Goal: Use online tool/utility: Utilize a website feature to perform a specific function

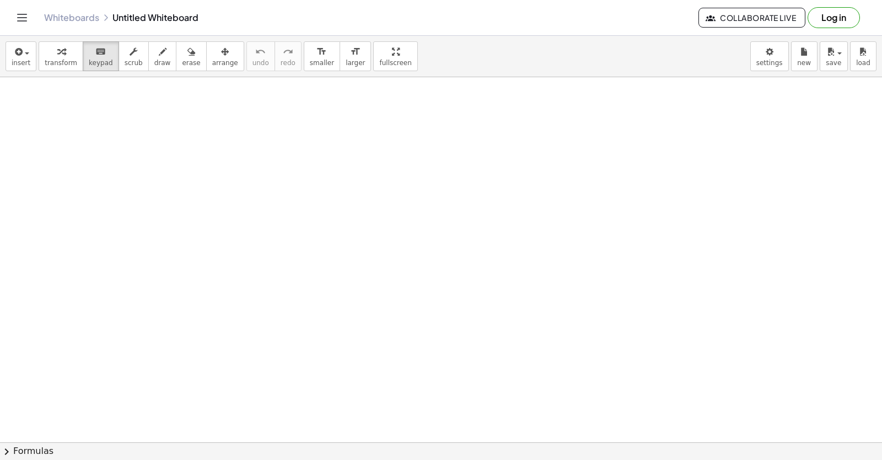
drag, startPoint x: 513, startPoint y: 291, endPoint x: 496, endPoint y: 304, distance: 20.8
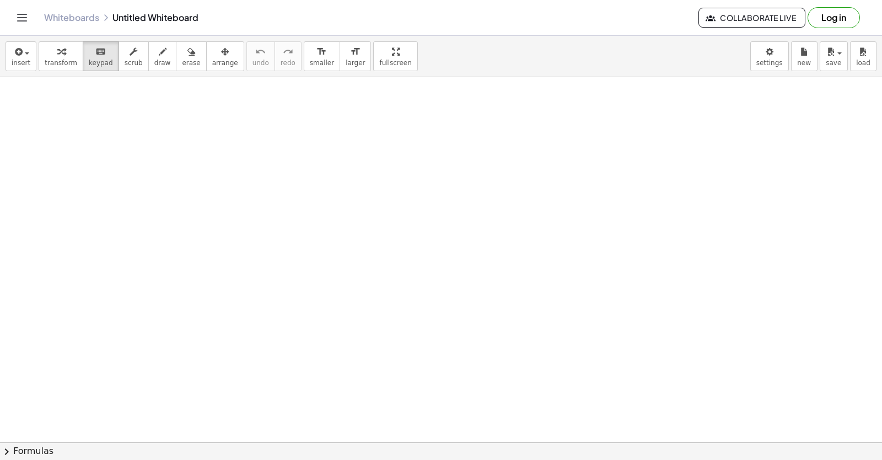
drag, startPoint x: 545, startPoint y: 163, endPoint x: 591, endPoint y: 105, distance: 74.1
drag, startPoint x: 591, startPoint y: 105, endPoint x: 495, endPoint y: 163, distance: 111.7
drag, startPoint x: 495, startPoint y: 163, endPoint x: 211, endPoint y: 192, distance: 285.9
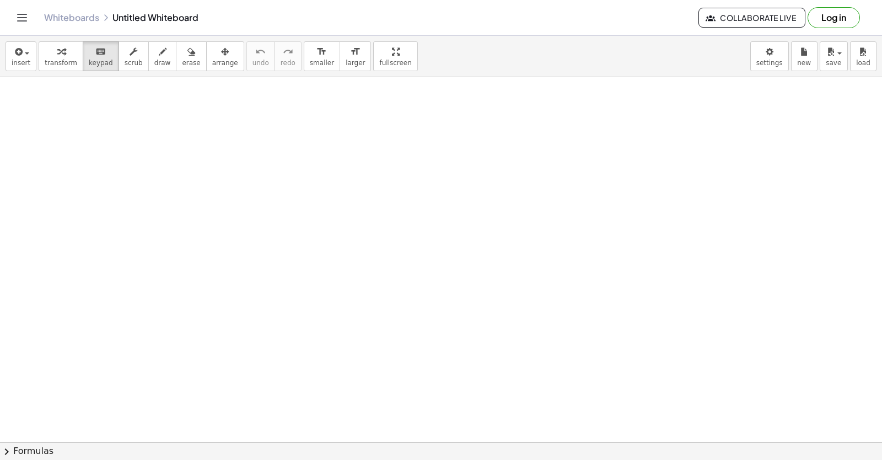
drag, startPoint x: 211, startPoint y: 192, endPoint x: 511, endPoint y: 223, distance: 302.4
drag, startPoint x: 511, startPoint y: 223, endPoint x: 576, endPoint y: 114, distance: 127.0
drag, startPoint x: 576, startPoint y: 114, endPoint x: 473, endPoint y: 218, distance: 146.9
drag, startPoint x: 473, startPoint y: 218, endPoint x: 520, endPoint y: 143, distance: 88.1
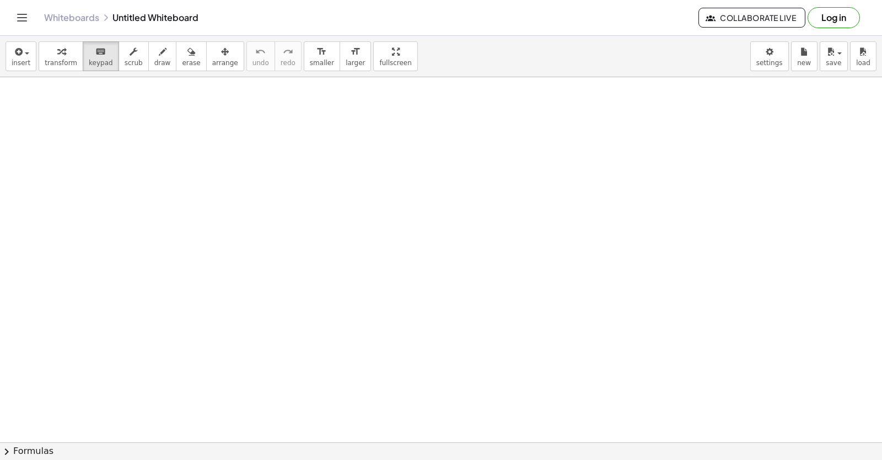
drag, startPoint x: 878, startPoint y: 123, endPoint x: 743, endPoint y: 393, distance: 301.9
drag, startPoint x: 869, startPoint y: 152, endPoint x: 691, endPoint y: 262, distance: 208.6
click at [694, 263] on div at bounding box center [441, 206] width 882 height 730
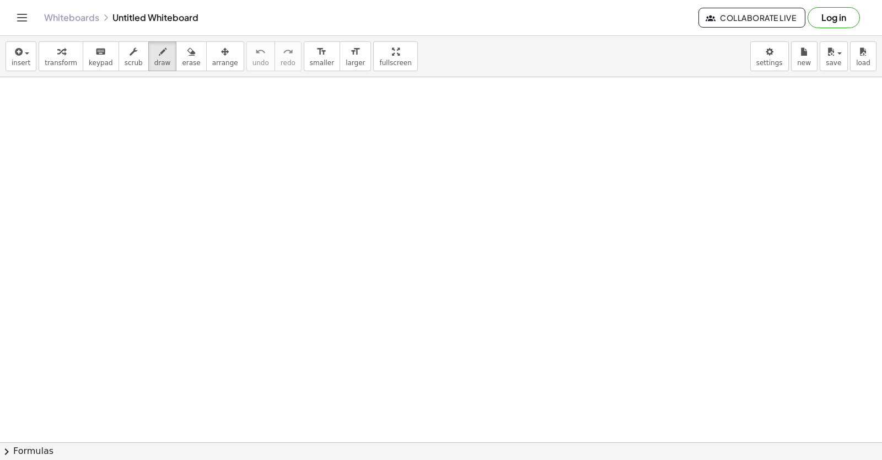
scroll to position [0, 0]
drag, startPoint x: 881, startPoint y: 149, endPoint x: 718, endPoint y: 156, distance: 163.8
drag, startPoint x: 718, startPoint y: 156, endPoint x: 845, endPoint y: 180, distance: 129.5
click at [758, 268] on div at bounding box center [441, 442] width 882 height 730
click at [704, 285] on div at bounding box center [441, 442] width 882 height 730
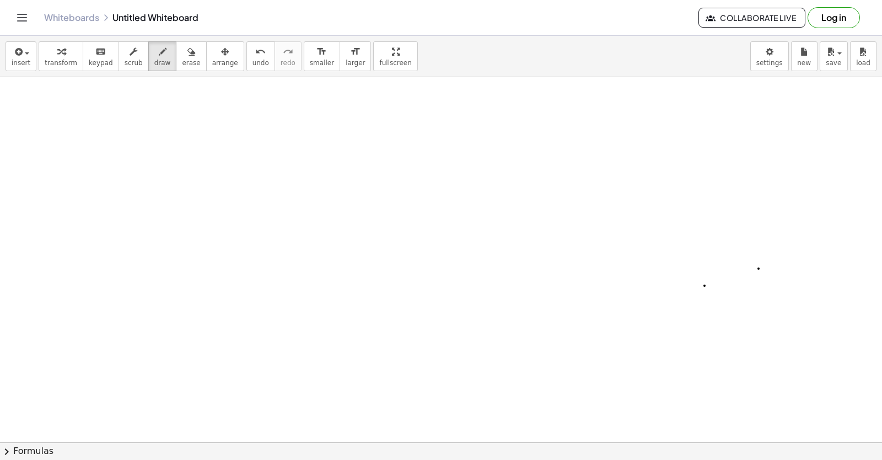
click at [710, 281] on div at bounding box center [441, 442] width 882 height 730
drag, startPoint x: 621, startPoint y: 310, endPoint x: 560, endPoint y: 309, distance: 60.6
click at [560, 309] on div at bounding box center [441, 442] width 882 height 730
click at [563, 308] on div at bounding box center [441, 442] width 882 height 730
click at [563, 309] on div at bounding box center [441, 442] width 882 height 730
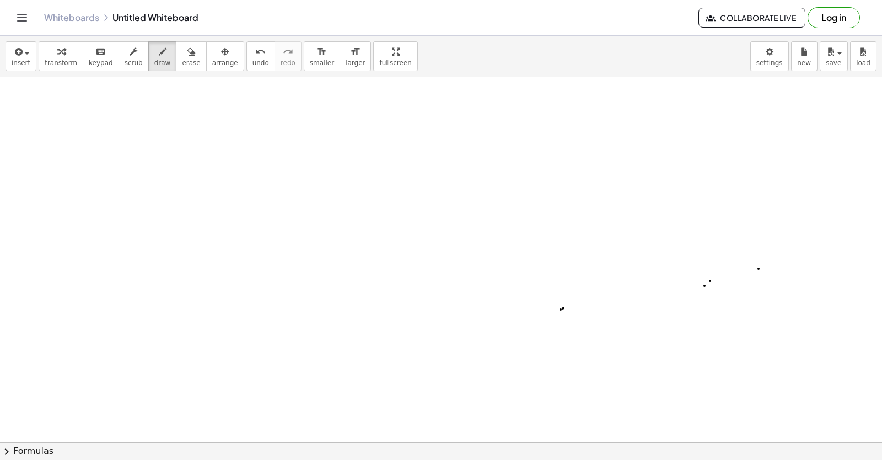
click at [563, 308] on div at bounding box center [441, 442] width 882 height 730
drag, startPoint x: 877, startPoint y: 137, endPoint x: 660, endPoint y: 337, distance: 294.8
click at [660, 337] on div at bounding box center [441, 442] width 882 height 730
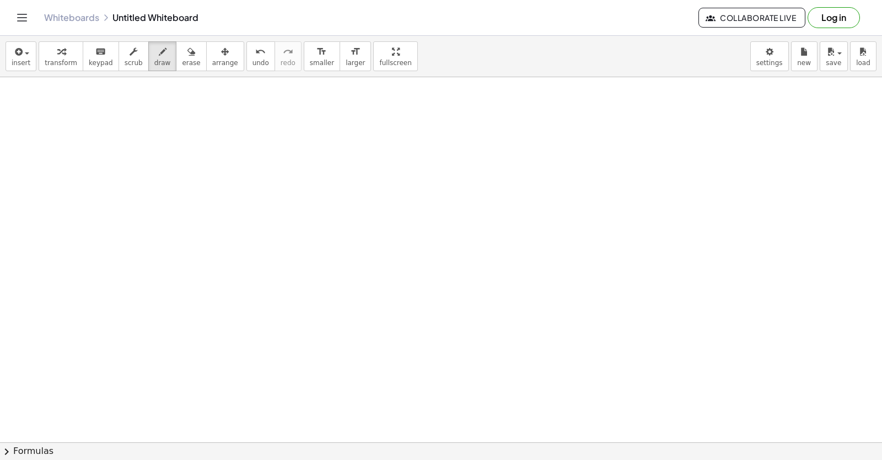
scroll to position [285, 0]
drag, startPoint x: 660, startPoint y: 337, endPoint x: 832, endPoint y: 335, distance: 171.4
click at [832, 335] on div at bounding box center [441, 157] width 882 height 730
drag, startPoint x: 832, startPoint y: 335, endPoint x: 871, endPoint y: 315, distance: 44.4
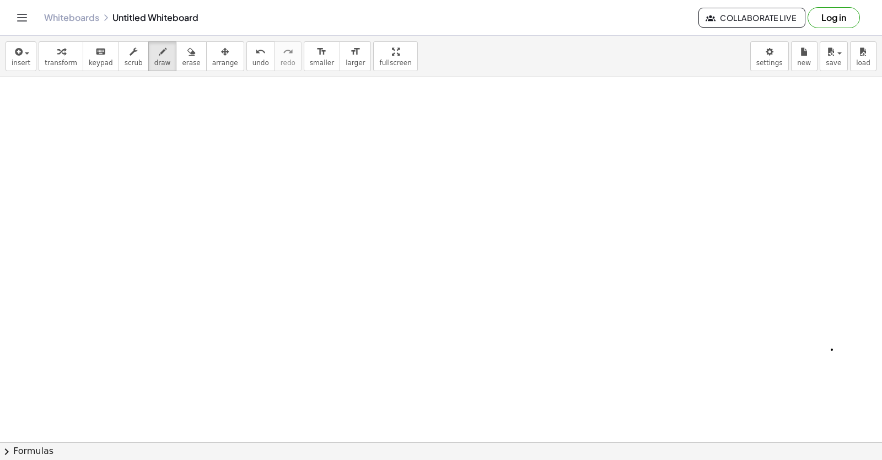
click at [871, 315] on div at bounding box center [441, 141] width 882 height 730
drag, startPoint x: 871, startPoint y: 315, endPoint x: 856, endPoint y: 320, distance: 15.7
drag, startPoint x: 856, startPoint y: 320, endPoint x: 848, endPoint y: 322, distance: 9.1
click at [848, 322] on div at bounding box center [441, 141] width 882 height 730
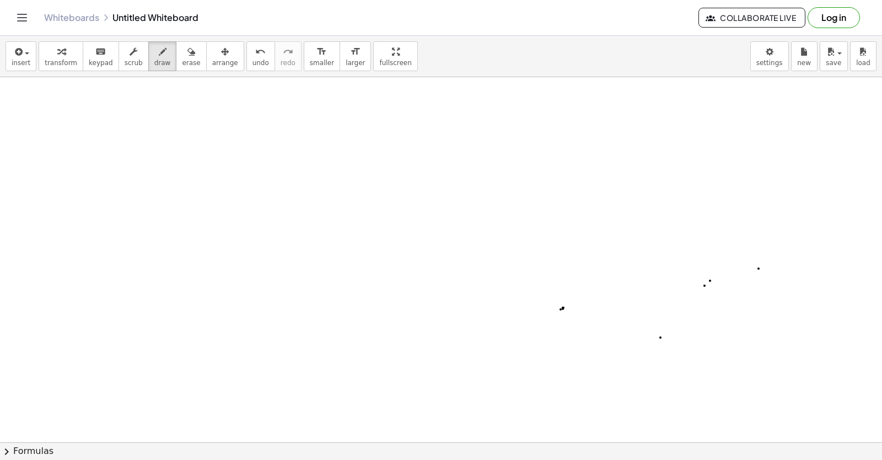
drag, startPoint x: 870, startPoint y: 145, endPoint x: 823, endPoint y: 117, distance: 54.6
drag, startPoint x: 823, startPoint y: 121, endPoint x: 826, endPoint y: 130, distance: 9.9
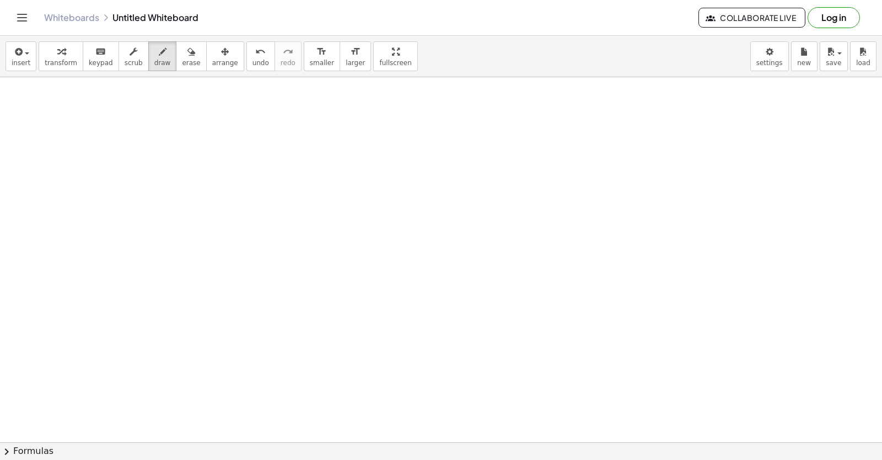
drag, startPoint x: 881, startPoint y: 348, endPoint x: 656, endPoint y: 317, distance: 227.0
drag, startPoint x: 656, startPoint y: 317, endPoint x: 740, endPoint y: 376, distance: 102.3
drag, startPoint x: 869, startPoint y: 319, endPoint x: 501, endPoint y: 132, distance: 411.6
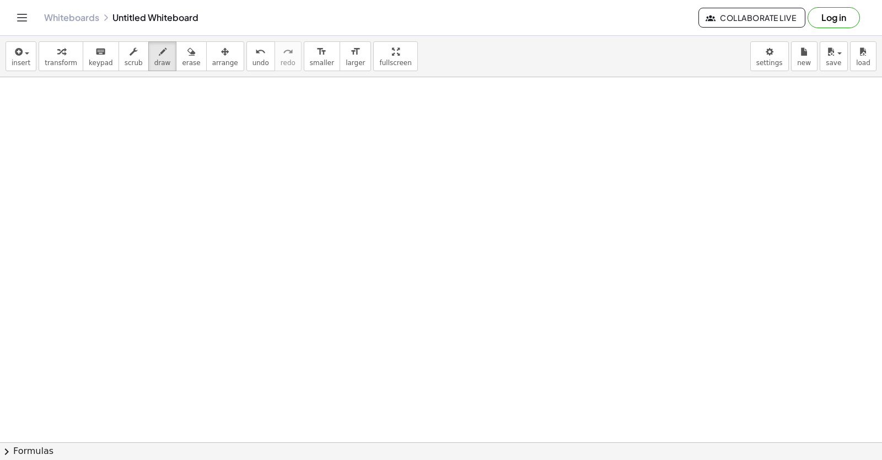
click at [498, 131] on div at bounding box center [441, 169] width 882 height 1459
drag, startPoint x: 700, startPoint y: 168, endPoint x: 792, endPoint y: 159, distance: 91.9
drag, startPoint x: 792, startPoint y: 159, endPoint x: 717, endPoint y: 87, distance: 104.4
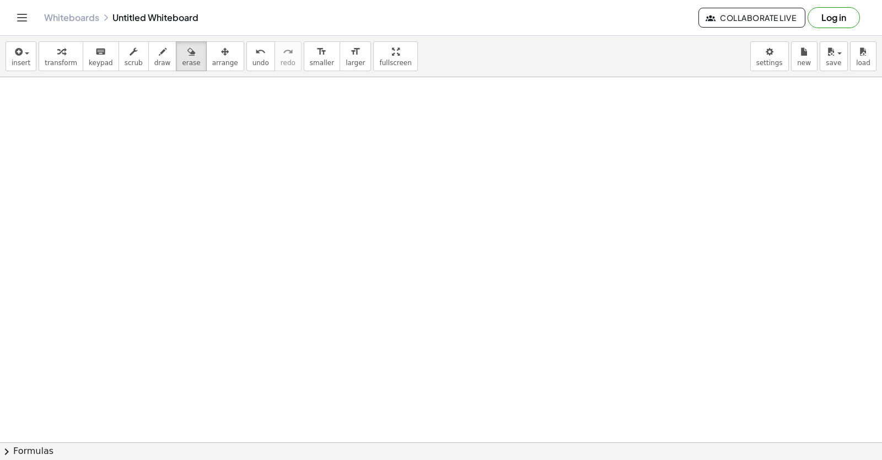
drag, startPoint x: 717, startPoint y: 87, endPoint x: 796, endPoint y: 160, distance: 108.4
drag, startPoint x: 621, startPoint y: 265, endPoint x: 575, endPoint y: 344, distance: 91.1
drag, startPoint x: 575, startPoint y: 344, endPoint x: 789, endPoint y: 77, distance: 342.2
click at [789, 77] on div "insert select one: Math Expression Function Text Youtube Video Graphing Geometr…" at bounding box center [441, 248] width 882 height 424
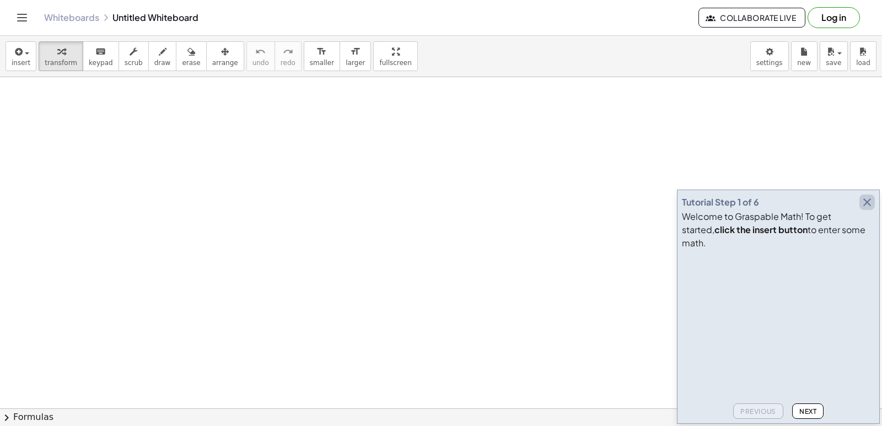
drag, startPoint x: 870, startPoint y: 217, endPoint x: 872, endPoint y: 212, distance: 5.7
drag, startPoint x: 872, startPoint y: 212, endPoint x: 598, endPoint y: 301, distance: 288.2
drag, startPoint x: 598, startPoint y: 301, endPoint x: 870, endPoint y: 211, distance: 286.0
click at [870, 209] on icon "button" at bounding box center [866, 202] width 13 height 13
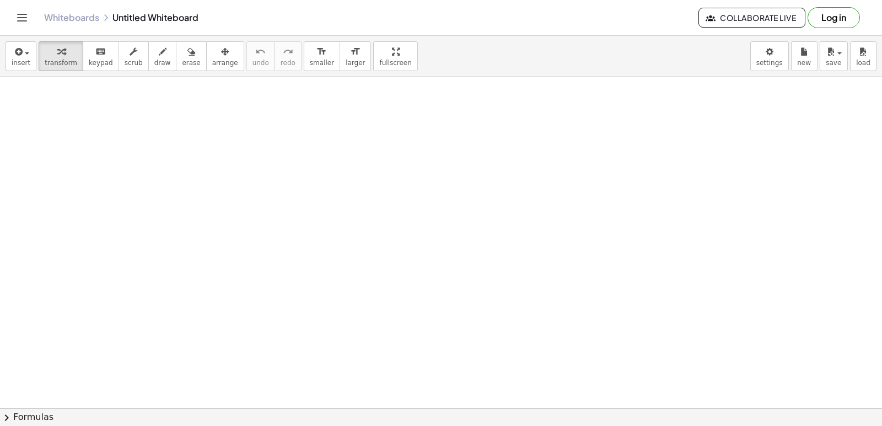
drag, startPoint x: 870, startPoint y: 211, endPoint x: 740, endPoint y: 293, distance: 154.1
drag, startPoint x: 740, startPoint y: 293, endPoint x: 66, endPoint y: 73, distance: 708.6
click at [57, 57] on icon "button" at bounding box center [61, 51] width 8 height 13
drag, startPoint x: 489, startPoint y: 294, endPoint x: 489, endPoint y: 288, distance: 6.1
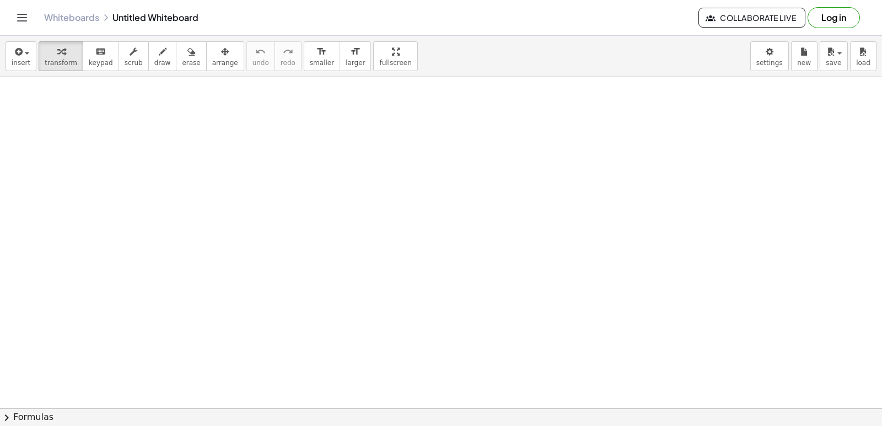
drag, startPoint x: 487, startPoint y: 266, endPoint x: 493, endPoint y: 253, distance: 14.0
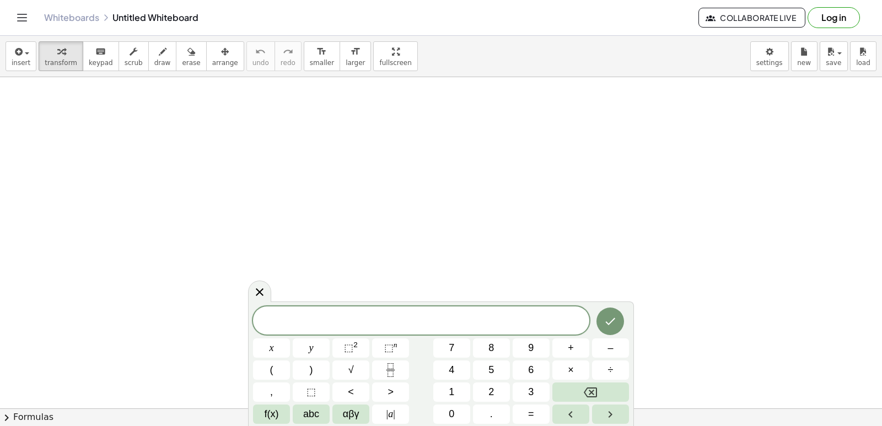
drag, startPoint x: 498, startPoint y: 249, endPoint x: 554, endPoint y: 257, distance: 56.8
click at [530, 388] on span "3" at bounding box center [531, 392] width 6 height 15
click at [531, 399] on span "3" at bounding box center [531, 392] width 6 height 15
click at [573, 390] on button "Backspace" at bounding box center [590, 391] width 77 height 19
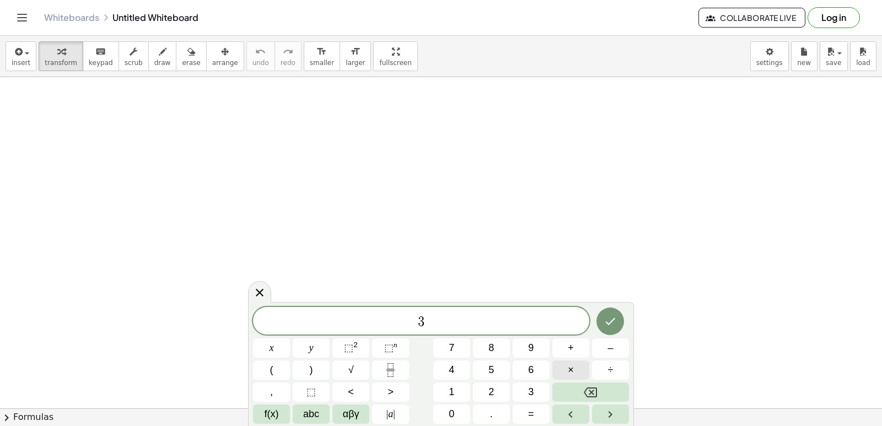
click at [573, 370] on span "×" at bounding box center [571, 370] width 6 height 15
click at [588, 395] on icon "Backspace" at bounding box center [590, 392] width 13 height 13
click at [537, 391] on button "3" at bounding box center [531, 391] width 37 height 19
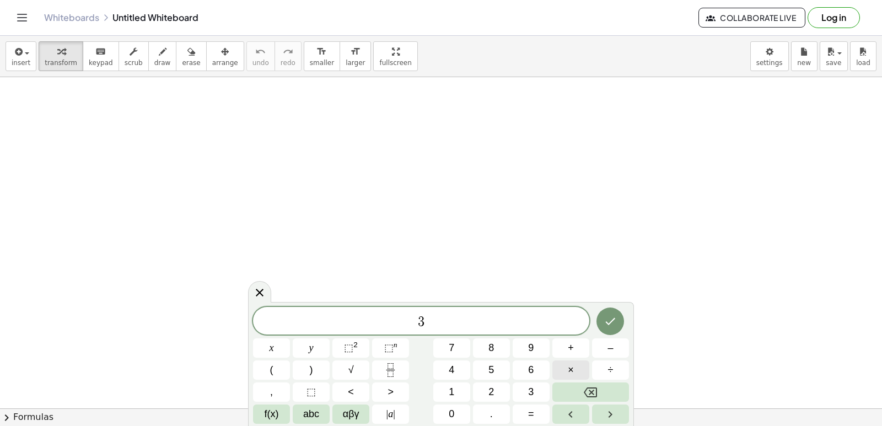
click at [576, 368] on button "×" at bounding box center [570, 369] width 37 height 19
click at [592, 380] on div "3 · ​ x y ⬚ 2 ⬚ n 7 8 9 + – ( ) √ 4 5 6 × ÷ , ⬚ < > 1 2 3 f(x) abc αβγ | a | 0 …" at bounding box center [441, 365] width 376 height 117
click at [460, 383] on button "1" at bounding box center [451, 391] width 37 height 19
click at [501, 347] on button "8" at bounding box center [491, 347] width 37 height 19
click at [591, 389] on icon "Backspace" at bounding box center [590, 392] width 13 height 13
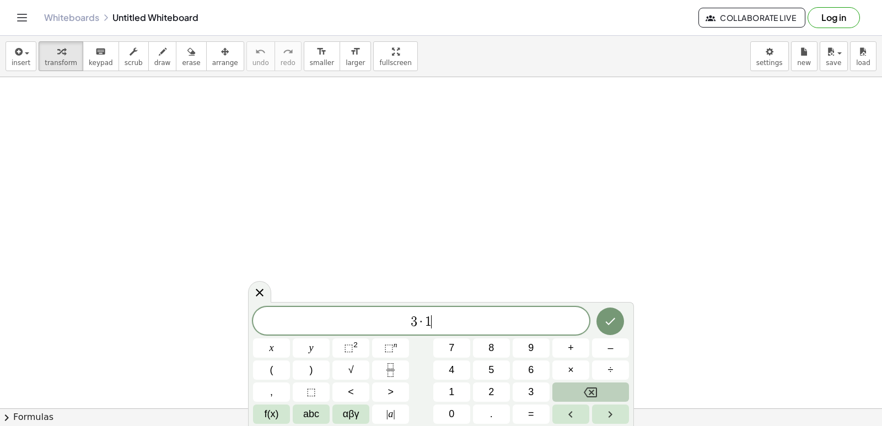
click at [591, 389] on icon "Backspace" at bounding box center [590, 392] width 13 height 13
click at [535, 392] on button "3" at bounding box center [531, 391] width 37 height 19
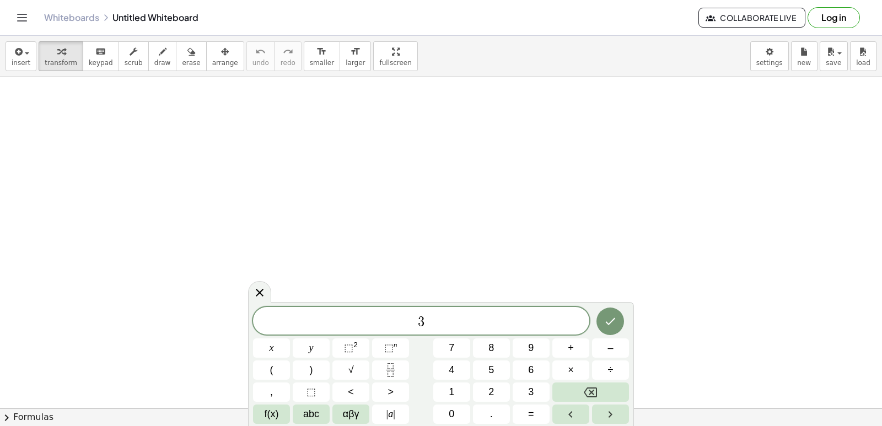
drag, startPoint x: 535, startPoint y: 392, endPoint x: 510, endPoint y: 348, distance: 50.1
click at [510, 348] on div "3 x y ⬚ 2 ⬚ n 7 8 9 + – ( ) √ 4 5 6 × ÷ , ⬚ < > 1 2 3 f(x) abc αβγ | a | 0 . =" at bounding box center [441, 365] width 376 height 117
drag, startPoint x: 510, startPoint y: 348, endPoint x: 641, endPoint y: 358, distance: 131.5
drag, startPoint x: 641, startPoint y: 358, endPoint x: 521, endPoint y: 241, distance: 167.2
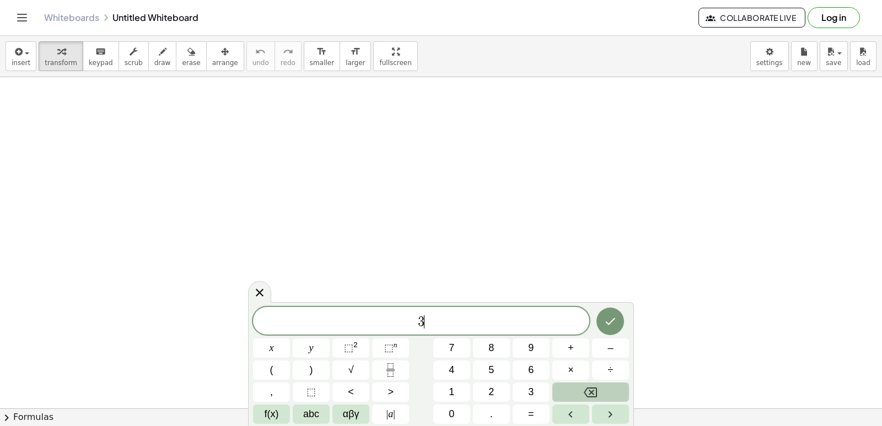
click at [600, 382] on button "Backspace" at bounding box center [590, 391] width 77 height 19
click at [619, 317] on button "Done" at bounding box center [610, 322] width 28 height 28
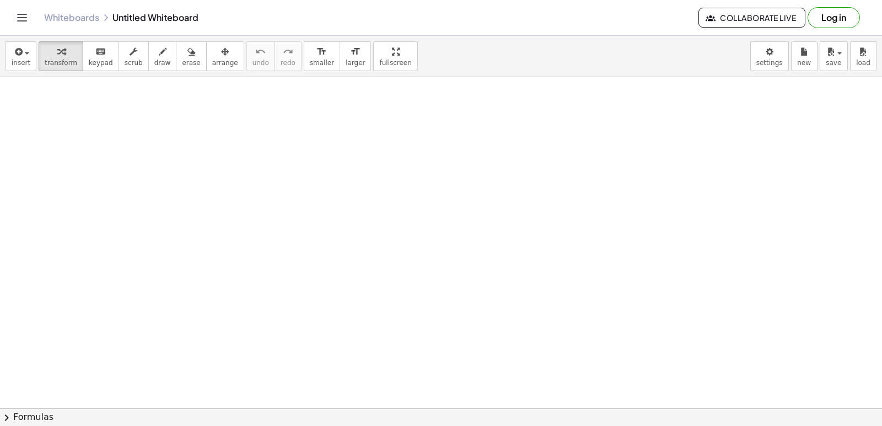
drag, startPoint x: 570, startPoint y: 288, endPoint x: 539, endPoint y: 247, distance: 51.9
drag, startPoint x: 539, startPoint y: 247, endPoint x: 47, endPoint y: 62, distance: 525.8
click at [47, 62] on span "transform" at bounding box center [61, 63] width 33 height 8
drag, startPoint x: 395, startPoint y: 299, endPoint x: 463, endPoint y: 289, distance: 69.7
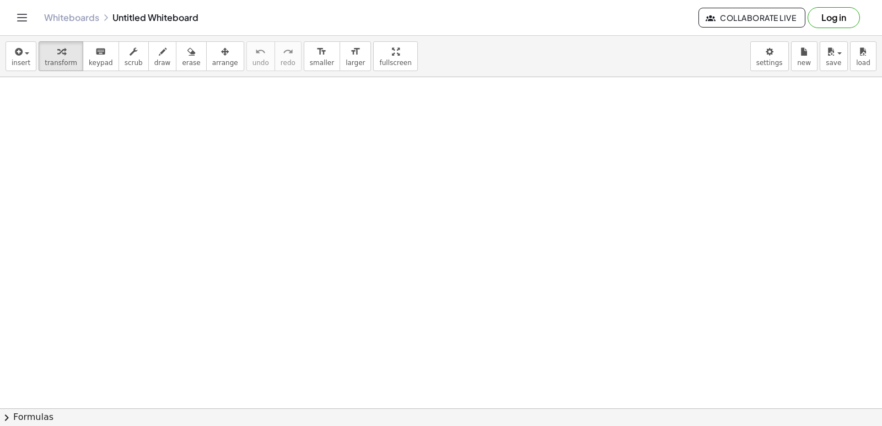
drag, startPoint x: 481, startPoint y: 287, endPoint x: 49, endPoint y: 61, distance: 487.3
click at [49, 61] on span "transform" at bounding box center [61, 63] width 33 height 8
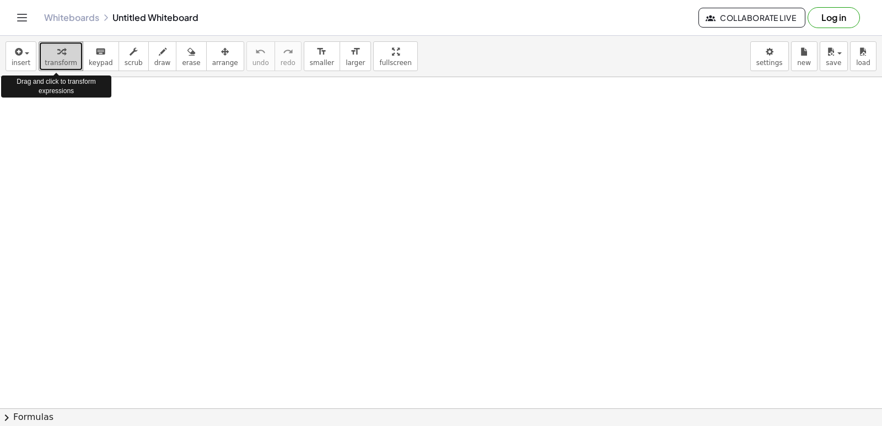
drag, startPoint x: 49, startPoint y: 61, endPoint x: 510, endPoint y: 296, distance: 518.1
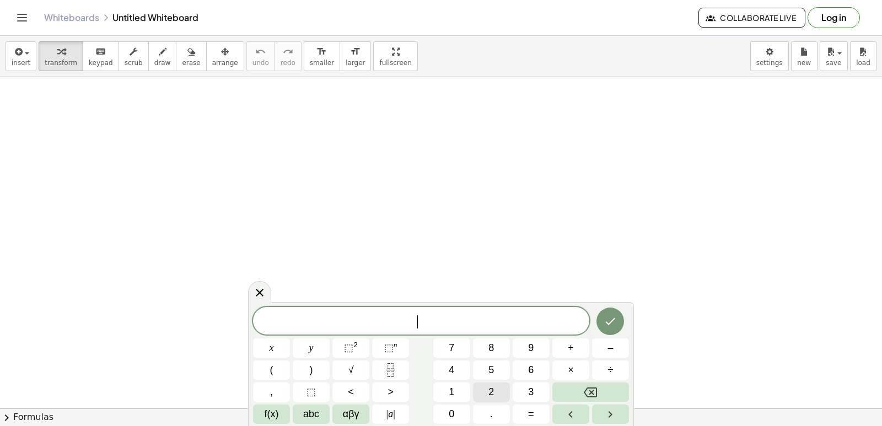
click at [499, 388] on button "2" at bounding box center [491, 391] width 37 height 19
click at [578, 372] on button "×" at bounding box center [570, 369] width 37 height 19
click at [577, 341] on button "+" at bounding box center [570, 347] width 37 height 19
click at [618, 370] on button "÷" at bounding box center [610, 369] width 37 height 19
click at [613, 319] on icon "Done" at bounding box center [609, 321] width 13 height 13
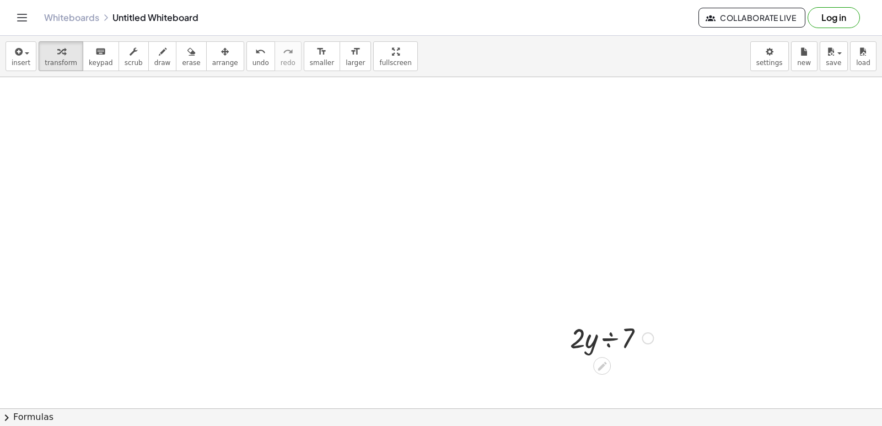
drag, startPoint x: 613, startPoint y: 319, endPoint x: 580, endPoint y: 295, distance: 40.7
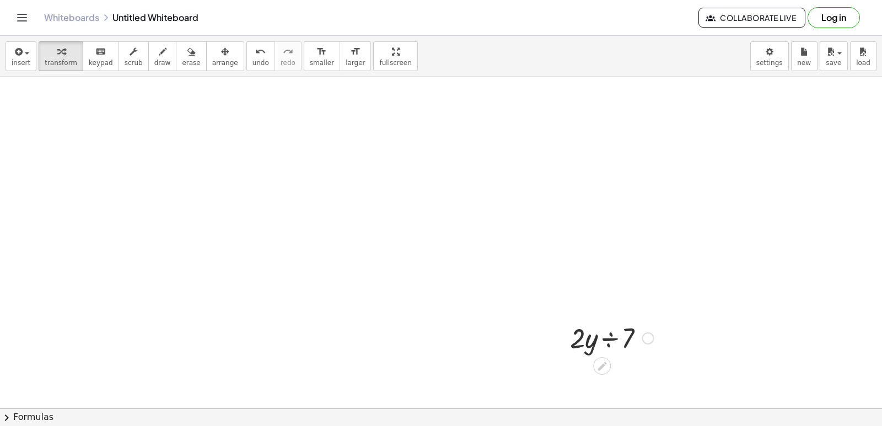
click at [644, 343] on div at bounding box center [647, 338] width 12 height 12
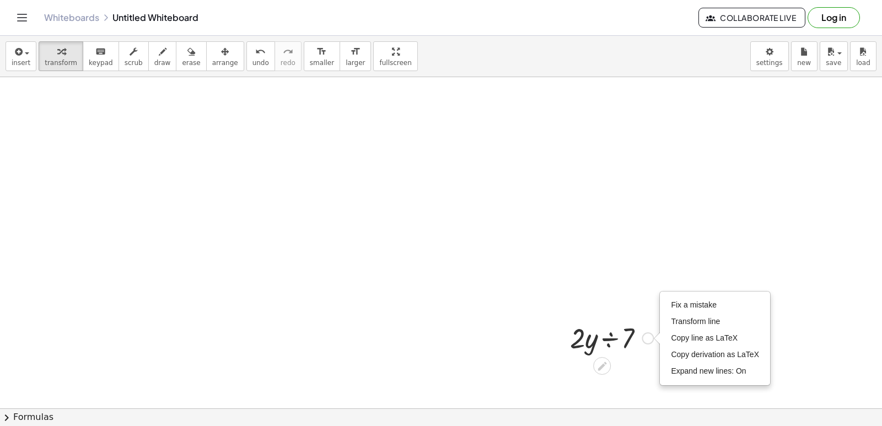
click at [578, 350] on div at bounding box center [611, 337] width 94 height 37
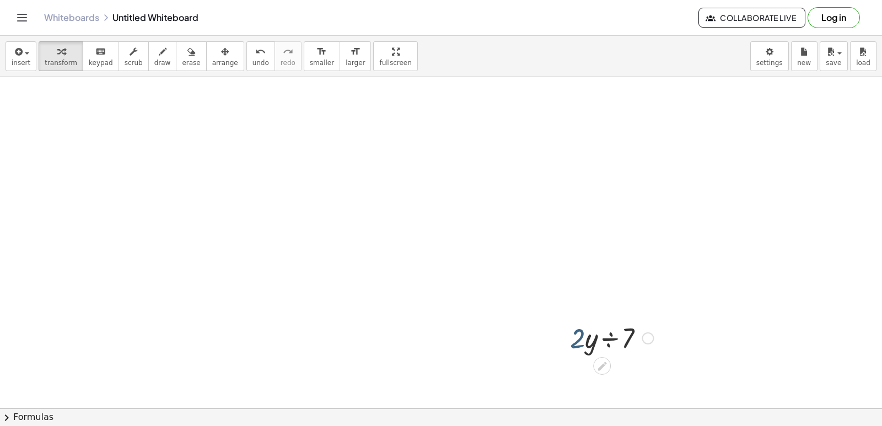
click at [574, 341] on div at bounding box center [611, 337] width 94 height 37
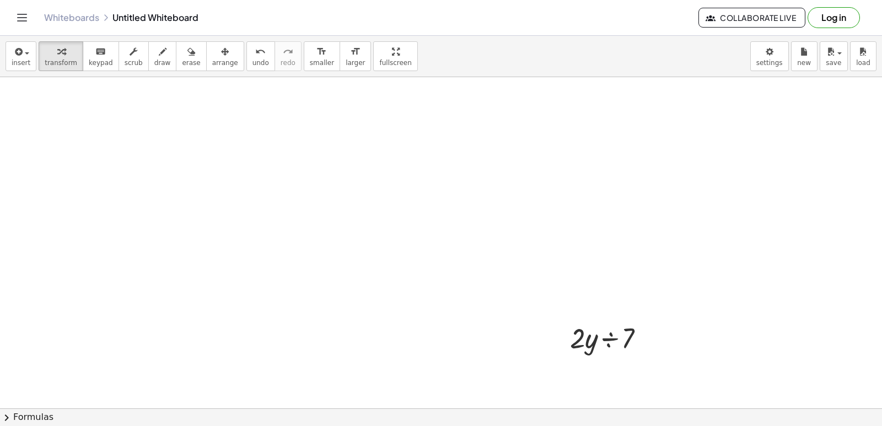
drag, startPoint x: 631, startPoint y: 277, endPoint x: 551, endPoint y: 239, distance: 88.7
drag, startPoint x: 551, startPoint y: 239, endPoint x: 536, endPoint y: 273, distance: 38.0
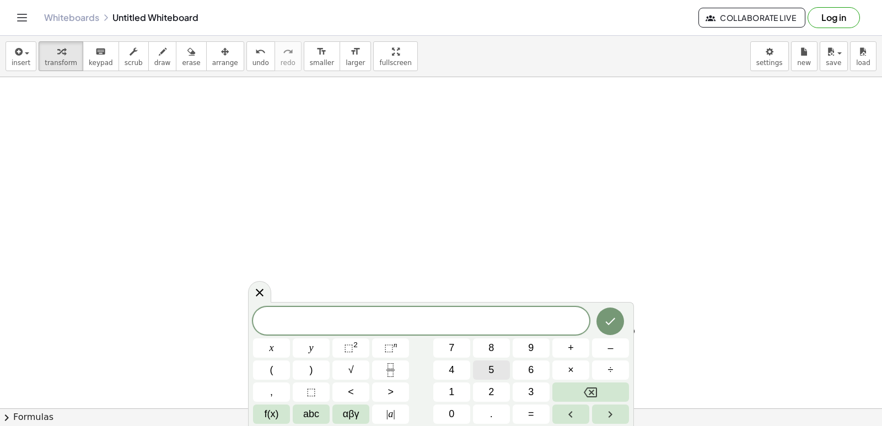
click at [499, 368] on button "5" at bounding box center [491, 369] width 37 height 19
click at [565, 368] on button "×" at bounding box center [570, 369] width 37 height 19
click at [613, 343] on span "–" at bounding box center [610, 348] width 6 height 15
click at [533, 419] on span "=" at bounding box center [531, 414] width 6 height 15
click at [450, 387] on span "1" at bounding box center [452, 392] width 6 height 15
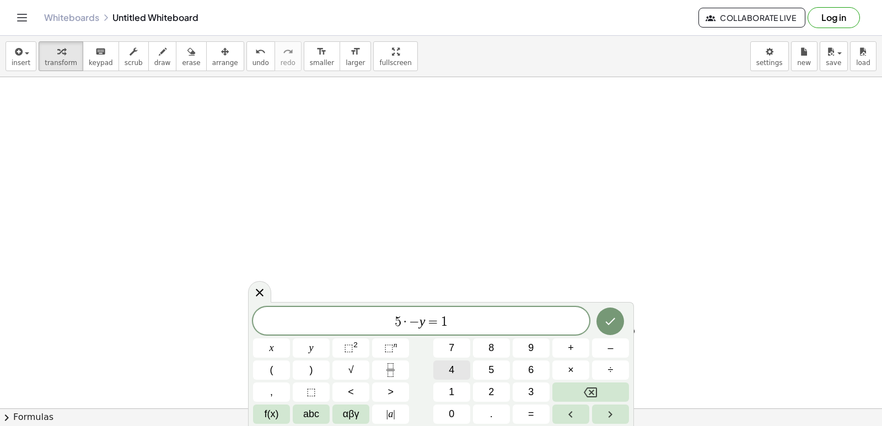
click at [458, 360] on button "4" at bounding box center [451, 369] width 37 height 19
click at [616, 321] on icon "Done" at bounding box center [609, 321] width 13 height 13
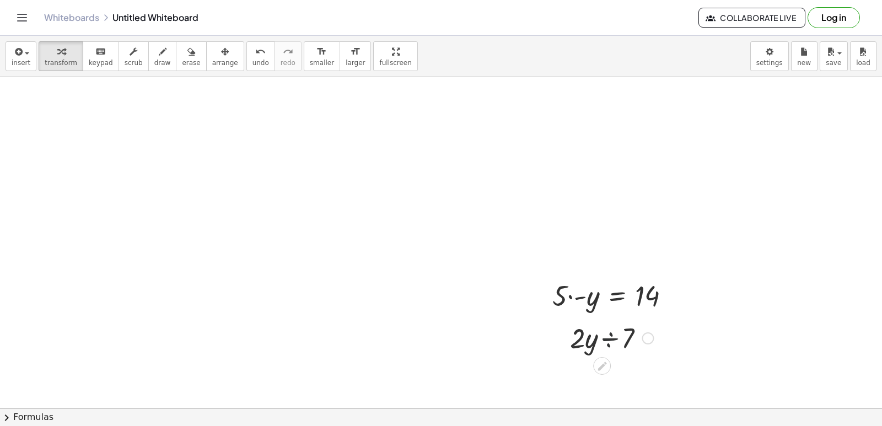
click at [608, 338] on div at bounding box center [611, 337] width 94 height 37
drag, startPoint x: 572, startPoint y: 298, endPoint x: 561, endPoint y: 302, distance: 11.7
click at [567, 299] on div at bounding box center [616, 294] width 138 height 37
drag, startPoint x: 571, startPoint y: 302, endPoint x: 553, endPoint y: 297, distance: 18.9
click at [553, 297] on div at bounding box center [616, 294] width 138 height 37
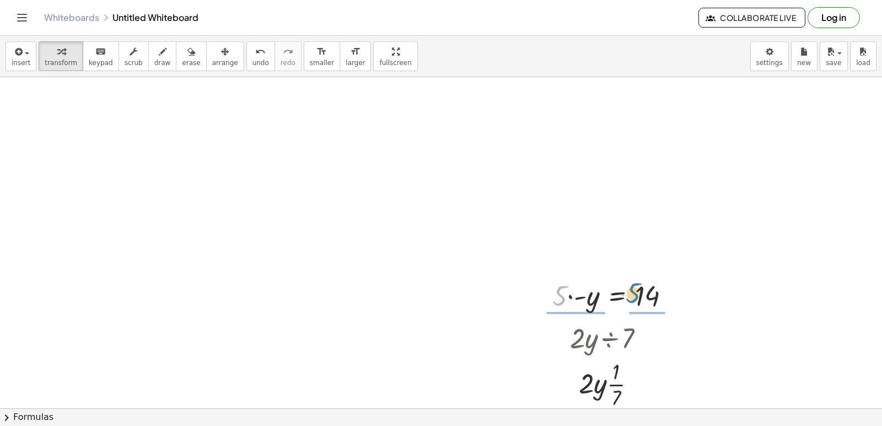
drag, startPoint x: 553, startPoint y: 297, endPoint x: 627, endPoint y: 294, distance: 73.9
click at [627, 294] on div at bounding box center [616, 294] width 138 height 37
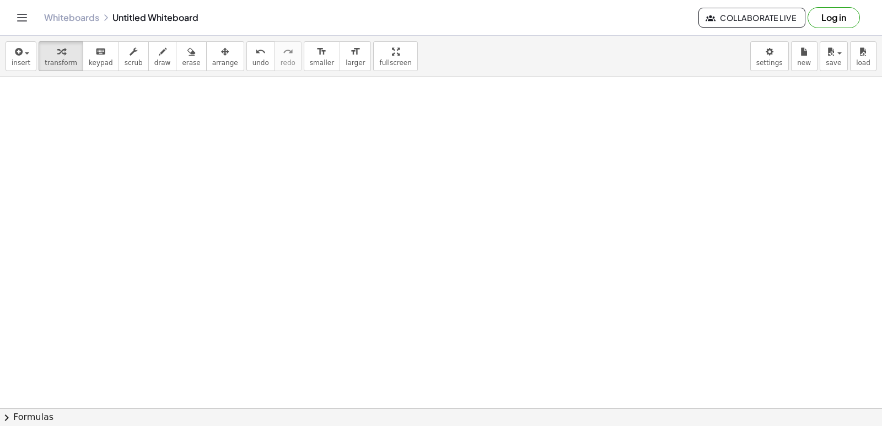
scroll to position [153, 0]
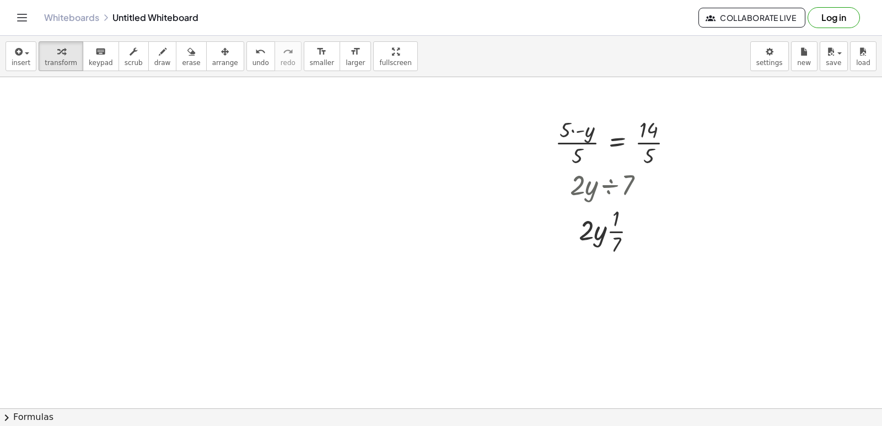
drag, startPoint x: 867, startPoint y: 218, endPoint x: 881, endPoint y: 201, distance: 22.0
click at [881, 206] on div "· 2 · y ÷ 7 · 2 · y 7 · · 1 · Fix a mistake Transform line Copy line as LaTeX C…" at bounding box center [441, 242] width 882 height 331
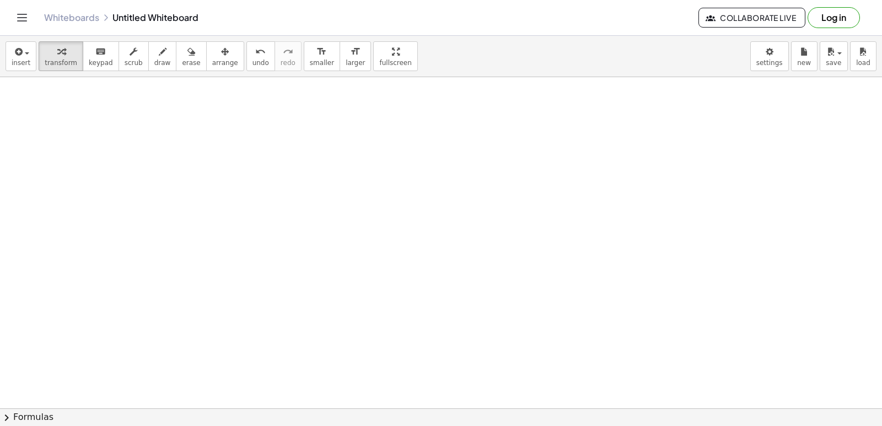
scroll to position [342, 0]
drag, startPoint x: 606, startPoint y: 222, endPoint x: 590, endPoint y: 212, distance: 19.1
click at [605, 220] on div at bounding box center [441, 102] width 882 height 734
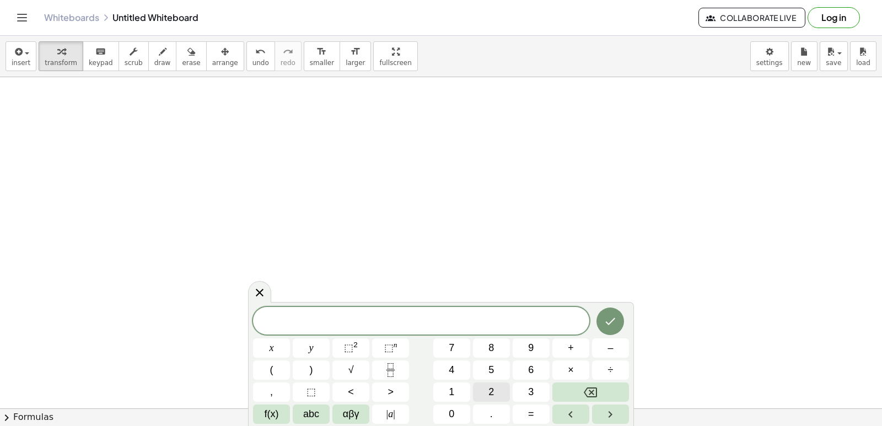
click at [497, 396] on button "2" at bounding box center [491, 391] width 37 height 19
click at [586, 371] on button "×" at bounding box center [570, 369] width 37 height 19
click at [617, 342] on button "–" at bounding box center [610, 347] width 37 height 19
click at [527, 396] on button "3" at bounding box center [531, 391] width 37 height 19
click at [613, 367] on button "÷" at bounding box center [610, 369] width 37 height 19
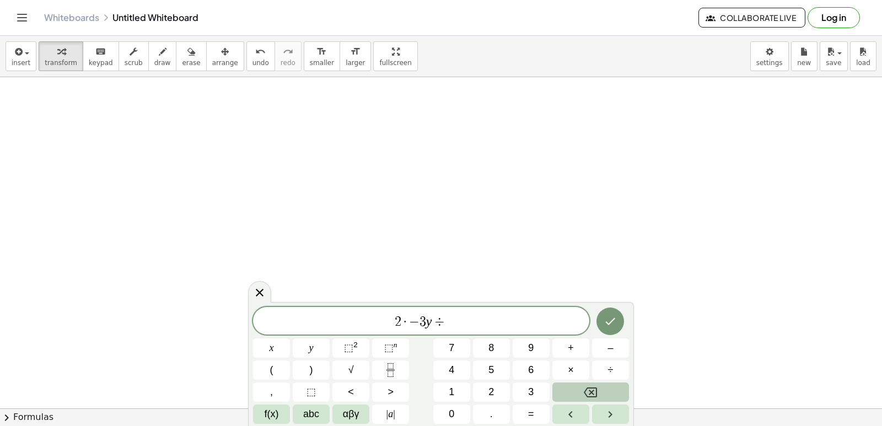
click at [592, 396] on icon "Backspace" at bounding box center [590, 392] width 13 height 13
click at [596, 395] on icon "Backspace" at bounding box center [590, 392] width 13 height 13
click at [602, 391] on button "Backspace" at bounding box center [590, 391] width 77 height 19
click at [607, 390] on button "Backspace" at bounding box center [590, 391] width 77 height 19
click at [612, 394] on button "Backspace" at bounding box center [590, 391] width 77 height 19
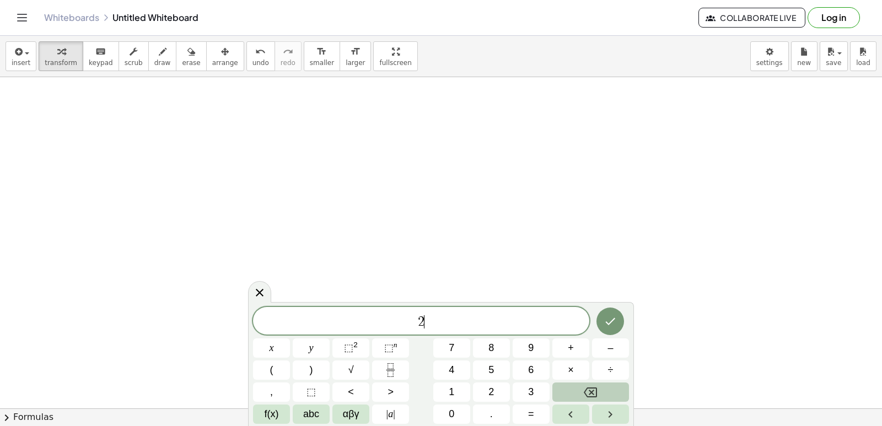
click at [612, 396] on button "Backspace" at bounding box center [590, 391] width 77 height 19
click at [595, 355] on button "–" at bounding box center [610, 347] width 37 height 19
click at [528, 392] on button "3" at bounding box center [531, 391] width 37 height 19
click at [573, 350] on span "+" at bounding box center [571, 348] width 6 height 15
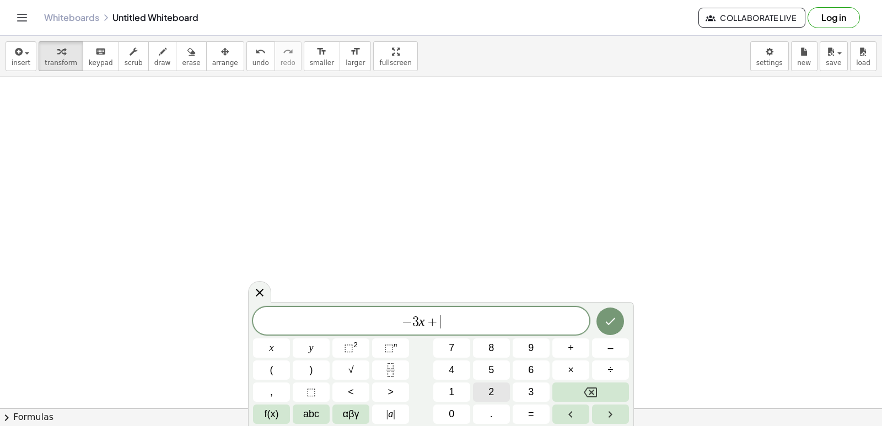
click at [493, 396] on span "2" at bounding box center [491, 392] width 6 height 15
click at [541, 410] on button "=" at bounding box center [531, 413] width 37 height 19
click at [622, 352] on button "–" at bounding box center [610, 347] width 37 height 19
click at [446, 343] on button "7" at bounding box center [451, 347] width 37 height 19
click at [612, 323] on icon "Done" at bounding box center [609, 321] width 13 height 13
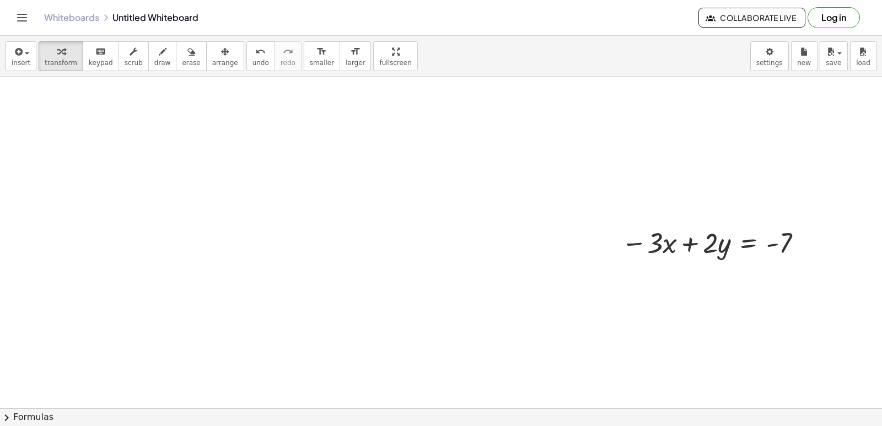
click at [713, 351] on div at bounding box center [441, 102] width 882 height 734
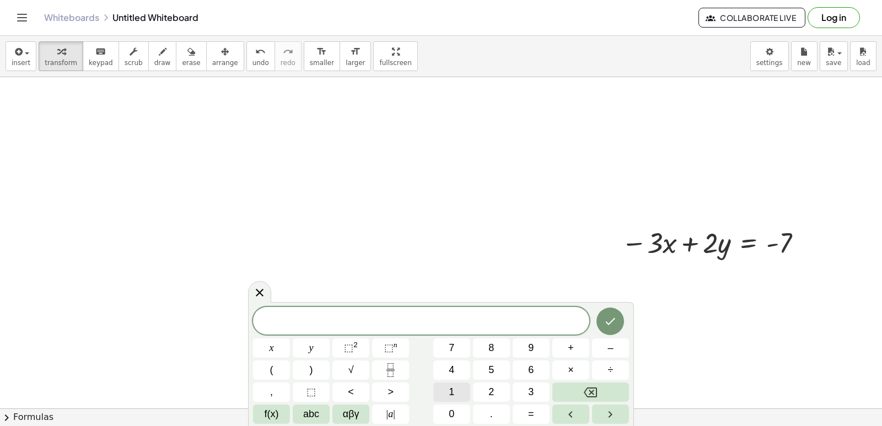
click at [456, 397] on button "1" at bounding box center [451, 391] width 37 height 19
click at [456, 409] on button "0" at bounding box center [451, 413] width 37 height 19
click at [575, 351] on button "+" at bounding box center [570, 347] width 37 height 19
click at [499, 393] on button "2" at bounding box center [491, 391] width 37 height 19
click at [530, 419] on button "=" at bounding box center [531, 413] width 37 height 19
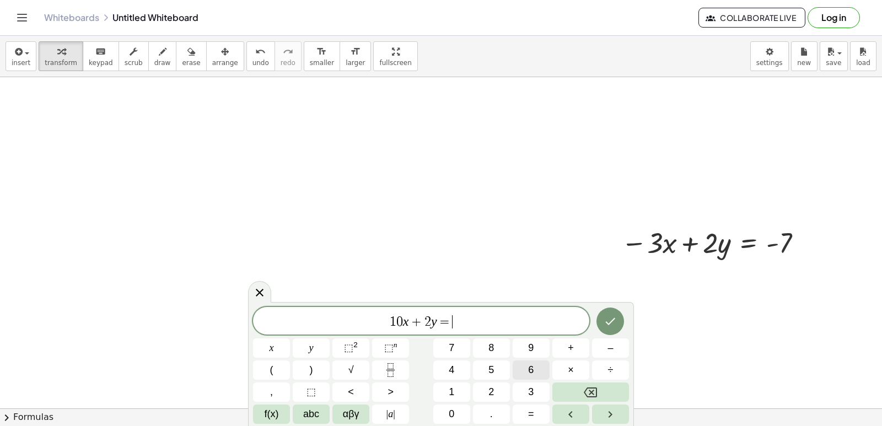
click at [533, 369] on span "6" at bounding box center [531, 370] width 6 height 15
click at [614, 317] on icon "Done" at bounding box center [609, 321] width 13 height 13
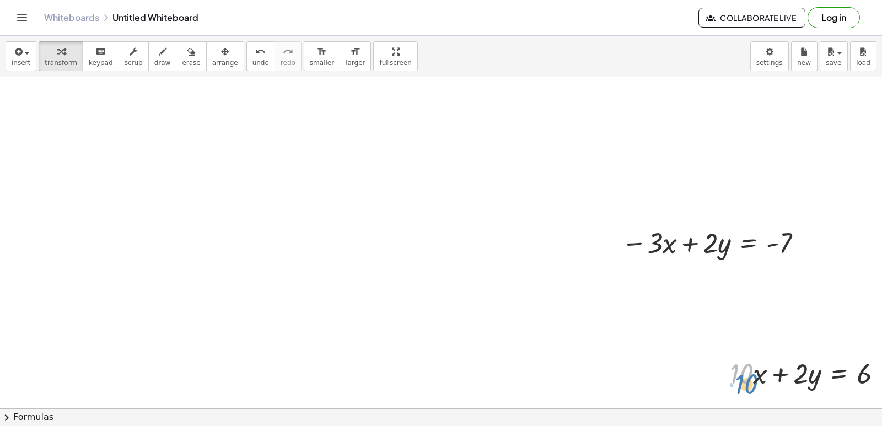
drag, startPoint x: 747, startPoint y: 373, endPoint x: 748, endPoint y: 380, distance: 6.7
click at [749, 380] on div at bounding box center [810, 372] width 172 height 37
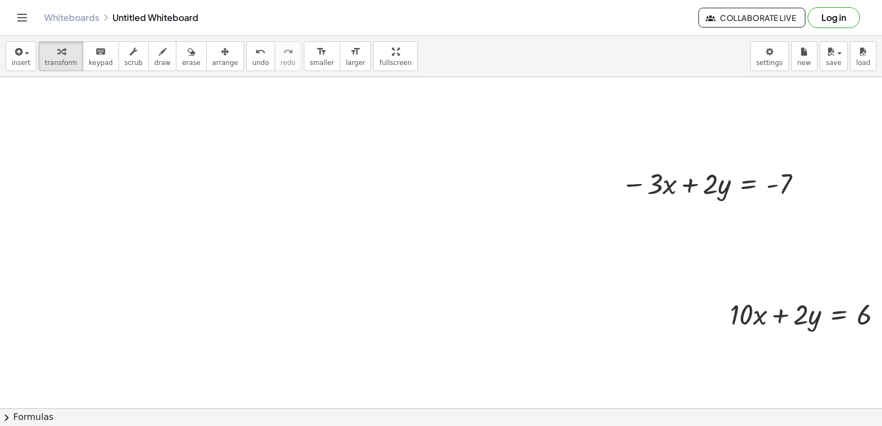
scroll to position [404, 0]
drag, startPoint x: 824, startPoint y: 289, endPoint x: 772, endPoint y: 361, distance: 89.1
click at [773, 322] on div "+ · 10 · x + · 2 · y = 6" at bounding box center [806, 310] width 186 height 43
drag, startPoint x: 789, startPoint y: 331, endPoint x: 763, endPoint y: 274, distance: 62.9
click at [763, 274] on div "· 2 · y ÷ 7 · 2 · y 7 · · 1 · Fix a mistake Transform line Copy line as LaTeX C…" at bounding box center [451, 170] width 902 height 994
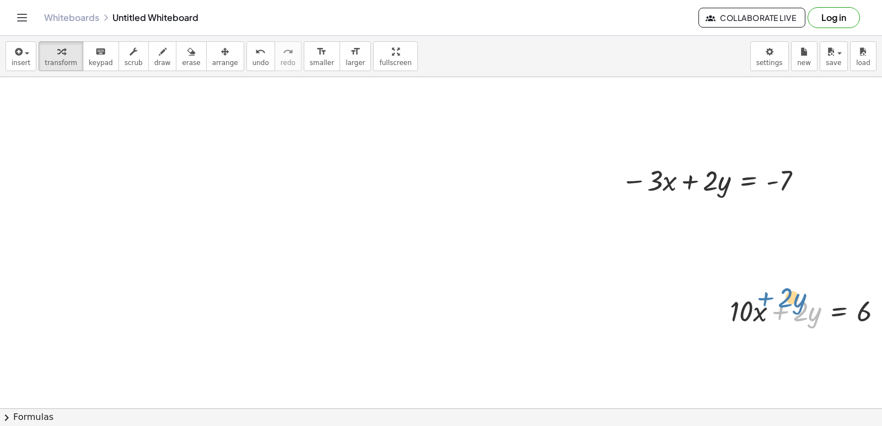
click at [779, 295] on div at bounding box center [810, 310] width 172 height 37
drag, startPoint x: 799, startPoint y: 182, endPoint x: 834, endPoint y: 279, distance: 102.5
click at [834, 279] on div "· 2 · y ÷ 7 · 2 · y 7 · · 1 · Fix a mistake Transform line Copy line as LaTeX C…" at bounding box center [451, 170] width 902 height 994
drag, startPoint x: 683, startPoint y: 274, endPoint x: 636, endPoint y: 334, distance: 76.2
click at [636, 334] on div at bounding box center [451, 170] width 902 height 994
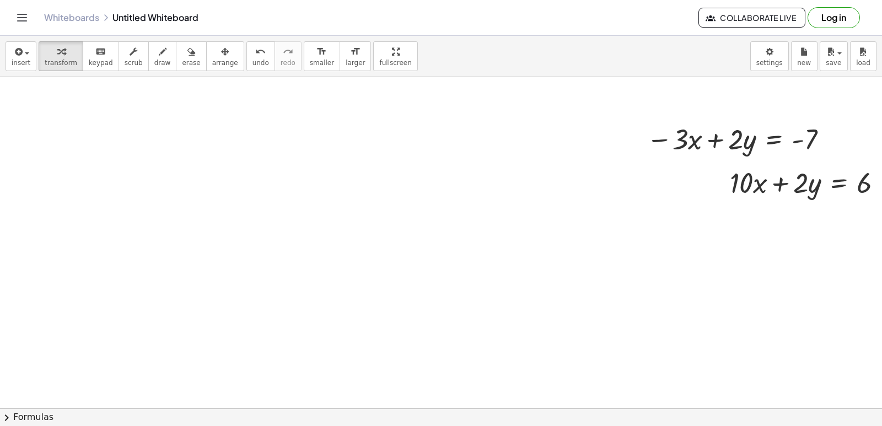
scroll to position [534, 0]
click at [771, 170] on icon at bounding box center [774, 165] width 10 height 9
drag, startPoint x: 749, startPoint y: 161, endPoint x: 759, endPoint y: 164, distance: 9.8
click at [759, 164] on div "−" at bounding box center [752, 166] width 18 height 18
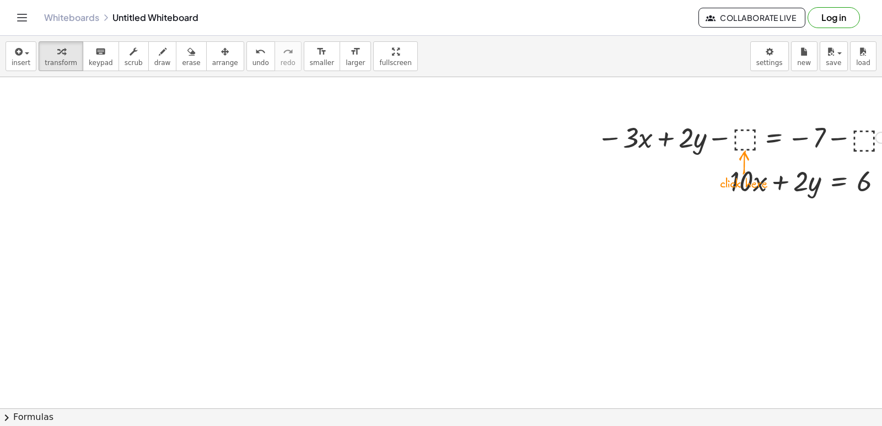
drag, startPoint x: 751, startPoint y: 138, endPoint x: 781, endPoint y: 136, distance: 31.0
click at [781, 136] on div at bounding box center [743, 136] width 304 height 37
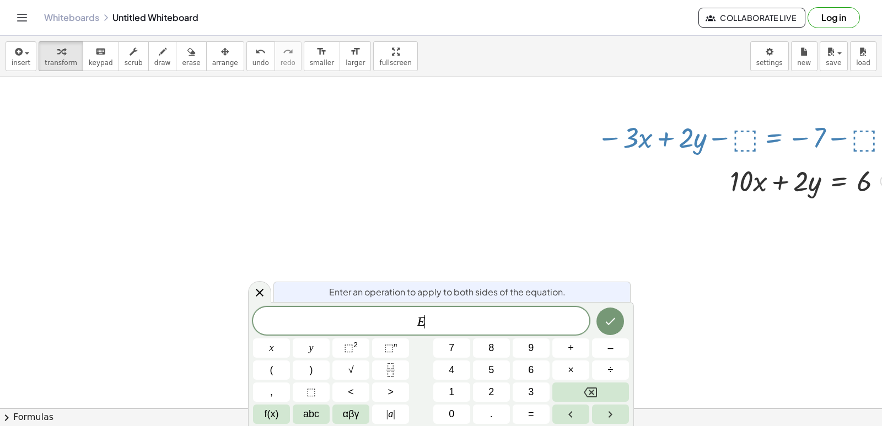
drag, startPoint x: 816, startPoint y: 189, endPoint x: 804, endPoint y: 189, distance: 11.6
click at [814, 189] on div at bounding box center [810, 179] width 172 height 37
click at [811, 186] on div at bounding box center [810, 179] width 172 height 37
drag, startPoint x: 806, startPoint y: 182, endPoint x: 817, endPoint y: 189, distance: 13.6
drag, startPoint x: 817, startPoint y: 189, endPoint x: 824, endPoint y: 185, distance: 7.9
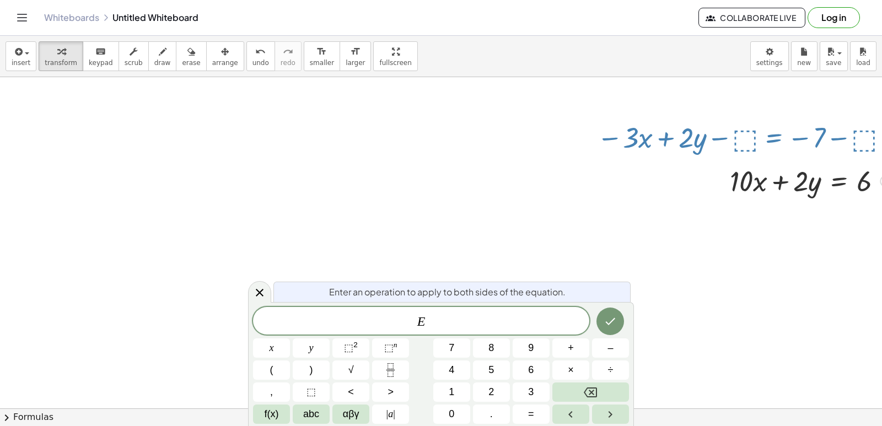
click at [824, 185] on div at bounding box center [810, 179] width 172 height 37
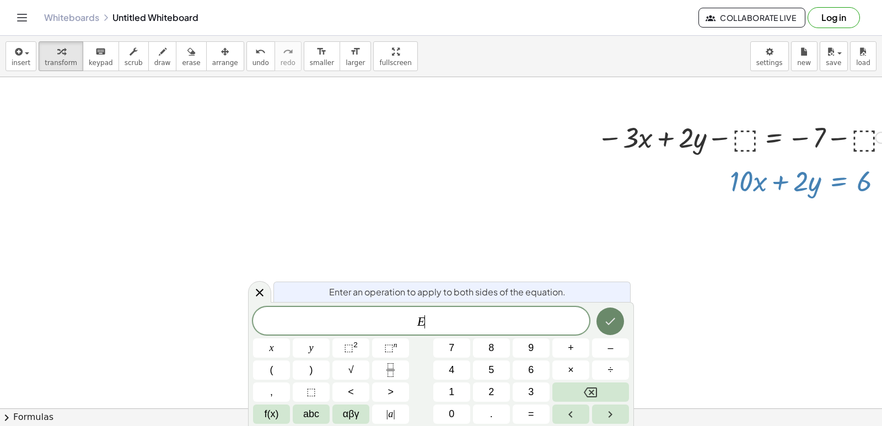
click at [616, 320] on button "Done" at bounding box center [610, 322] width 28 height 28
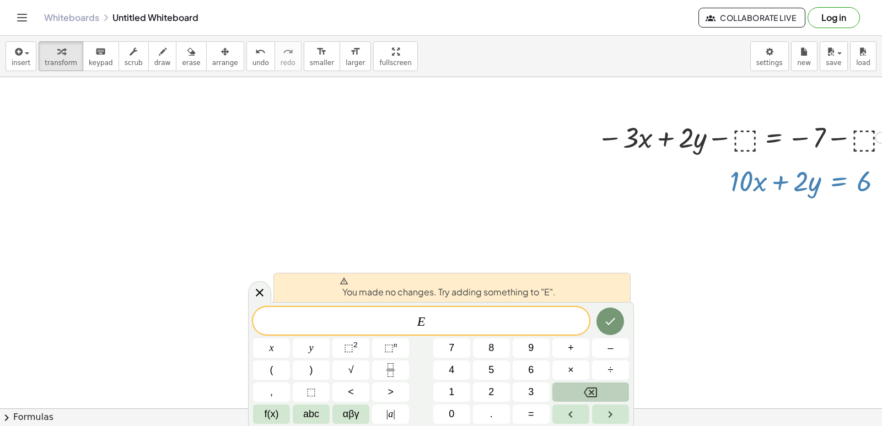
click at [620, 379] on div "E ​ x y ⬚ 2 ⬚ n 7 8 9 + – ( ) √ 4 5 6 × ÷ , ⬚ < > 1 2 3 f(x) abc αβγ | a | 0 . =" at bounding box center [441, 365] width 376 height 117
click at [290, 338] on div at bounding box center [271, 347] width 37 height 19
click at [258, 295] on div at bounding box center [259, 291] width 23 height 21
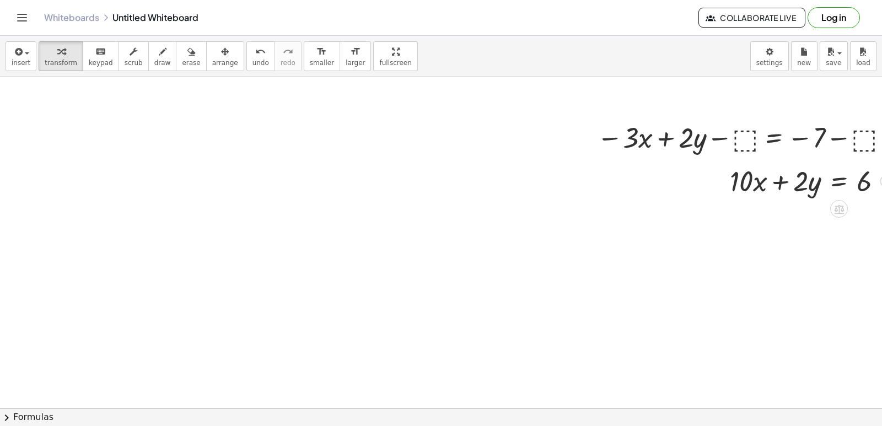
drag, startPoint x: 761, startPoint y: 179, endPoint x: 773, endPoint y: 192, distance: 18.4
click at [772, 191] on div at bounding box center [810, 179] width 172 height 37
click at [753, 188] on div at bounding box center [810, 179] width 172 height 37
click at [741, 181] on div at bounding box center [810, 179] width 172 height 37
drag, startPoint x: 817, startPoint y: 187, endPoint x: 769, endPoint y: 197, distance: 48.4
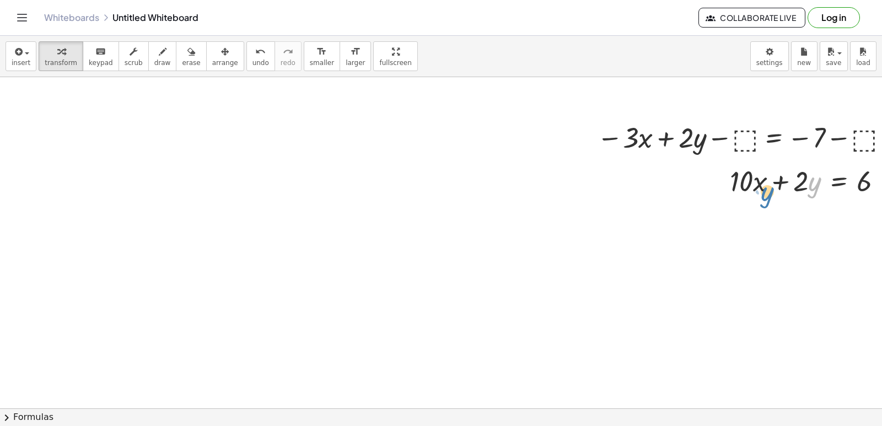
click at [769, 197] on div at bounding box center [810, 179] width 172 height 37
drag, startPoint x: 744, startPoint y: 176, endPoint x: 798, endPoint y: 181, distance: 54.2
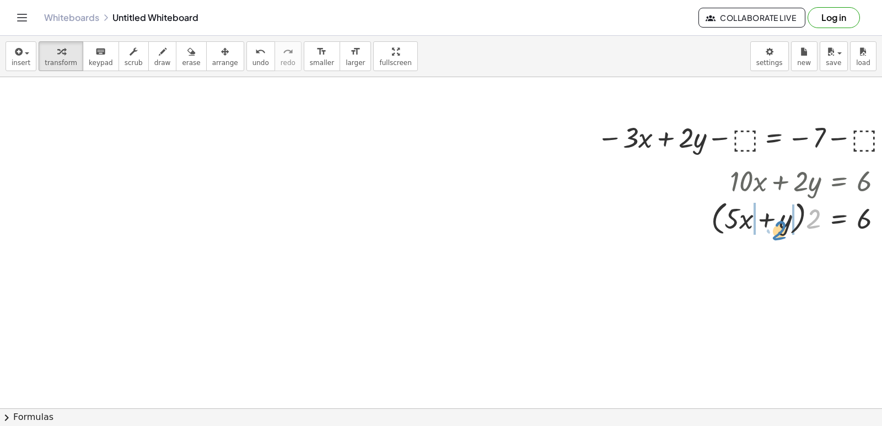
drag, startPoint x: 817, startPoint y: 226, endPoint x: 783, endPoint y: 236, distance: 35.4
click at [783, 236] on div at bounding box center [800, 218] width 191 height 42
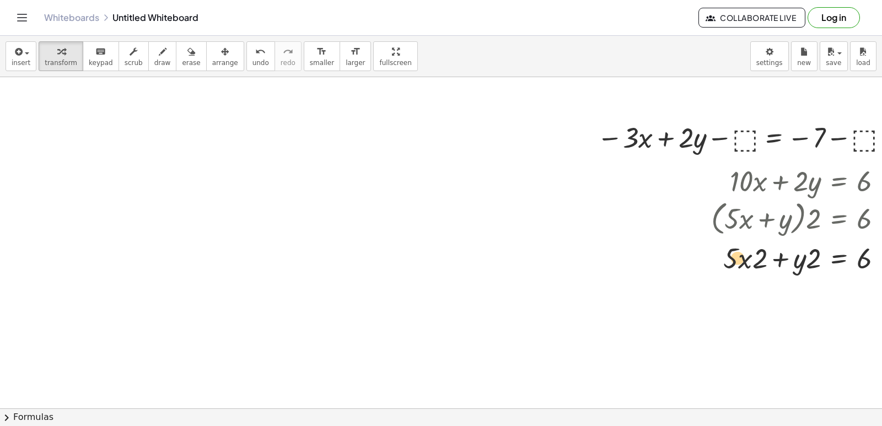
drag, startPoint x: 735, startPoint y: 259, endPoint x: 742, endPoint y: 258, distance: 6.6
click at [742, 258] on div at bounding box center [800, 257] width 191 height 37
click at [746, 260] on div at bounding box center [800, 257] width 191 height 37
drag, startPoint x: 746, startPoint y: 260, endPoint x: 748, endPoint y: 278, distance: 18.9
drag, startPoint x: 772, startPoint y: 289, endPoint x: 784, endPoint y: 291, distance: 11.8
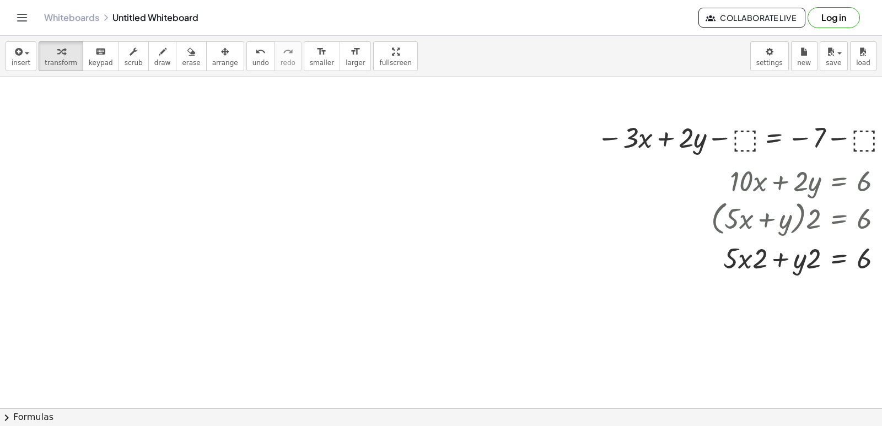
click at [781, 291] on div at bounding box center [451, 40] width 902 height 994
click at [781, 263] on div at bounding box center [800, 257] width 191 height 37
drag, startPoint x: 819, startPoint y: 258, endPoint x: 797, endPoint y: 254, distance: 22.4
click at [797, 254] on div at bounding box center [800, 257] width 191 height 37
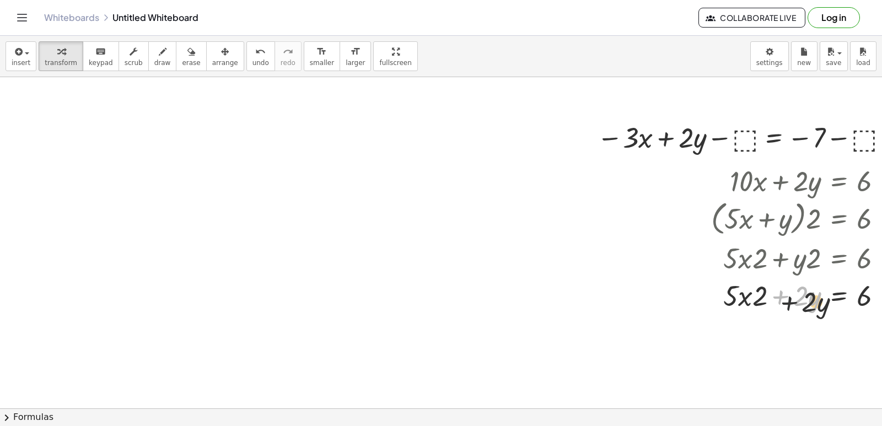
drag, startPoint x: 778, startPoint y: 293, endPoint x: 797, endPoint y: 308, distance: 24.4
click at [797, 308] on div at bounding box center [800, 294] width 191 height 37
drag, startPoint x: 765, startPoint y: 297, endPoint x: 830, endPoint y: 313, distance: 67.0
click at [830, 313] on div at bounding box center [800, 294] width 191 height 37
click at [763, 299] on div at bounding box center [800, 294] width 191 height 37
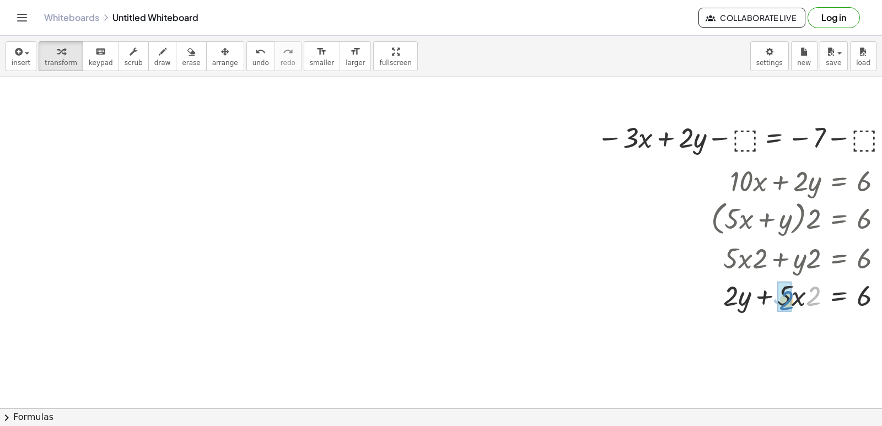
drag, startPoint x: 817, startPoint y: 301, endPoint x: 783, endPoint y: 298, distance: 34.4
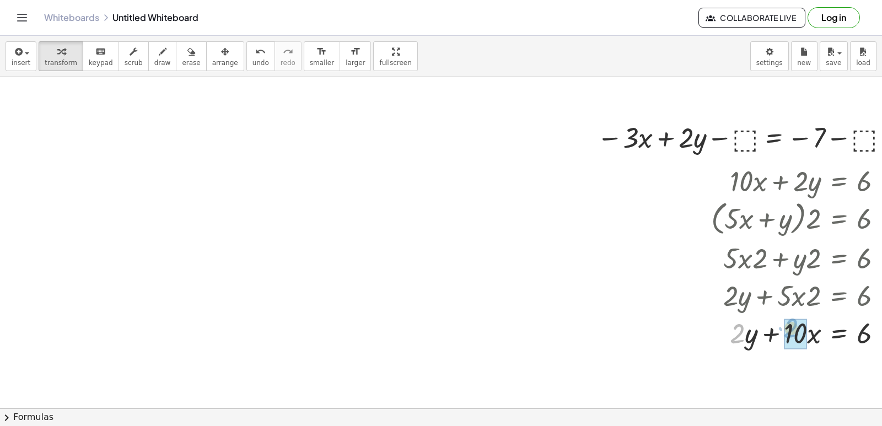
drag, startPoint x: 735, startPoint y: 343, endPoint x: 790, endPoint y: 338, distance: 54.8
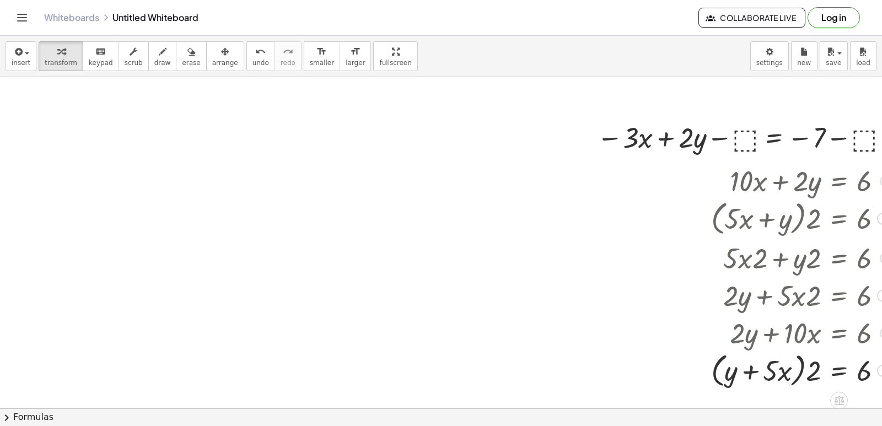
drag, startPoint x: 758, startPoint y: 357, endPoint x: 762, endPoint y: 372, distance: 15.2
click at [762, 372] on div at bounding box center [800, 370] width 191 height 42
drag, startPoint x: 769, startPoint y: 373, endPoint x: 811, endPoint y: 371, distance: 41.9
click at [811, 376] on div at bounding box center [800, 370] width 191 height 42
drag, startPoint x: 811, startPoint y: 370, endPoint x: 763, endPoint y: 368, distance: 47.4
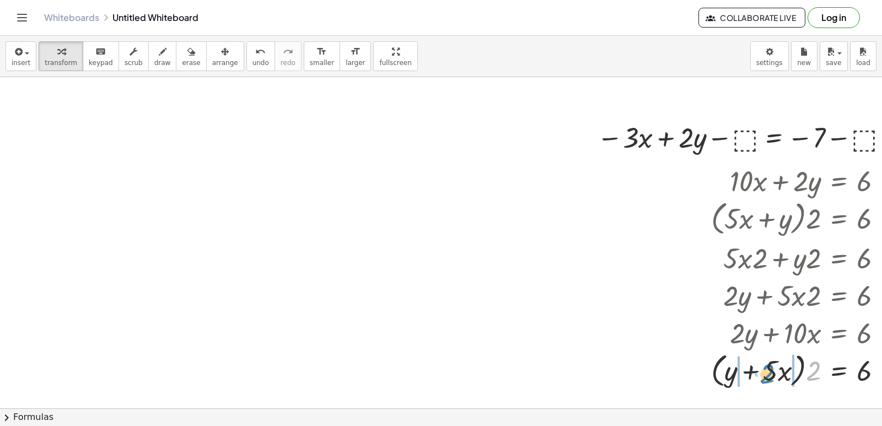
click at [763, 372] on div at bounding box center [800, 370] width 191 height 42
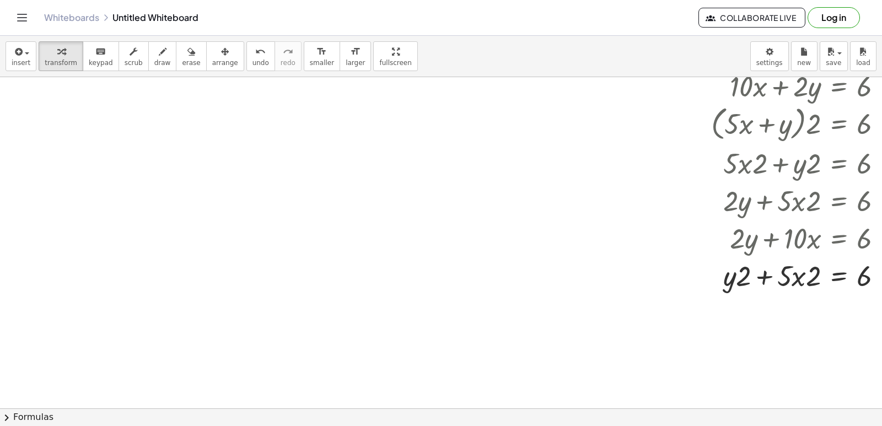
scroll to position [252, 0]
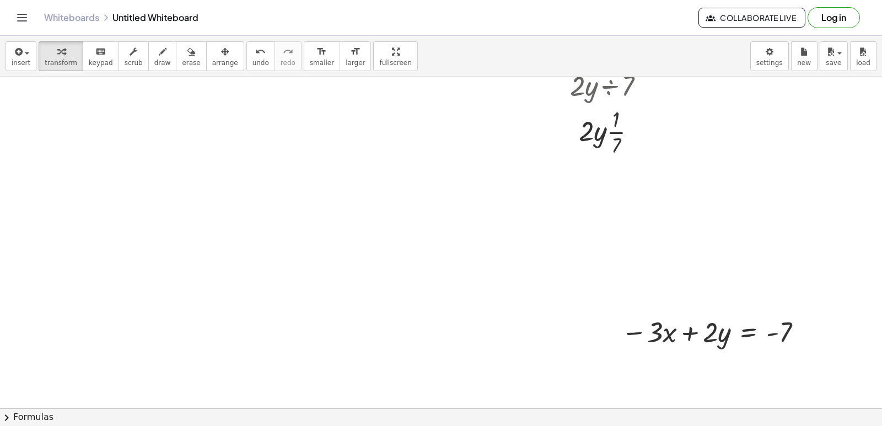
click at [872, 187] on div at bounding box center [451, 322] width 902 height 994
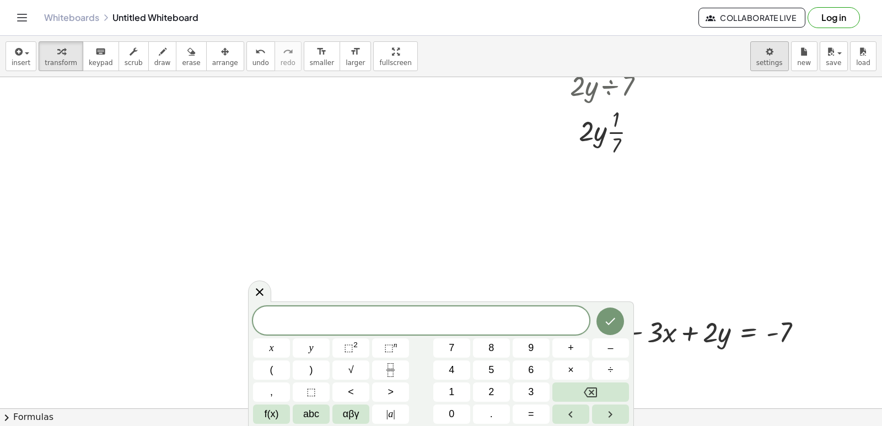
scroll to position [139, 0]
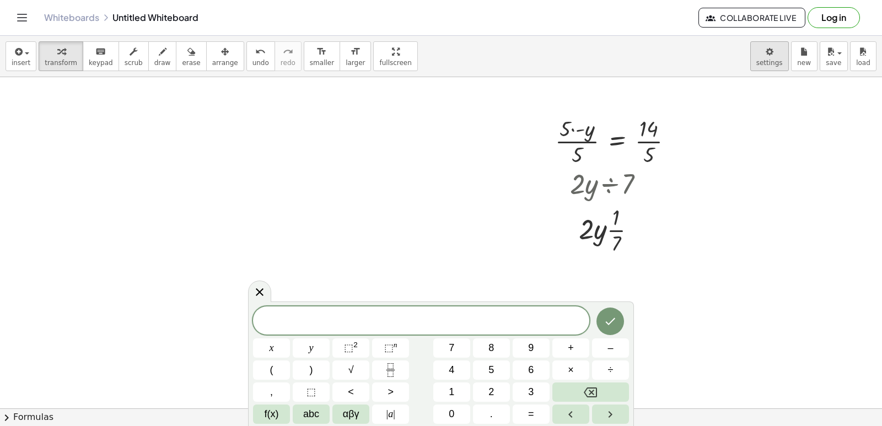
drag, startPoint x: 477, startPoint y: 290, endPoint x: 769, endPoint y: 68, distance: 366.5
click at [769, 68] on div "insert select one: Math Expression Function Text Youtube Video Graphing Geometr…" at bounding box center [441, 231] width 882 height 390
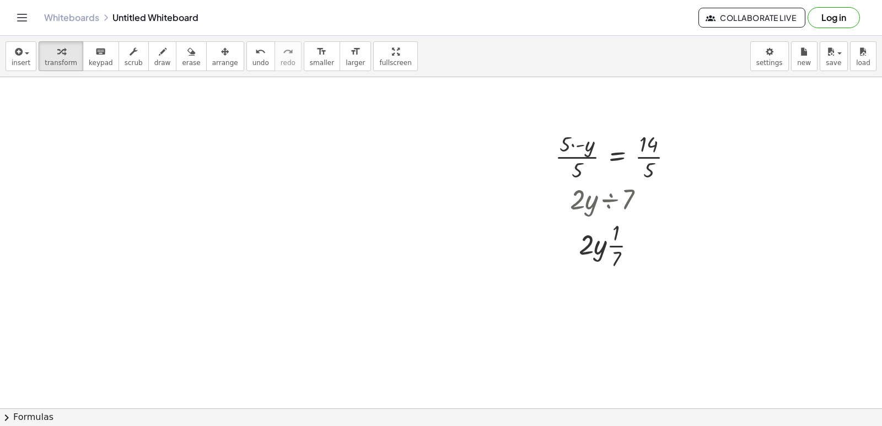
drag, startPoint x: 812, startPoint y: 250, endPoint x: 743, endPoint y: 294, distance: 82.3
drag, startPoint x: 743, startPoint y: 294, endPoint x: 767, endPoint y: 305, distance: 26.4
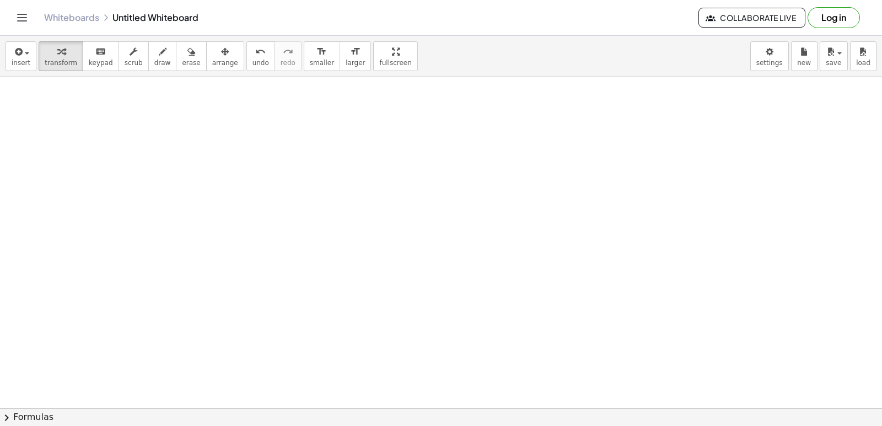
scroll to position [1013, 0]
drag, startPoint x: 873, startPoint y: 192, endPoint x: 752, endPoint y: 115, distance: 143.7
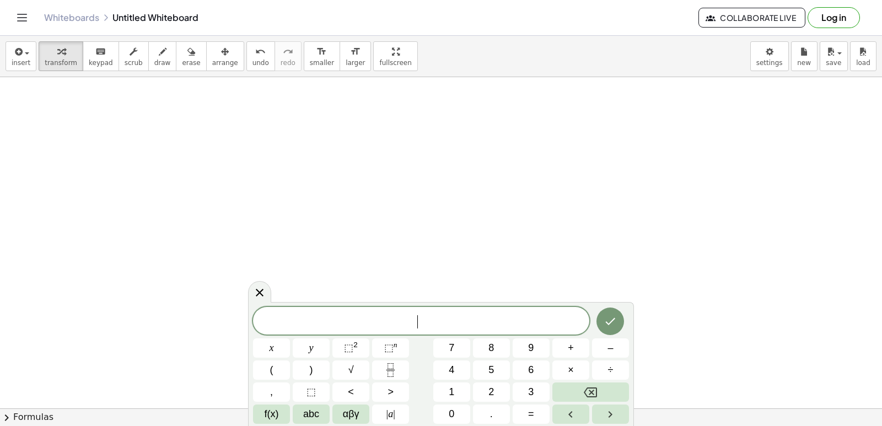
scroll to position [139, 0]
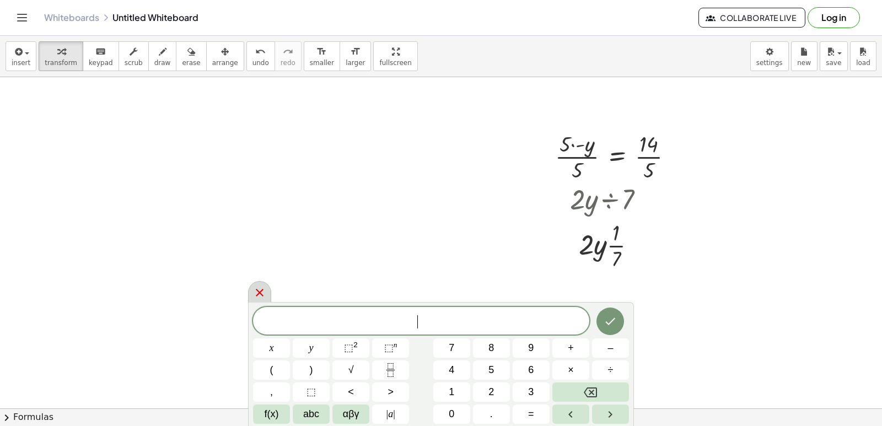
click at [266, 296] on div at bounding box center [259, 291] width 23 height 21
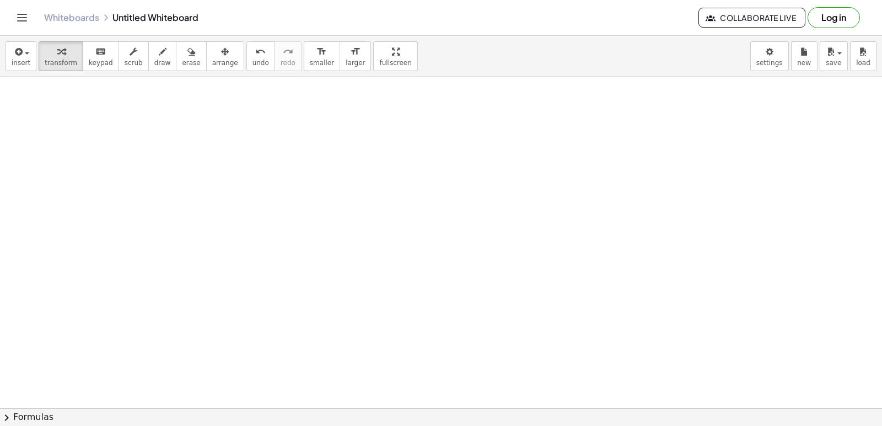
scroll to position [1200, 0]
drag, startPoint x: 254, startPoint y: 325, endPoint x: 201, endPoint y: 305, distance: 56.5
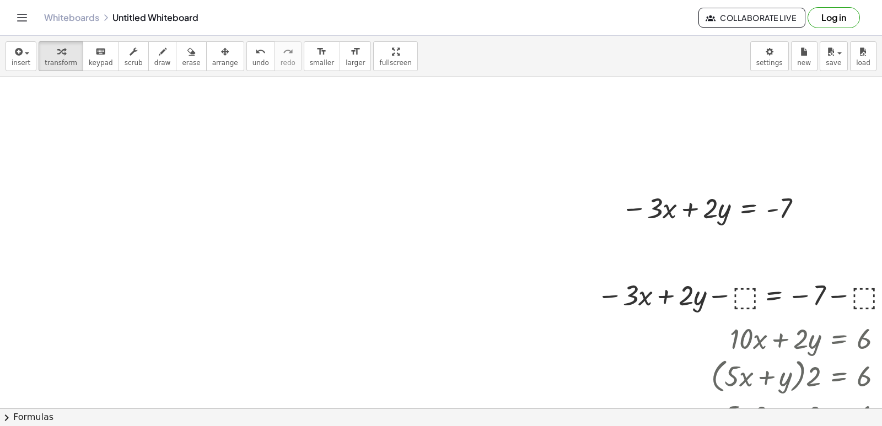
scroll to position [594, 0]
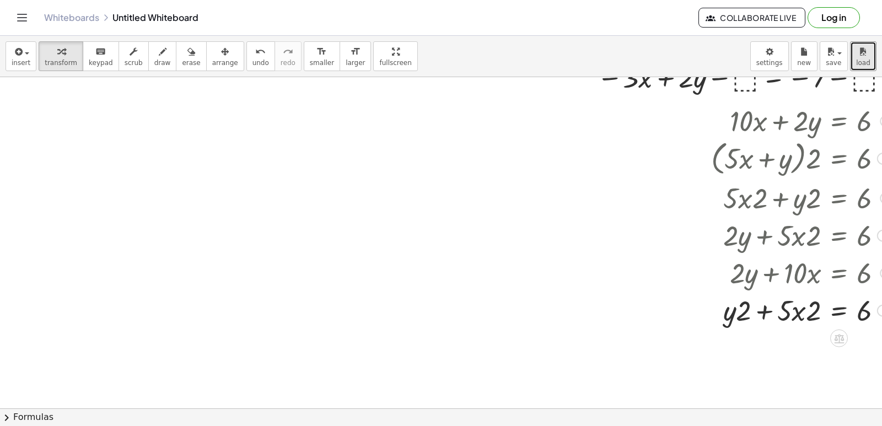
drag, startPoint x: 765, startPoint y: 291, endPoint x: 881, endPoint y: 8, distance: 305.5
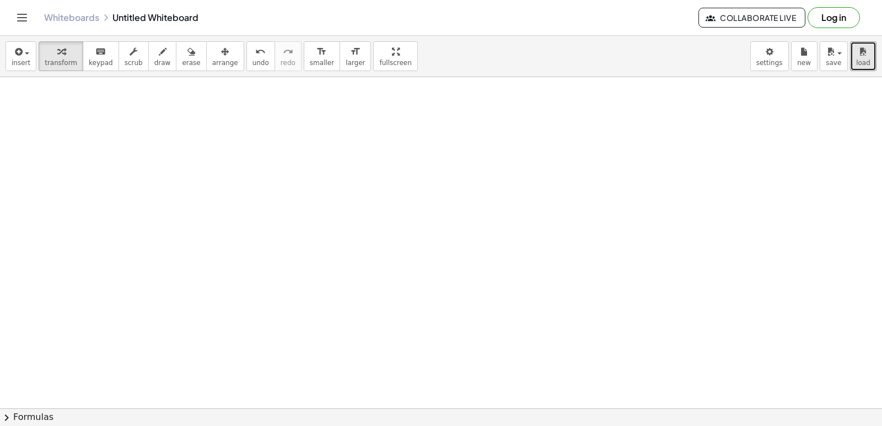
scroll to position [1002, 0]
drag, startPoint x: 42, startPoint y: 318, endPoint x: 51, endPoint y: 318, distance: 8.3
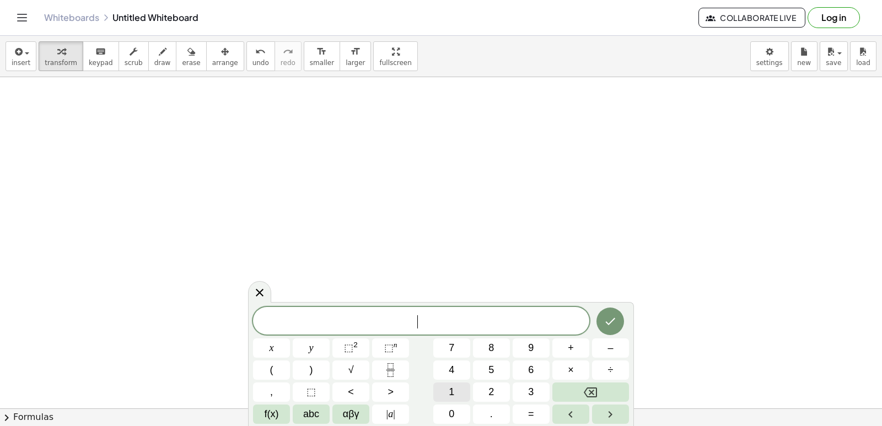
click at [451, 387] on span "1" at bounding box center [452, 392] width 6 height 15
drag, startPoint x: 738, startPoint y: 321, endPoint x: 659, endPoint y: 373, distance: 94.8
click at [569, 387] on button "Backspace" at bounding box center [590, 391] width 77 height 19
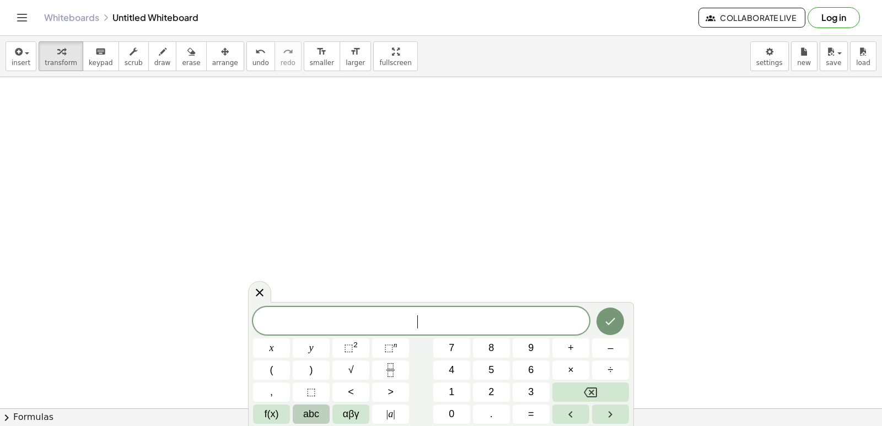
click at [320, 407] on button "abc" at bounding box center [311, 413] width 37 height 19
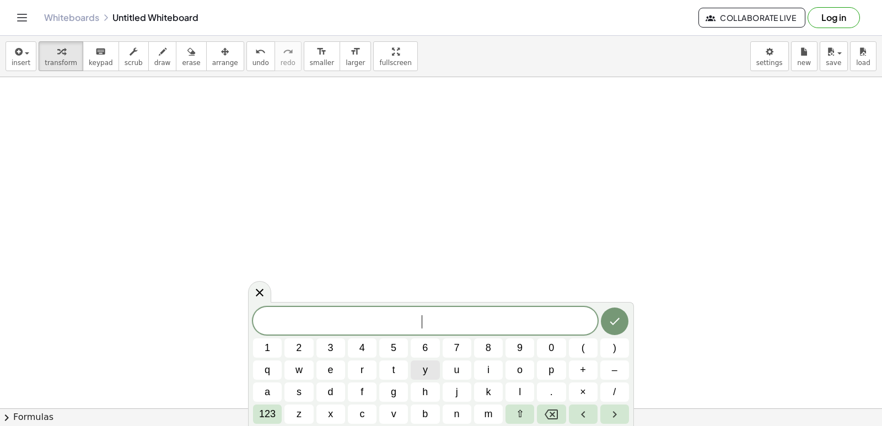
click at [436, 369] on button "y" at bounding box center [425, 369] width 29 height 19
click at [281, 414] on button "123" at bounding box center [267, 413] width 29 height 19
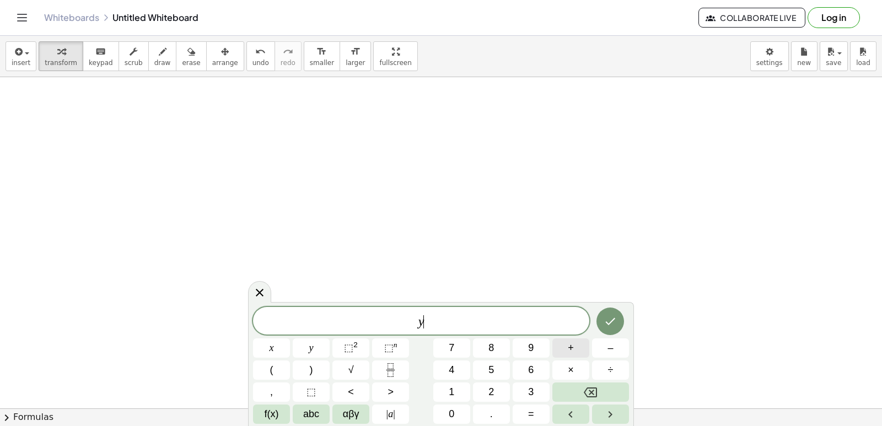
click at [563, 353] on button "+" at bounding box center [570, 347] width 37 height 19
click at [478, 383] on button "2" at bounding box center [491, 391] width 37 height 19
click at [574, 370] on button "×" at bounding box center [570, 369] width 37 height 19
click at [534, 407] on button "=" at bounding box center [531, 413] width 37 height 19
click at [464, 388] on button "1" at bounding box center [451, 391] width 37 height 19
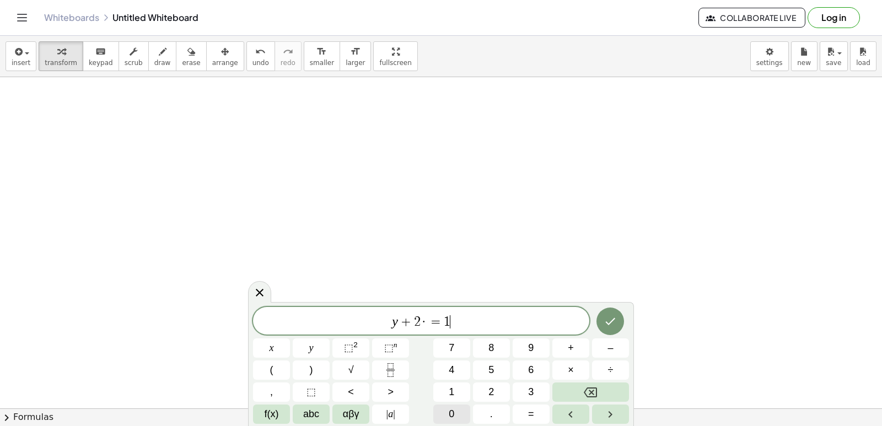
click at [457, 407] on button "0" at bounding box center [451, 413] width 37 height 19
click at [425, 322] on span "=" at bounding box center [432, 321] width 16 height 13
click at [422, 322] on span "·" at bounding box center [421, 321] width 8 height 13
click at [567, 393] on button "Backspace" at bounding box center [590, 391] width 77 height 19
click at [577, 376] on button "×" at bounding box center [570, 369] width 37 height 19
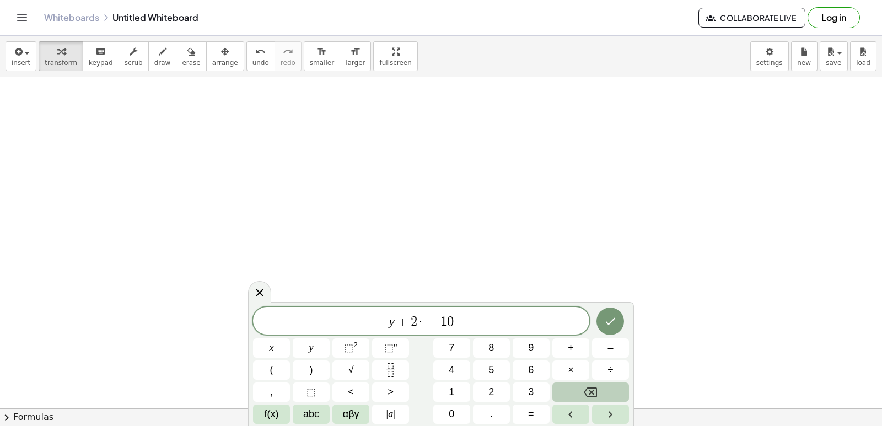
click at [568, 385] on button "Backspace" at bounding box center [590, 391] width 77 height 19
click at [569, 371] on span "×" at bounding box center [571, 370] width 6 height 15
click at [567, 392] on button "Backspace" at bounding box center [590, 391] width 77 height 19
click at [568, 362] on button "×" at bounding box center [570, 369] width 37 height 19
click at [570, 386] on button "Backspace" at bounding box center [590, 391] width 77 height 19
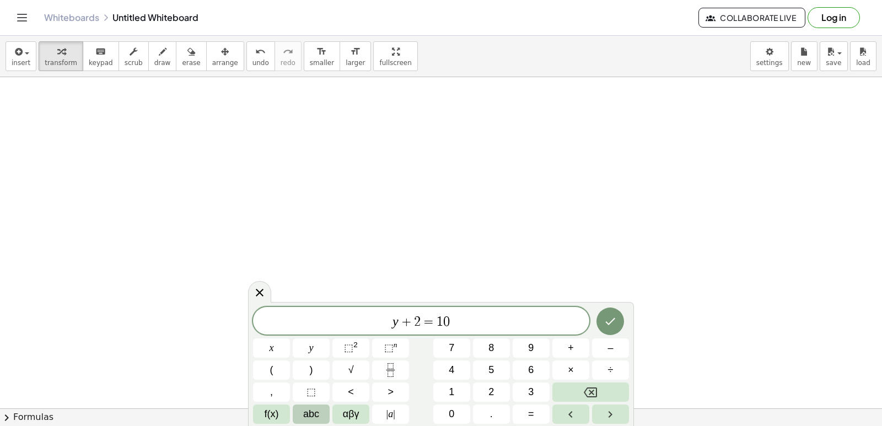
click at [323, 412] on button "abc" at bounding box center [311, 413] width 37 height 19
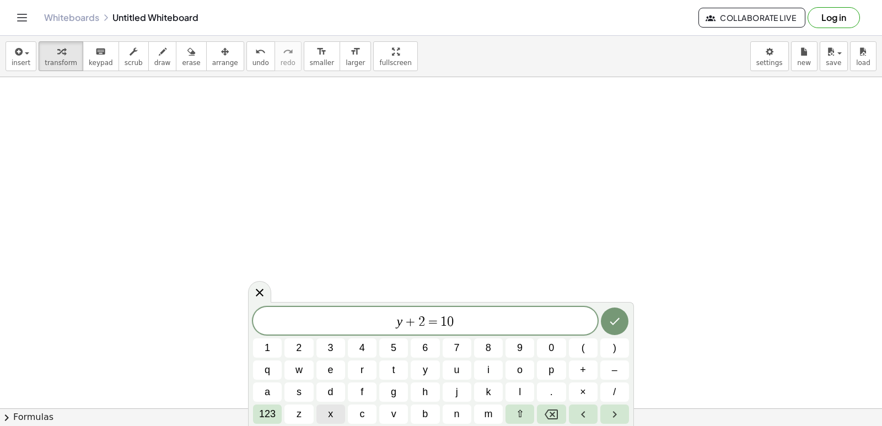
click at [337, 411] on button "x" at bounding box center [330, 413] width 29 height 19
click at [277, 408] on button "123" at bounding box center [267, 413] width 29 height 19
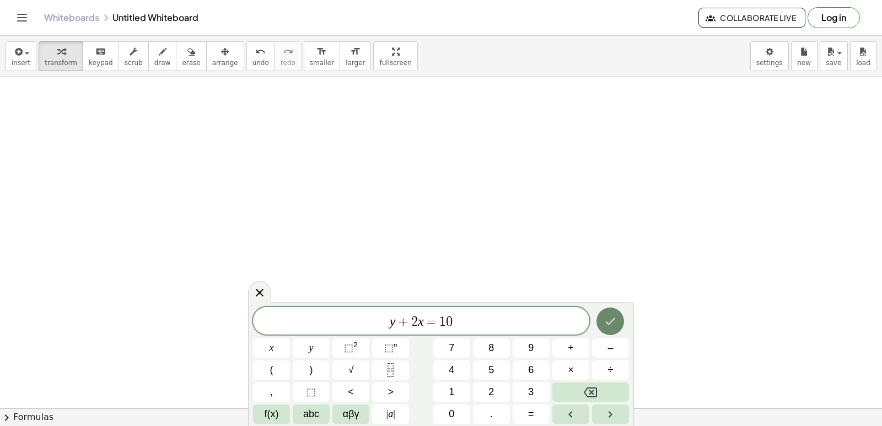
click at [614, 328] on button "Done" at bounding box center [610, 322] width 28 height 28
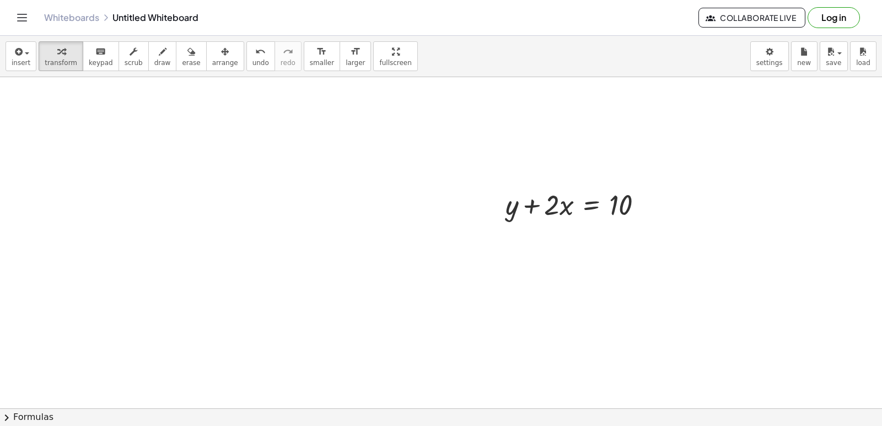
scroll to position [1222, 0]
click at [586, 197] on div "+ y + · 2 · x = 10" at bounding box center [574, 176] width 171 height 43
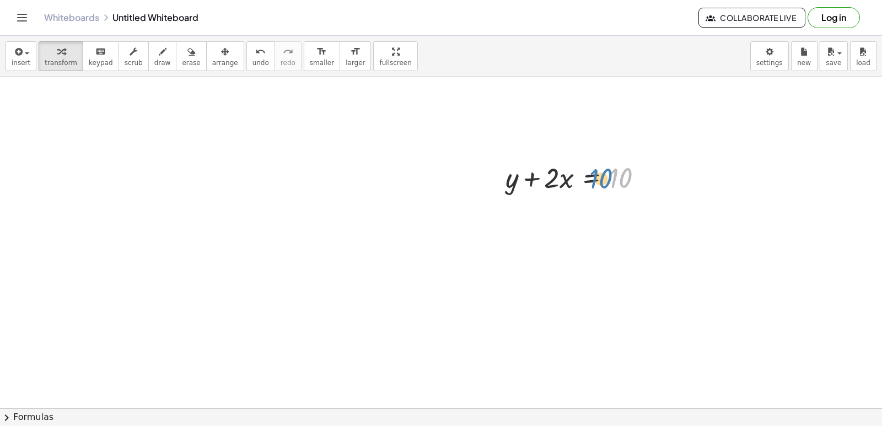
drag, startPoint x: 615, startPoint y: 179, endPoint x: 606, endPoint y: 178, distance: 9.4
click at [603, 178] on div at bounding box center [578, 176] width 157 height 37
drag, startPoint x: 551, startPoint y: 182, endPoint x: 557, endPoint y: 190, distance: 9.7
click at [554, 195] on div at bounding box center [578, 176] width 157 height 37
drag, startPoint x: 533, startPoint y: 184, endPoint x: 665, endPoint y: 185, distance: 131.7
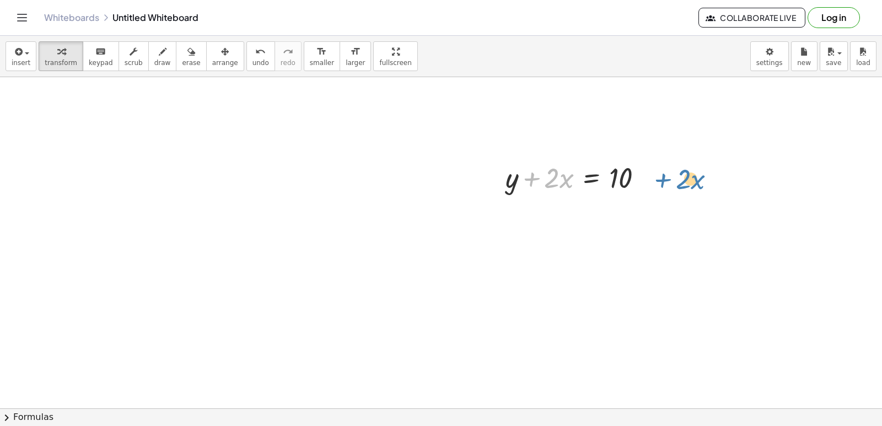
click at [612, 185] on div at bounding box center [578, 176] width 157 height 37
drag, startPoint x: 560, startPoint y: 179, endPoint x: 494, endPoint y: 219, distance: 77.1
click at [596, 202] on icon at bounding box center [591, 206] width 12 height 12
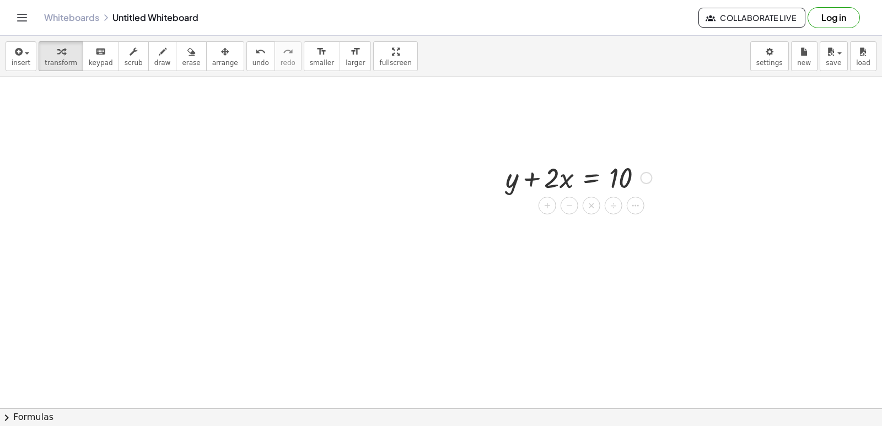
click at [585, 201] on div "×" at bounding box center [591, 206] width 18 height 18
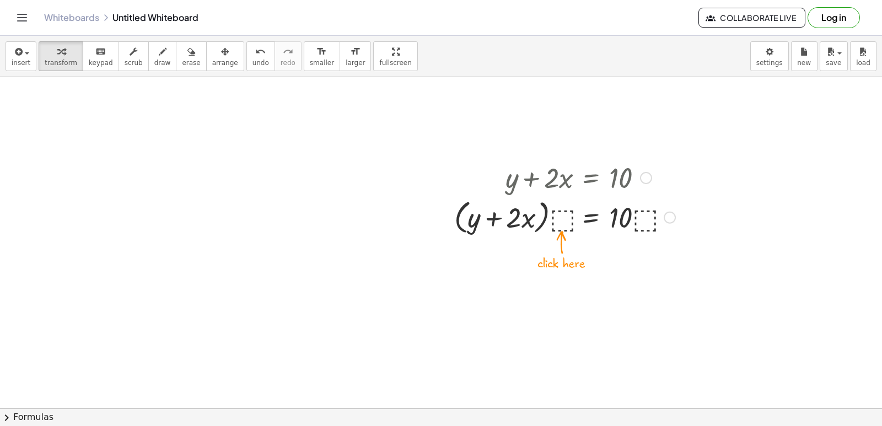
click at [558, 216] on div at bounding box center [565, 217] width 232 height 42
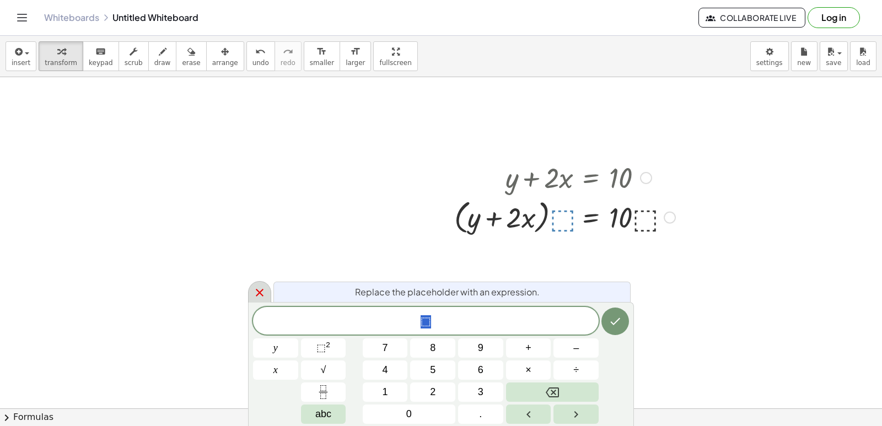
click at [256, 286] on icon at bounding box center [259, 292] width 13 height 13
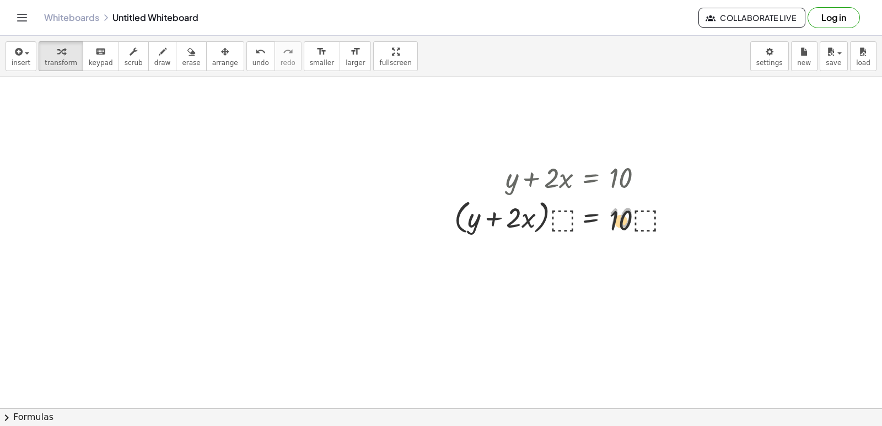
drag, startPoint x: 621, startPoint y: 223, endPoint x: 621, endPoint y: 229, distance: 6.1
click at [621, 229] on div at bounding box center [565, 217] width 232 height 42
drag, startPoint x: 624, startPoint y: 220, endPoint x: 653, endPoint y: 220, distance: 28.7
click at [653, 220] on div at bounding box center [565, 217] width 232 height 42
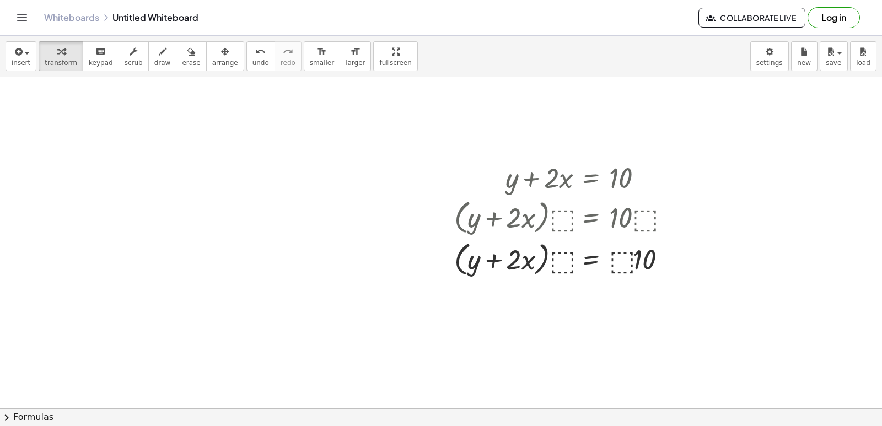
drag, startPoint x: 336, startPoint y: 363, endPoint x: 280, endPoint y: 401, distance: 67.7
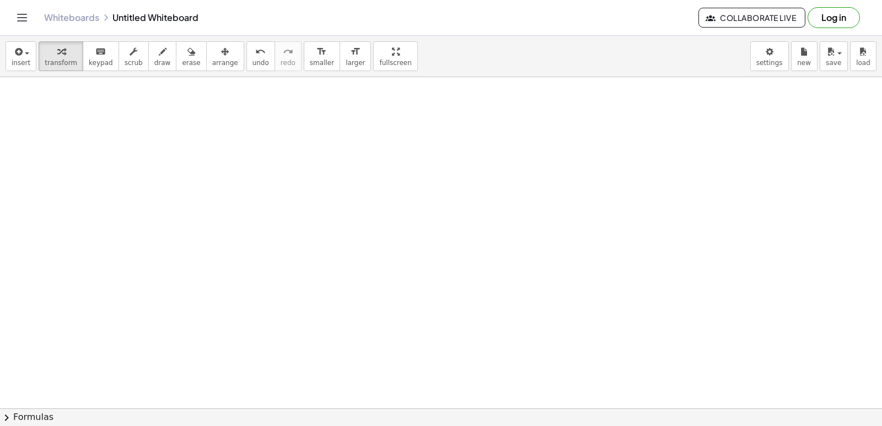
scroll to position [1498, 0]
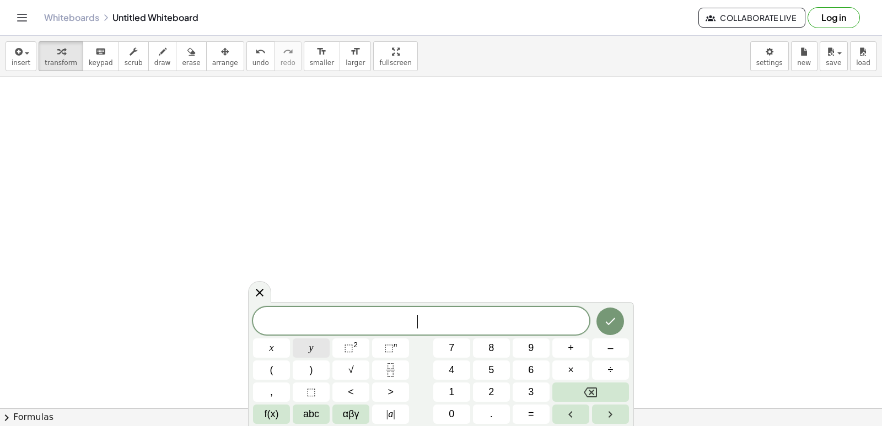
click at [310, 355] on span "y" at bounding box center [311, 348] width 4 height 15
click at [610, 348] on button "–" at bounding box center [610, 347] width 37 height 19
click at [487, 371] on button "5" at bounding box center [491, 369] width 37 height 19
click at [558, 370] on button "×" at bounding box center [570, 369] width 37 height 19
click at [570, 384] on button "Backspace" at bounding box center [590, 391] width 77 height 19
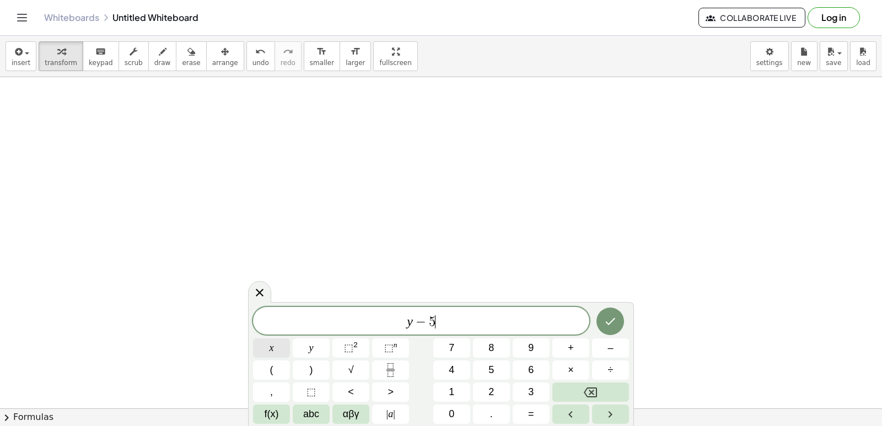
click at [275, 348] on button "x" at bounding box center [271, 347] width 37 height 19
click at [524, 417] on button "=" at bounding box center [531, 413] width 37 height 19
click at [602, 344] on button "–" at bounding box center [610, 347] width 37 height 19
click at [491, 394] on span "2" at bounding box center [491, 392] width 6 height 15
click at [602, 322] on button "Done" at bounding box center [610, 322] width 28 height 28
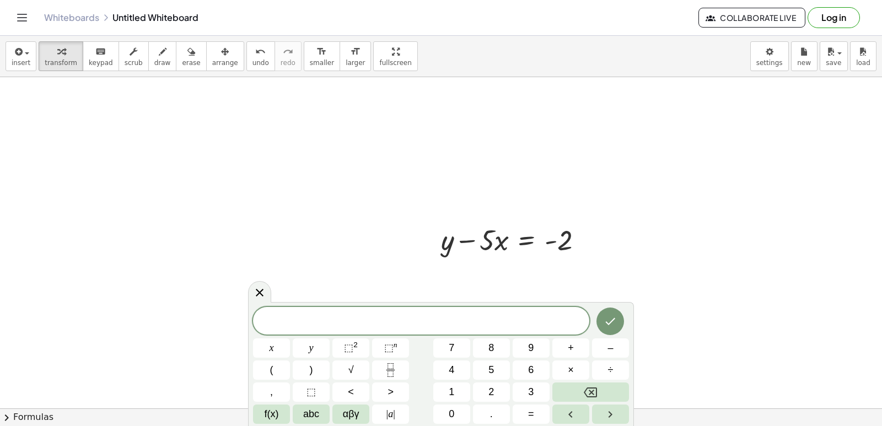
scroll to position [1609, 0]
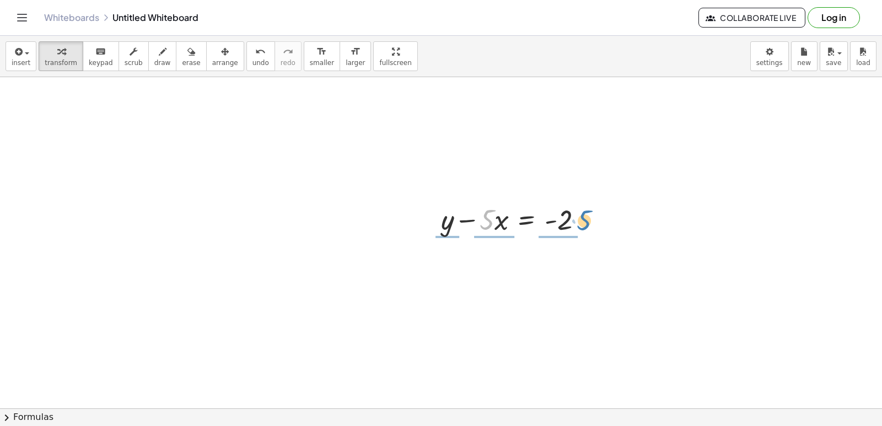
drag, startPoint x: 486, startPoint y: 220, endPoint x: 583, endPoint y: 222, distance: 97.0
click at [583, 222] on div at bounding box center [515, 218] width 161 height 37
drag, startPoint x: 384, startPoint y: 244, endPoint x: 392, endPoint y: 276, distance: 32.9
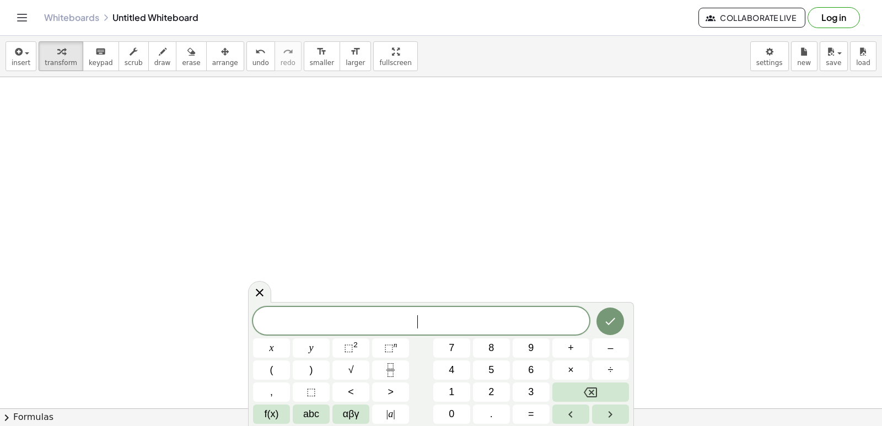
click at [312, 343] on span "y" at bounding box center [311, 348] width 4 height 15
click at [570, 350] on span "+" at bounding box center [571, 348] width 6 height 15
click at [538, 385] on button "3" at bounding box center [531, 391] width 37 height 19
click at [265, 343] on button "x" at bounding box center [271, 347] width 37 height 19
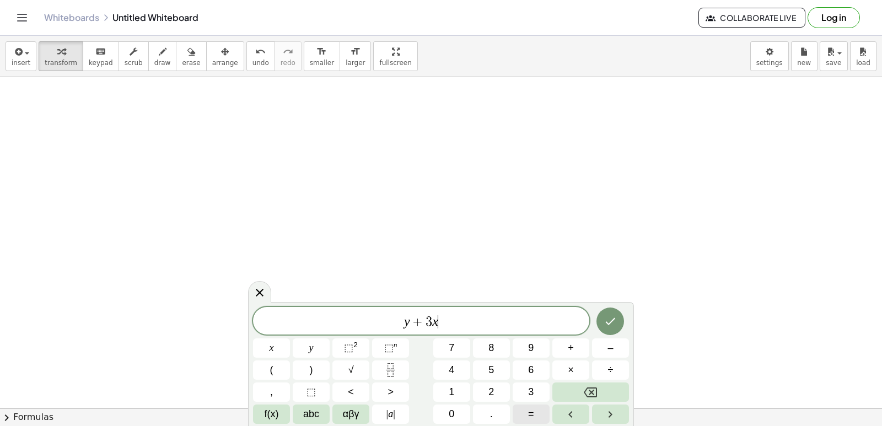
click at [538, 419] on button "=" at bounding box center [531, 413] width 37 height 19
click at [456, 343] on button "7" at bounding box center [451, 347] width 37 height 19
click at [604, 319] on icon "Done" at bounding box center [609, 321] width 13 height 13
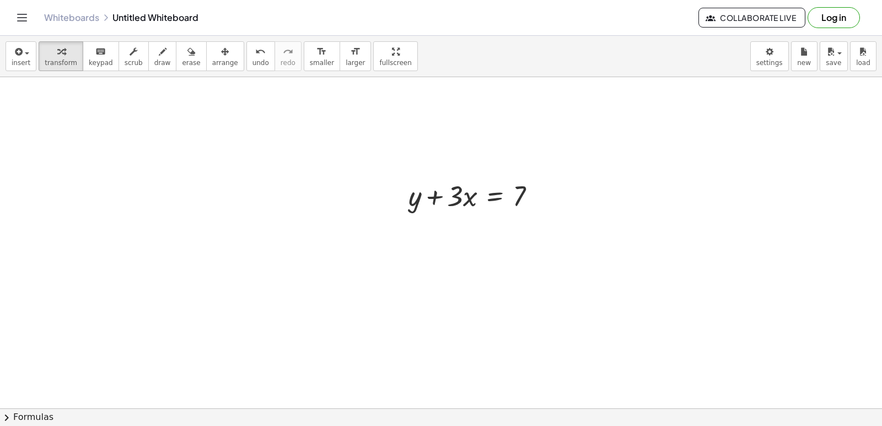
scroll to position [2106, 0]
drag, startPoint x: 456, startPoint y: 191, endPoint x: 567, endPoint y: 187, distance: 111.4
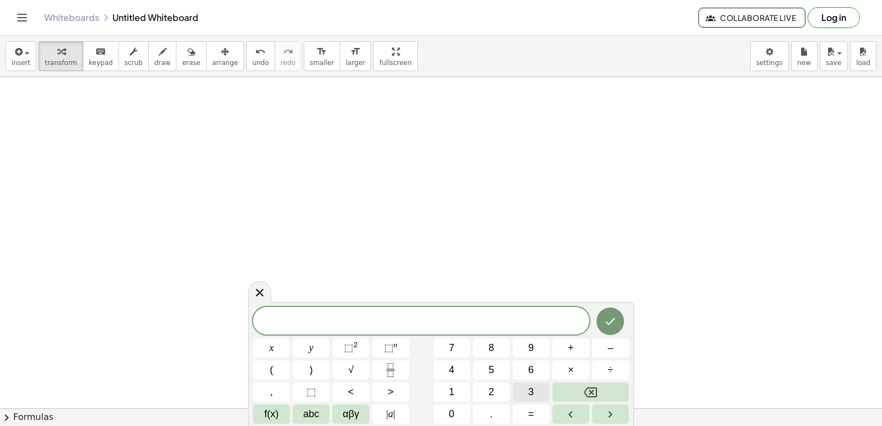
click at [543, 389] on button "3" at bounding box center [531, 391] width 37 height 19
click at [283, 342] on button "x" at bounding box center [271, 347] width 37 height 19
click at [603, 388] on button "Backspace" at bounding box center [590, 391] width 77 height 19
click at [312, 347] on span "y" at bounding box center [311, 348] width 4 height 15
click at [557, 344] on button "+" at bounding box center [570, 347] width 37 height 19
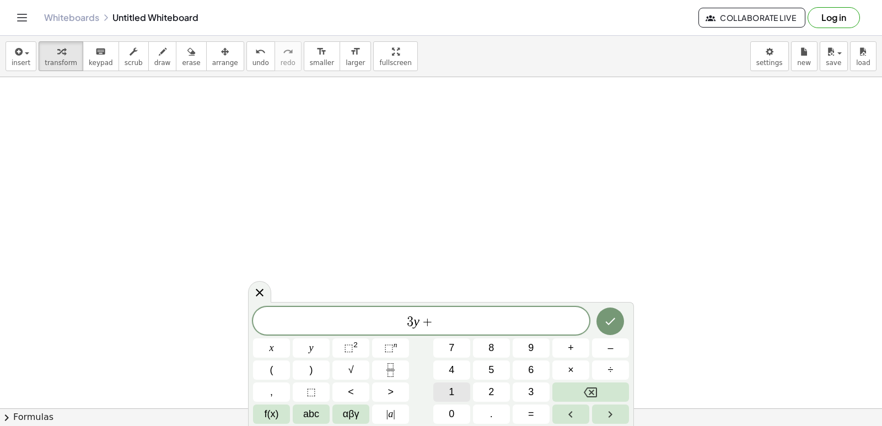
click at [456, 385] on button "1" at bounding box center [451, 391] width 37 height 19
click at [481, 385] on button "2" at bounding box center [491, 391] width 37 height 19
click at [273, 339] on button "x" at bounding box center [271, 347] width 37 height 19
click at [537, 417] on button "=" at bounding box center [531, 413] width 37 height 19
click at [463, 389] on button "1" at bounding box center [451, 391] width 37 height 19
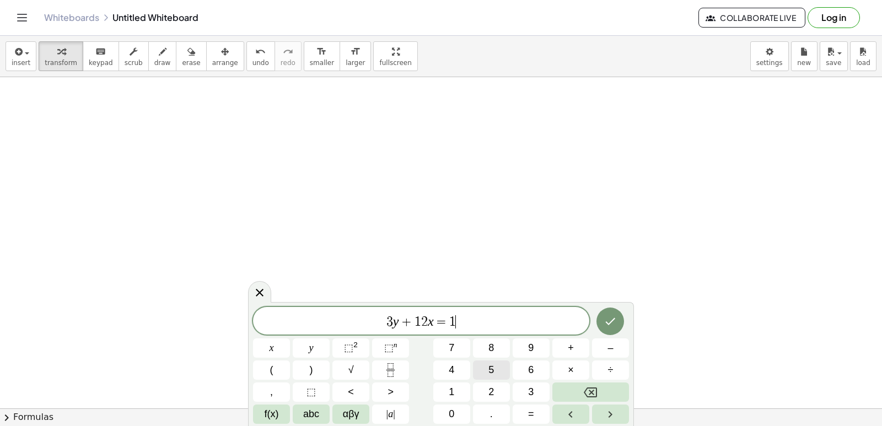
click at [474, 370] on button "5" at bounding box center [491, 369] width 37 height 19
click at [605, 323] on icon "Done" at bounding box center [609, 321] width 13 height 13
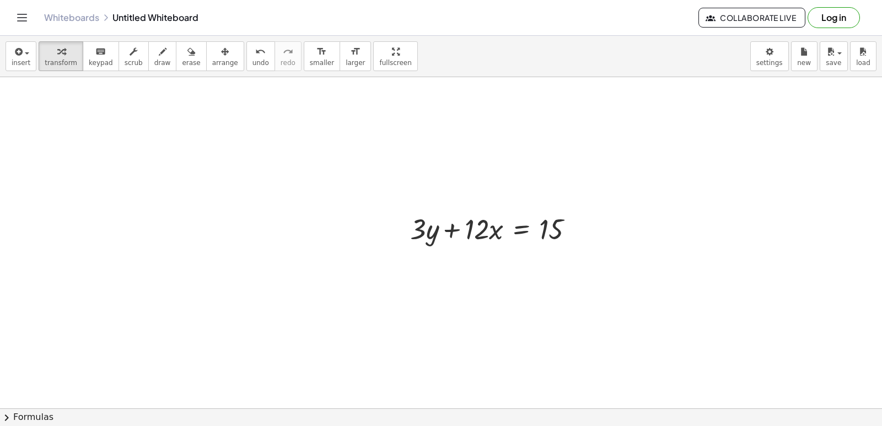
scroll to position [2382, 0]
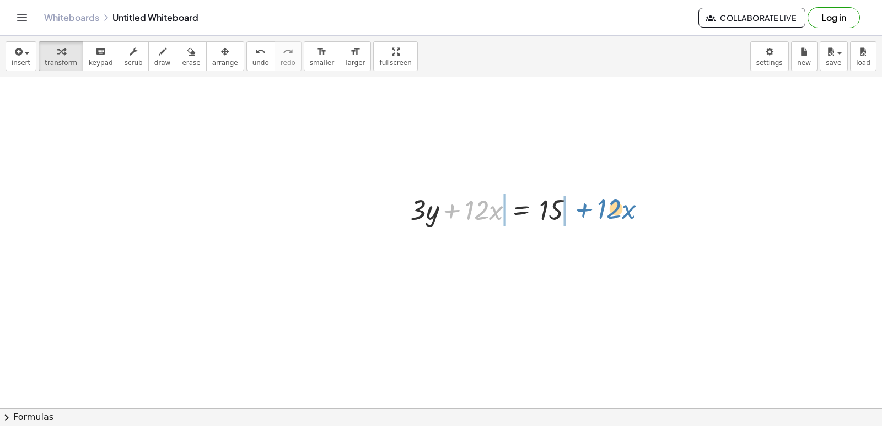
drag, startPoint x: 461, startPoint y: 211, endPoint x: 593, endPoint y: 210, distance: 132.3
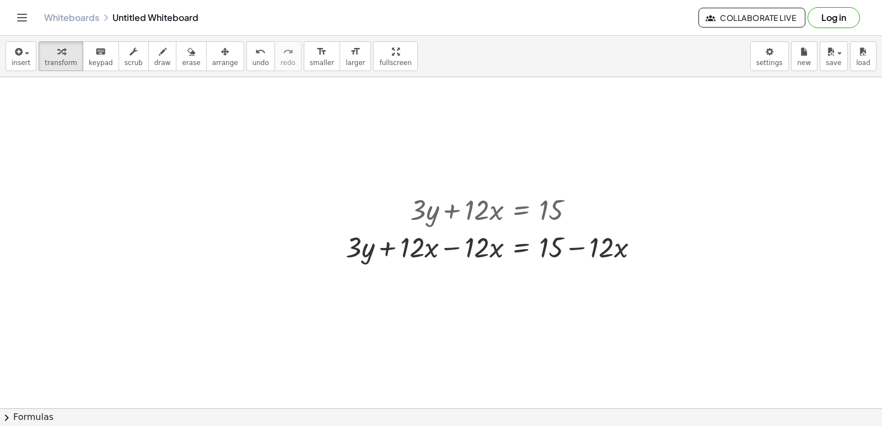
drag, startPoint x: 579, startPoint y: 203, endPoint x: 514, endPoint y: 356, distance: 166.4
drag, startPoint x: 360, startPoint y: 244, endPoint x: 589, endPoint y: 277, distance: 231.1
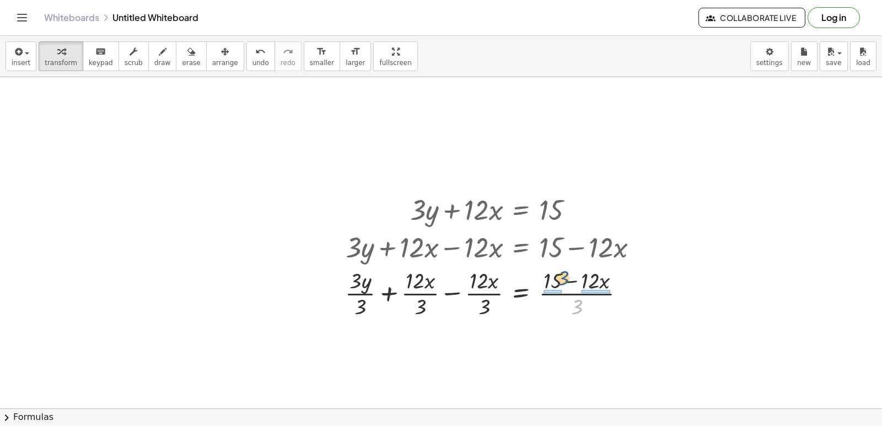
drag, startPoint x: 576, startPoint y: 304, endPoint x: 562, endPoint y: 274, distance: 33.0
click at [562, 274] on div at bounding box center [495, 292] width 313 height 55
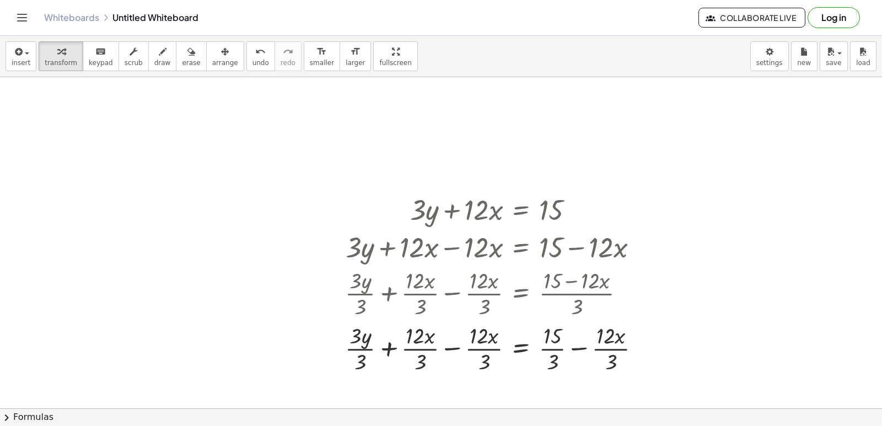
scroll to position [2437, 0]
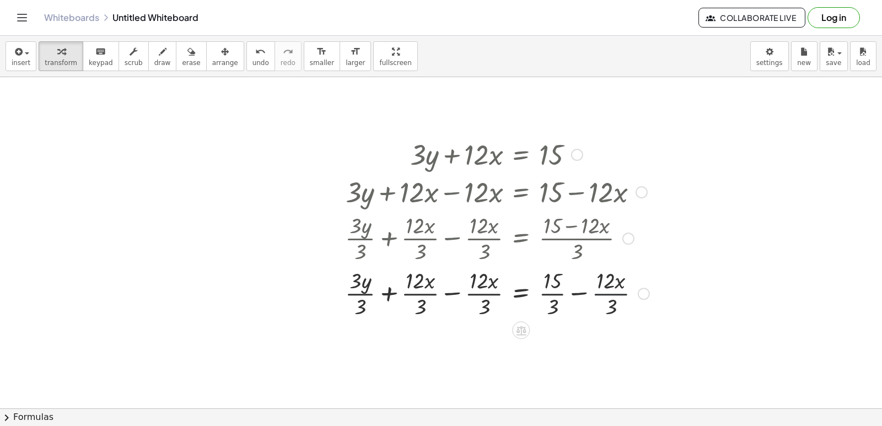
click at [610, 287] on div at bounding box center [496, 292] width 315 height 55
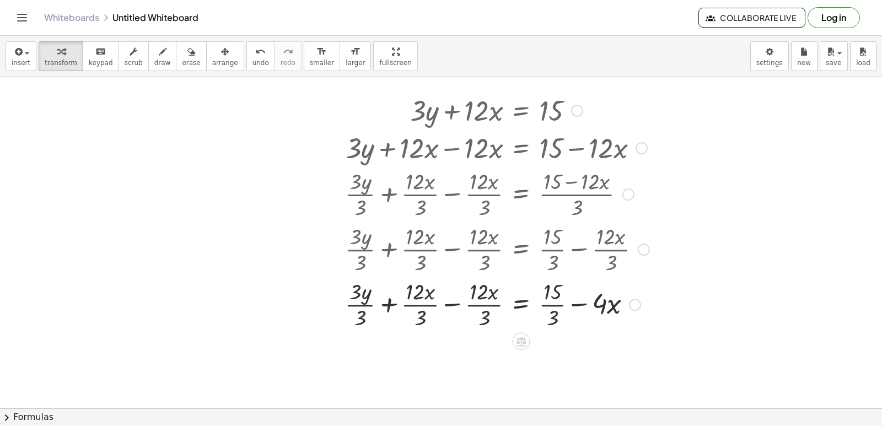
scroll to position [2492, 0]
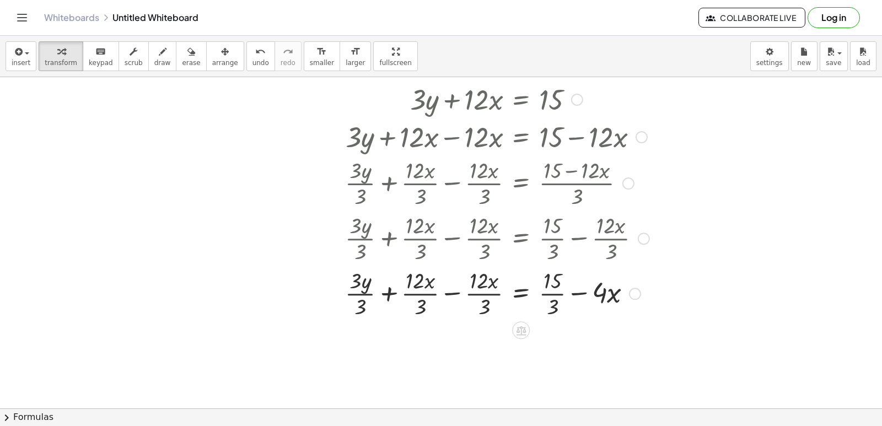
drag, startPoint x: 543, startPoint y: 288, endPoint x: 548, endPoint y: 283, distance: 6.2
click at [547, 284] on div at bounding box center [496, 292] width 315 height 55
click at [548, 283] on div at bounding box center [496, 292] width 315 height 55
click at [553, 290] on div at bounding box center [496, 292] width 315 height 55
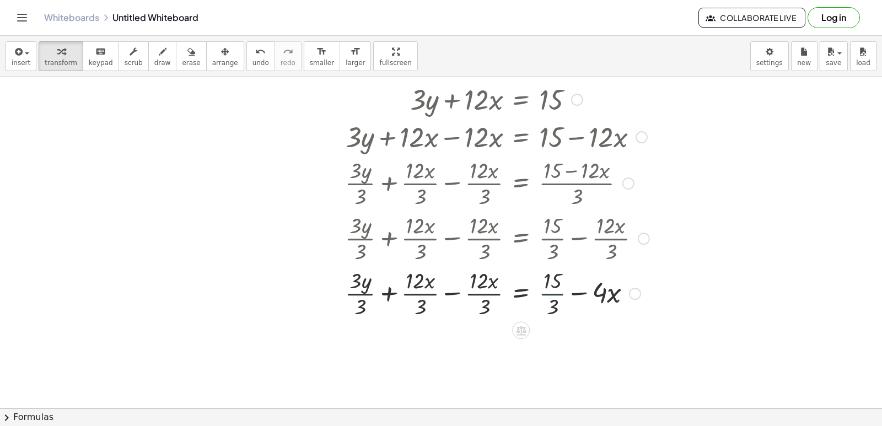
click at [555, 283] on div at bounding box center [496, 292] width 315 height 55
click at [557, 280] on div at bounding box center [496, 292] width 315 height 55
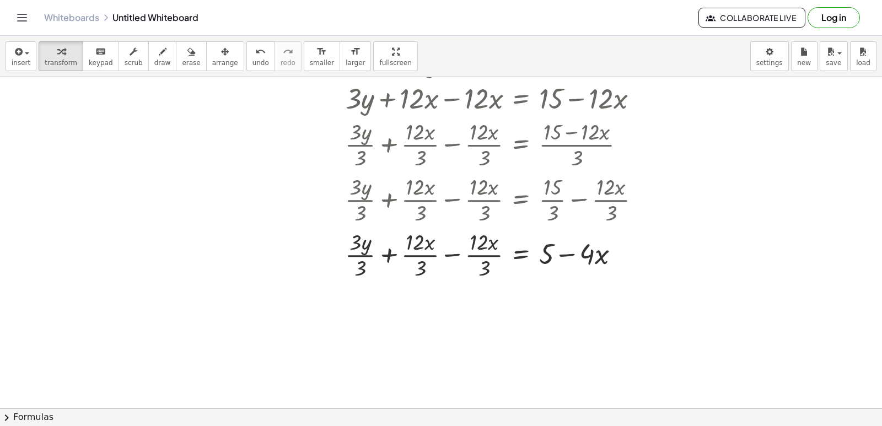
scroll to position [2547, 0]
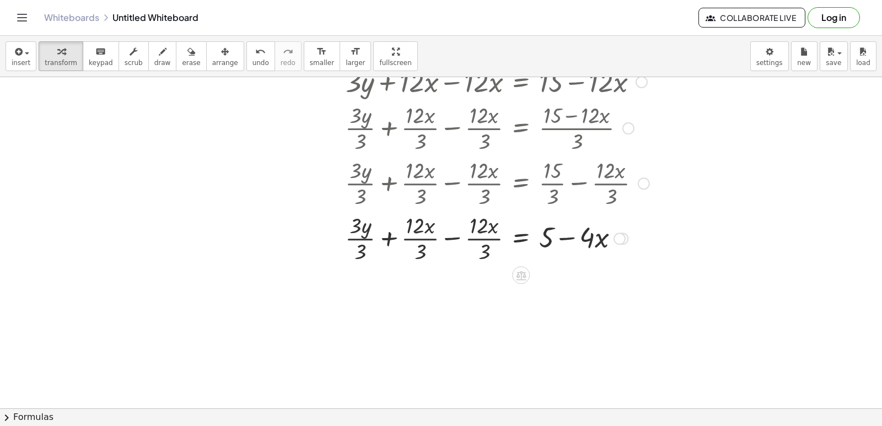
click at [366, 234] on div at bounding box center [496, 237] width 315 height 55
click at [363, 226] on div at bounding box center [496, 237] width 315 height 55
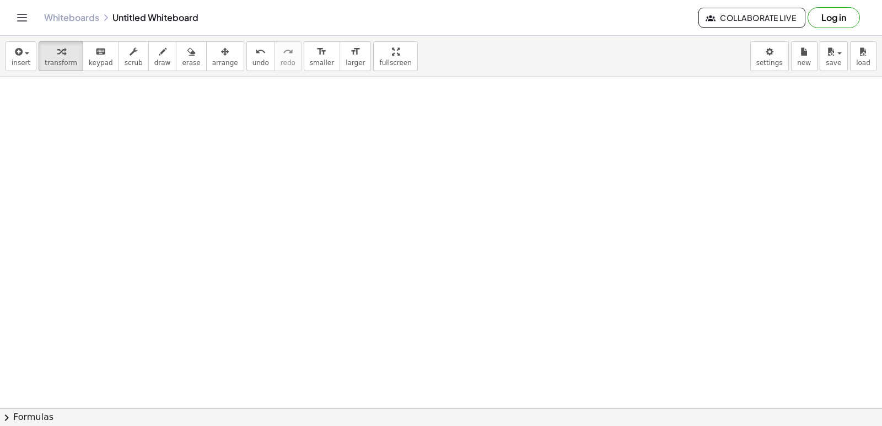
scroll to position [2878, 0]
drag, startPoint x: 438, startPoint y: 184, endPoint x: 432, endPoint y: 197, distance: 14.0
drag, startPoint x: 448, startPoint y: 263, endPoint x: 448, endPoint y: 301, distance: 38.0
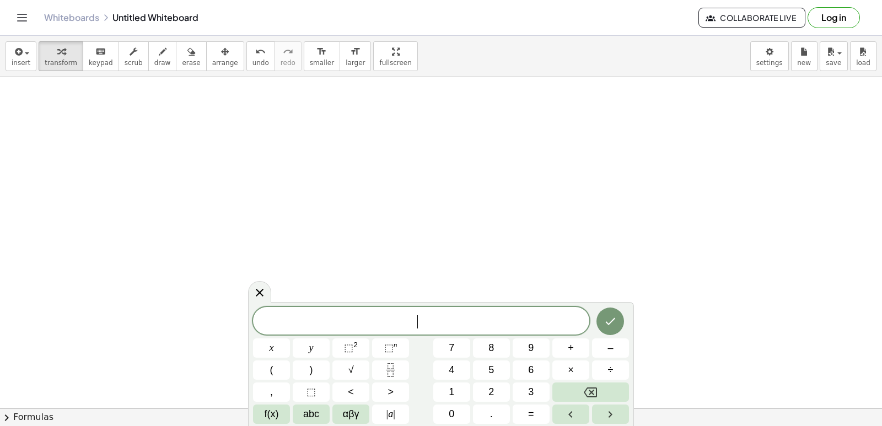
click at [476, 369] on button "5" at bounding box center [491, 369] width 37 height 19
click at [316, 348] on button "y" at bounding box center [311, 347] width 37 height 19
click at [602, 347] on button "–" at bounding box center [610, 347] width 37 height 19
click at [494, 364] on button "5" at bounding box center [491, 369] width 37 height 19
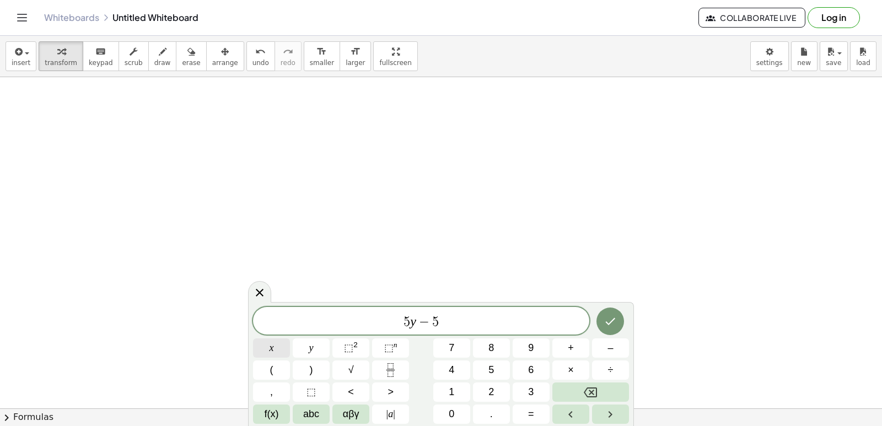
click at [281, 341] on button "x" at bounding box center [271, 347] width 37 height 19
click at [519, 408] on button "=" at bounding box center [531, 413] width 37 height 19
click at [500, 392] on button "2" at bounding box center [491, 391] width 37 height 19
click at [466, 409] on button "0" at bounding box center [451, 413] width 37 height 19
click at [600, 322] on button "Done" at bounding box center [610, 322] width 28 height 28
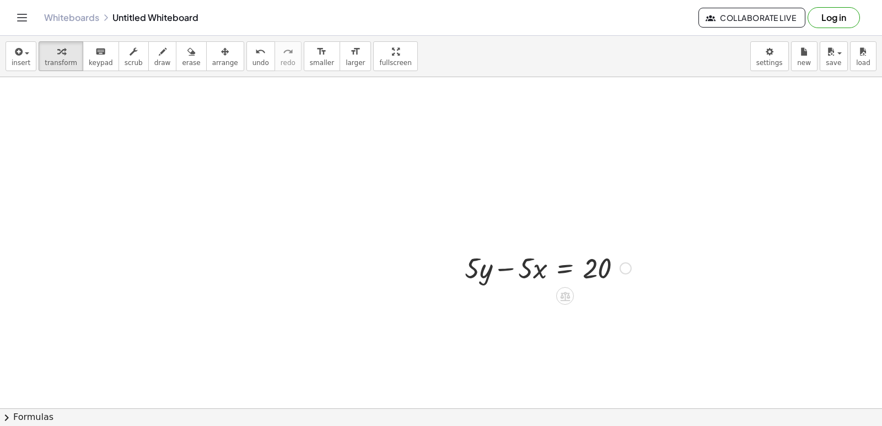
scroll to position [2989, 0]
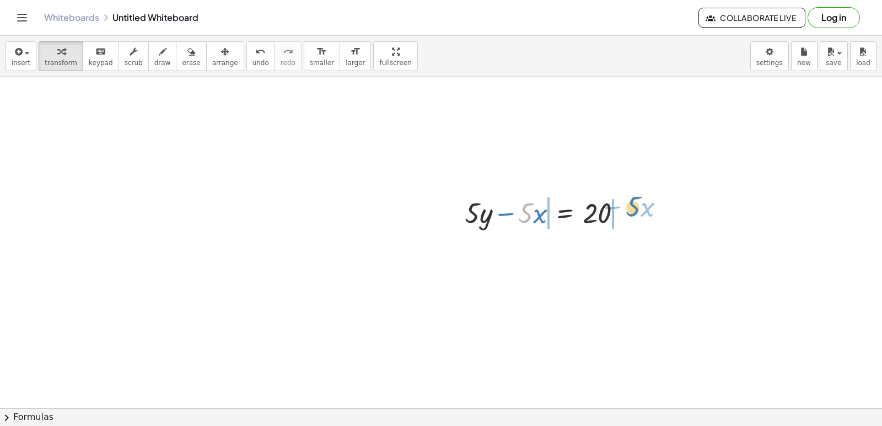
drag, startPoint x: 530, startPoint y: 207, endPoint x: 638, endPoint y: 200, distance: 107.7
click at [638, 200] on div "· 5 − · x + · 5 · y − · 5 · x = 20" at bounding box center [543, 212] width 191 height 43
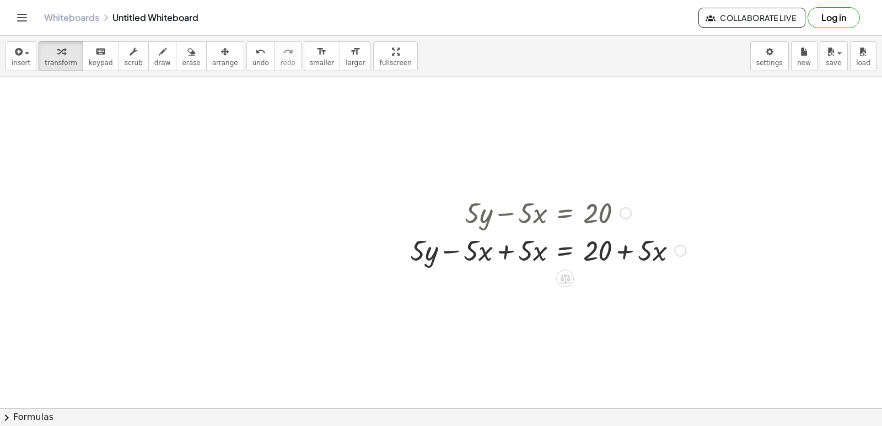
click at [483, 256] on div at bounding box center [547, 249] width 287 height 37
drag, startPoint x: 479, startPoint y: 248, endPoint x: 191, endPoint y: 152, distance: 304.3
drag, startPoint x: 484, startPoint y: 253, endPoint x: 536, endPoint y: 256, distance: 51.9
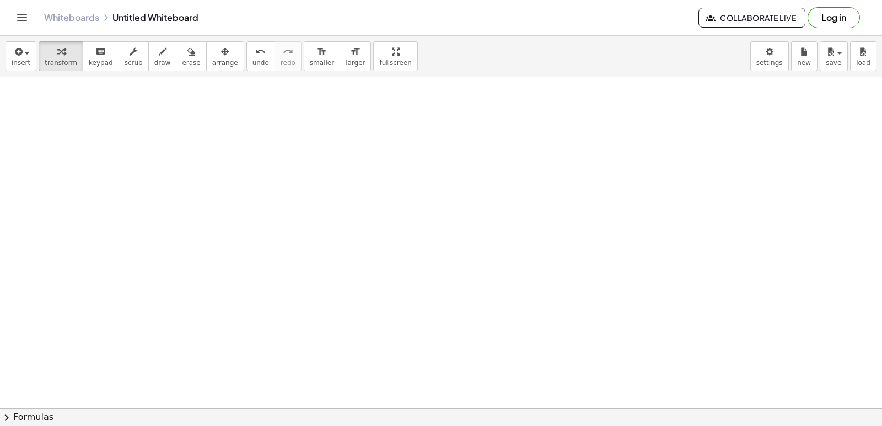
scroll to position [3319, 0]
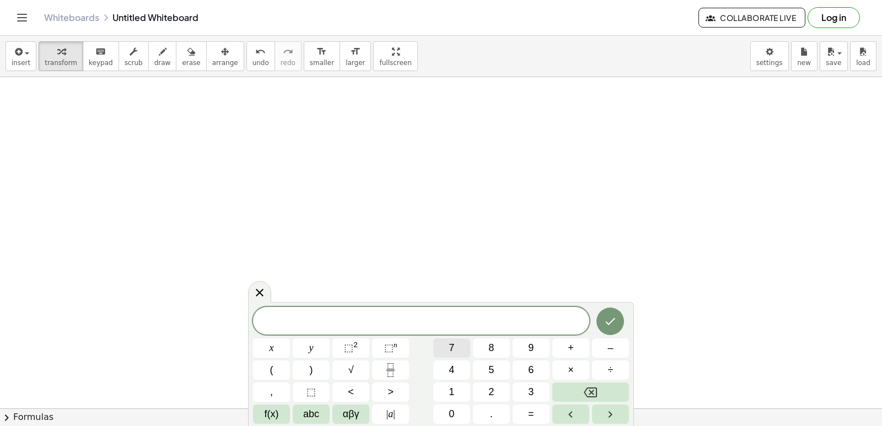
click at [457, 333] on div "​ x y ⬚ 2 ⬚ n 7 8 9 + – ( ) √ 4 5 6 × ÷ , ⬚ < > 1 2 3 f(x) abc αβγ | a | 0 . =" at bounding box center [441, 365] width 376 height 117
click at [320, 342] on button "y" at bounding box center [311, 347] width 37 height 19
click at [608, 342] on span "–" at bounding box center [610, 348] width 6 height 15
click at [479, 358] on div "y − ​ x y ⬚ 2 ⬚ n 7 8 9 + – ( ) √ 4 5 6 × ÷ , ⬚ < > 1 2 3 f(x) abc αβγ | a | 0 …" at bounding box center [441, 365] width 376 height 117
click at [567, 390] on button "Backspace" at bounding box center [590, 391] width 77 height 19
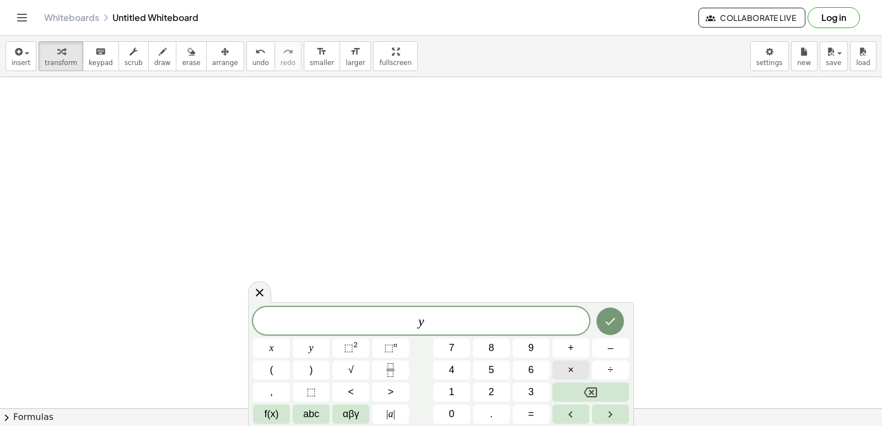
drag, startPoint x: 580, startPoint y: 382, endPoint x: 582, endPoint y: 372, distance: 10.1
click at [581, 376] on div "y x y ⬚ 2 ⬚ n 7 8 9 + – ( ) √ 4 5 6 × ÷ , ⬚ < > 1 2 3 f(x) abc αβγ | a | 0 . =" at bounding box center [441, 365] width 376 height 117
click at [576, 372] on button "×" at bounding box center [570, 369] width 37 height 19
click at [572, 411] on div "y · ​ x y ⬚ 2 ⬚ n 7 8 9 + – ( ) √ 4 5 6 × ÷ , ⬚ < > 1 2 3 f(x) abc αβγ | a | 0 …" at bounding box center [441, 365] width 376 height 117
click at [573, 400] on button "Backspace" at bounding box center [590, 391] width 77 height 19
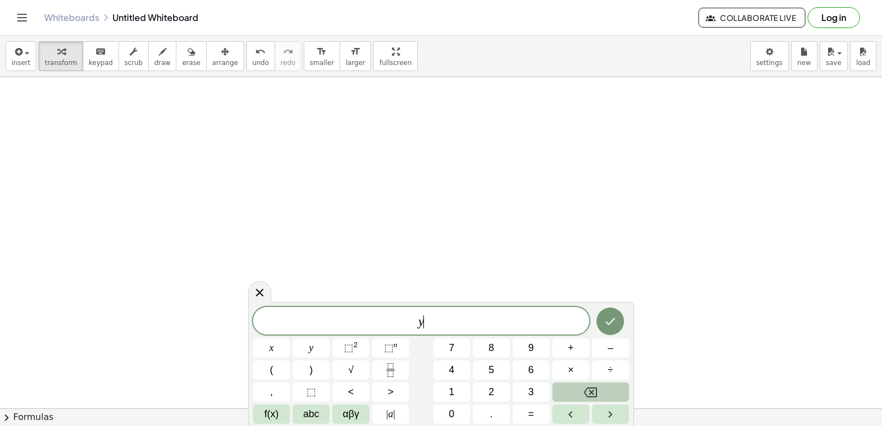
click at [573, 398] on button "Backspace" at bounding box center [590, 391] width 77 height 19
click at [576, 385] on button "Backspace" at bounding box center [590, 391] width 77 height 19
click at [465, 353] on button "7" at bounding box center [451, 347] width 37 height 19
click at [306, 349] on button "y" at bounding box center [311, 347] width 37 height 19
click at [623, 346] on button "–" at bounding box center [610, 347] width 37 height 19
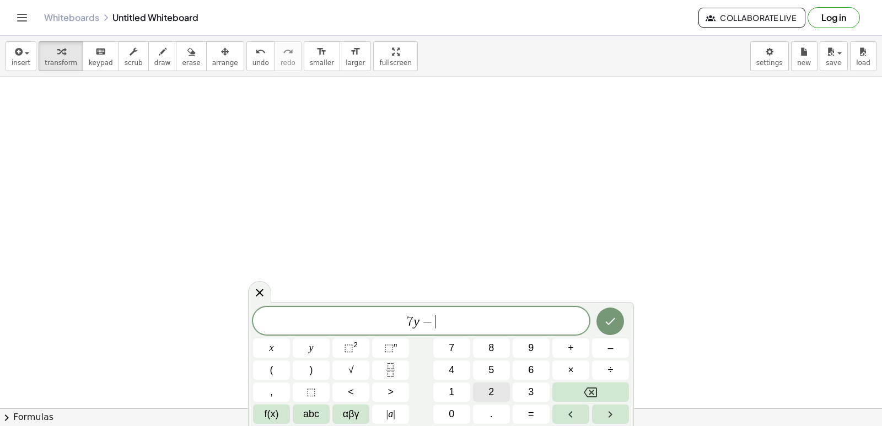
click at [494, 382] on button "2" at bounding box center [491, 391] width 37 height 19
click at [487, 391] on div "7 y − 2 ​ x y ⬚ 2 ⬚ n 7 8 9 + – ( ) √ 4 5 6 × ÷ , ⬚ < > 1 2 3 f(x) abc αβγ | a …" at bounding box center [441, 365] width 376 height 117
click at [456, 384] on button "1" at bounding box center [451, 391] width 37 height 19
click at [277, 338] on button "x" at bounding box center [271, 347] width 37 height 19
click at [519, 416] on button "=" at bounding box center [531, 413] width 37 height 19
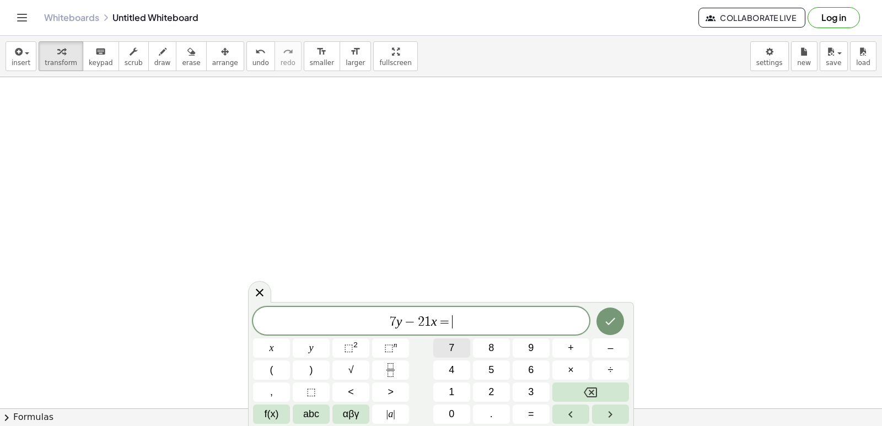
click at [468, 349] on button "7" at bounding box center [451, 347] width 37 height 19
click at [610, 319] on icon "Done" at bounding box center [609, 321] width 13 height 13
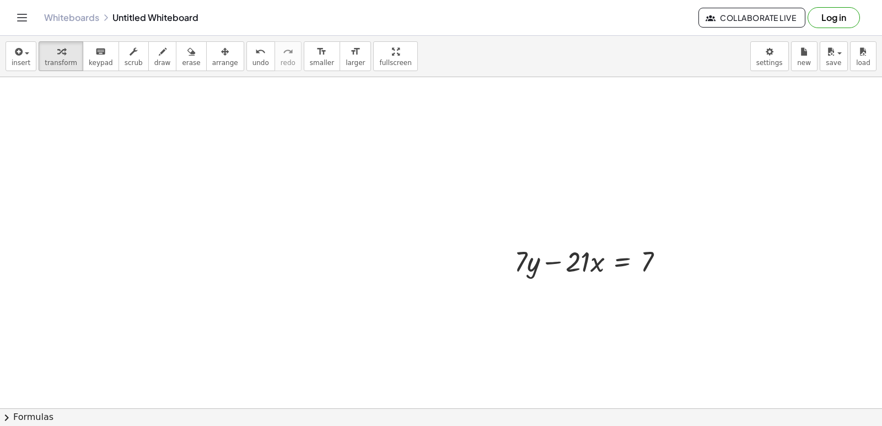
scroll to position [3374, 0]
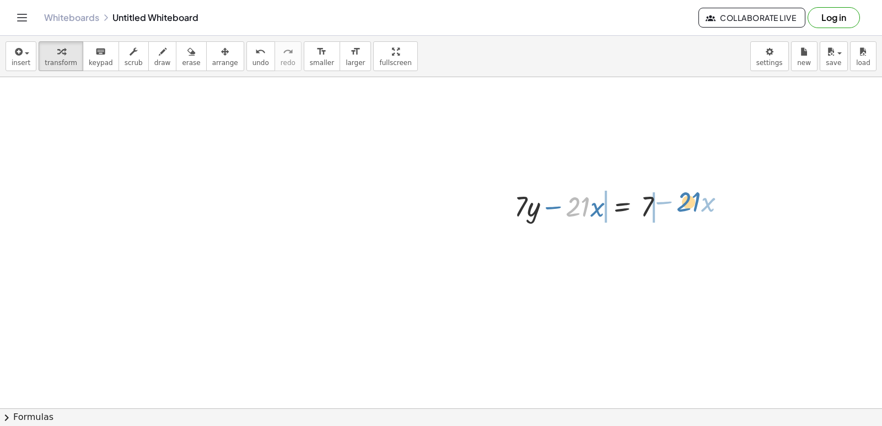
drag, startPoint x: 579, startPoint y: 201, endPoint x: 690, endPoint y: 217, distance: 111.9
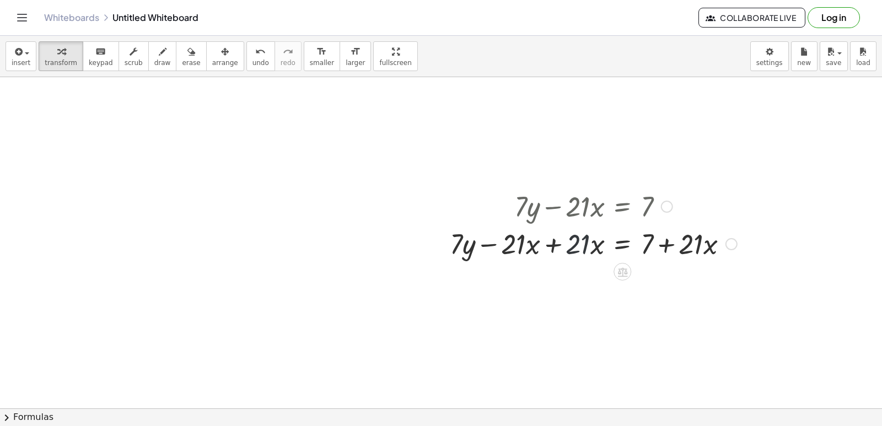
click at [576, 238] on div at bounding box center [593, 242] width 298 height 37
click at [649, 257] on div at bounding box center [593, 242] width 298 height 37
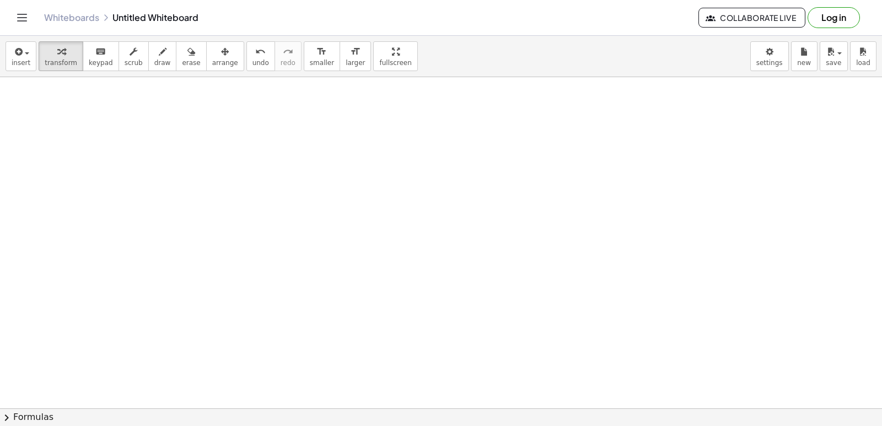
scroll to position [3705, 0]
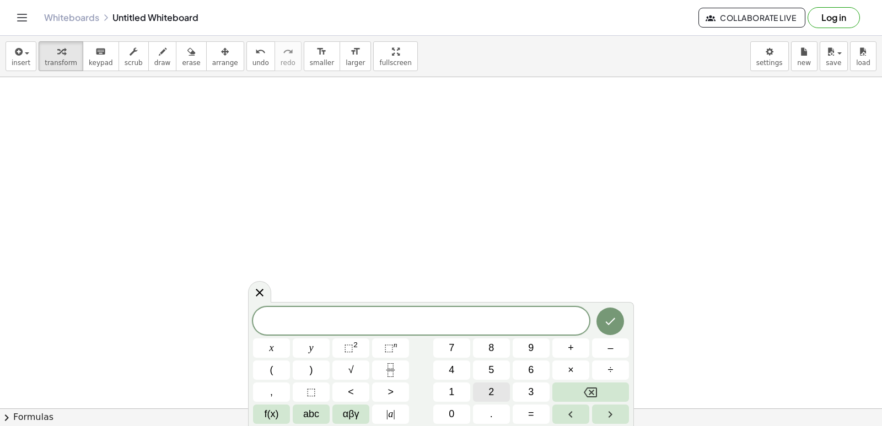
click at [492, 389] on button "2" at bounding box center [491, 391] width 37 height 19
click at [307, 353] on button "y" at bounding box center [311, 347] width 37 height 19
click at [569, 343] on span "+" at bounding box center [571, 348] width 6 height 15
click at [277, 339] on button "x" at bounding box center [271, 347] width 37 height 19
click at [520, 408] on button "=" at bounding box center [531, 413] width 37 height 19
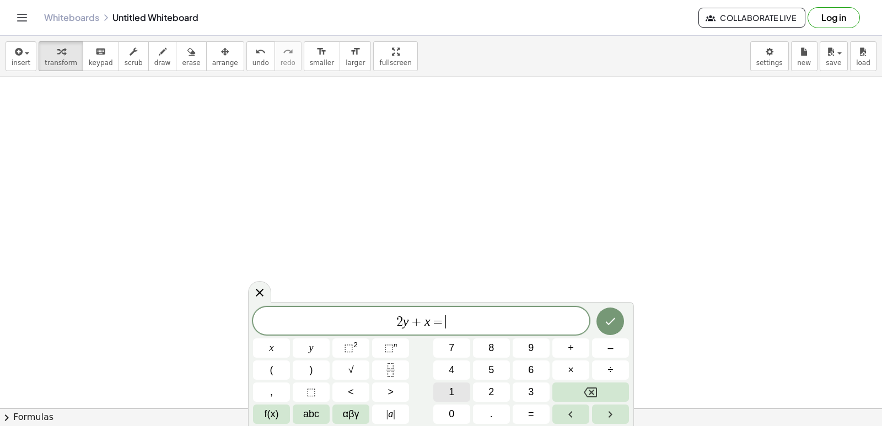
click at [458, 393] on button "1" at bounding box center [451, 391] width 37 height 19
click at [445, 411] on button "0" at bounding box center [451, 413] width 37 height 19
click at [603, 321] on icon "Done" at bounding box center [609, 321] width 13 height 13
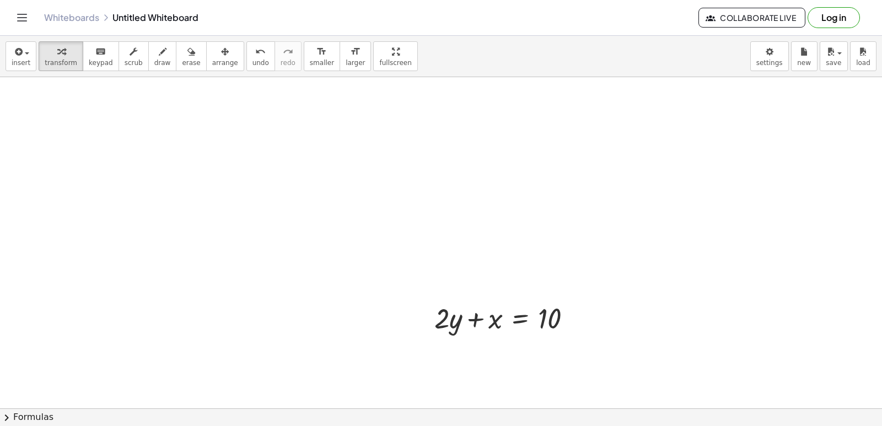
drag, startPoint x: 396, startPoint y: 190, endPoint x: 387, endPoint y: 190, distance: 9.4
drag, startPoint x: 387, startPoint y: 193, endPoint x: 289, endPoint y: 172, distance: 99.7
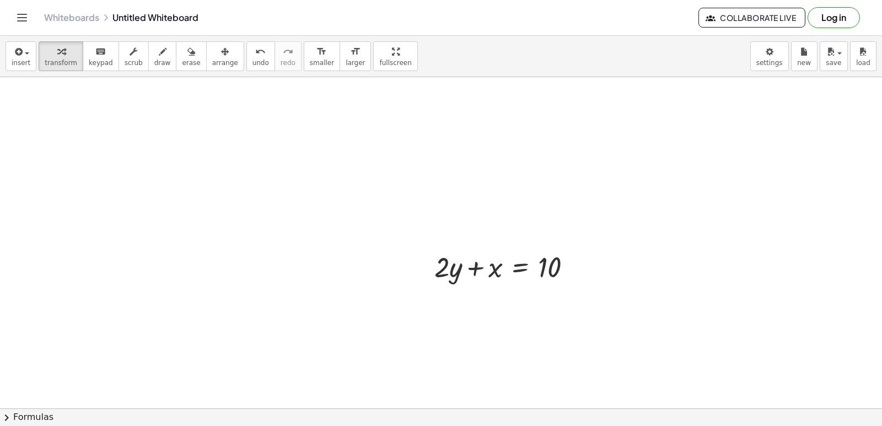
scroll to position [3815, 0]
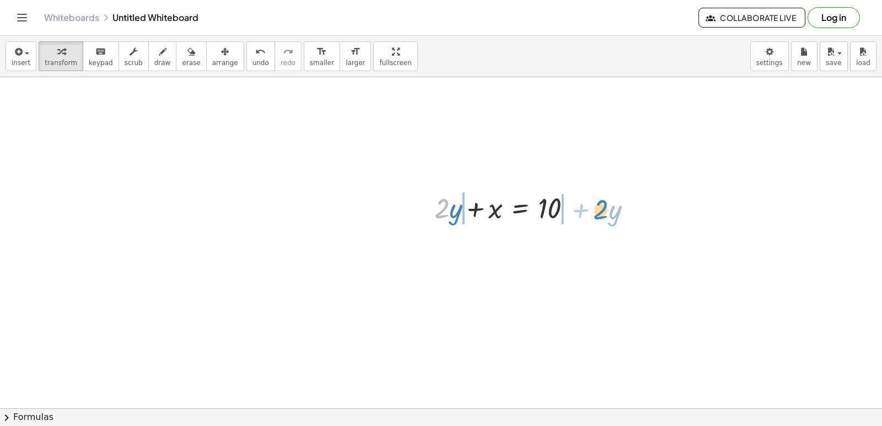
drag, startPoint x: 441, startPoint y: 207, endPoint x: 595, endPoint y: 204, distance: 154.3
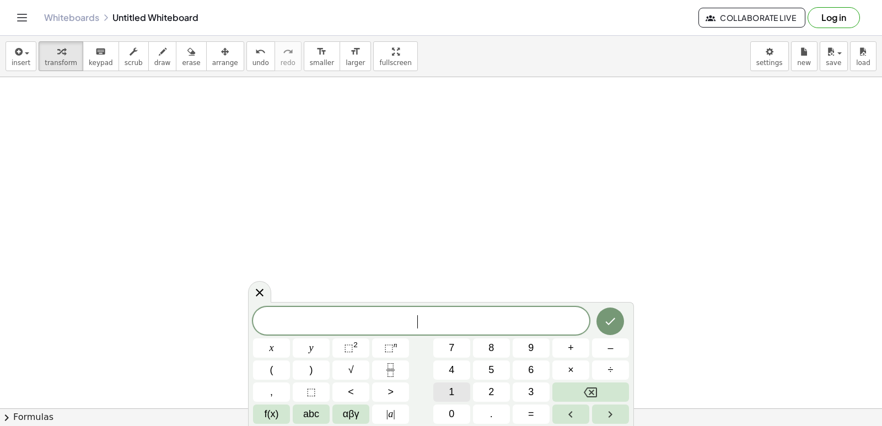
click at [442, 391] on button "1" at bounding box center [451, 391] width 37 height 19
click at [478, 371] on button "5" at bounding box center [491, 369] width 37 height 19
click at [320, 341] on button "y" at bounding box center [311, 347] width 37 height 19
click at [582, 346] on button "+" at bounding box center [570, 347] width 37 height 19
click at [494, 369] on button "5" at bounding box center [491, 369] width 37 height 19
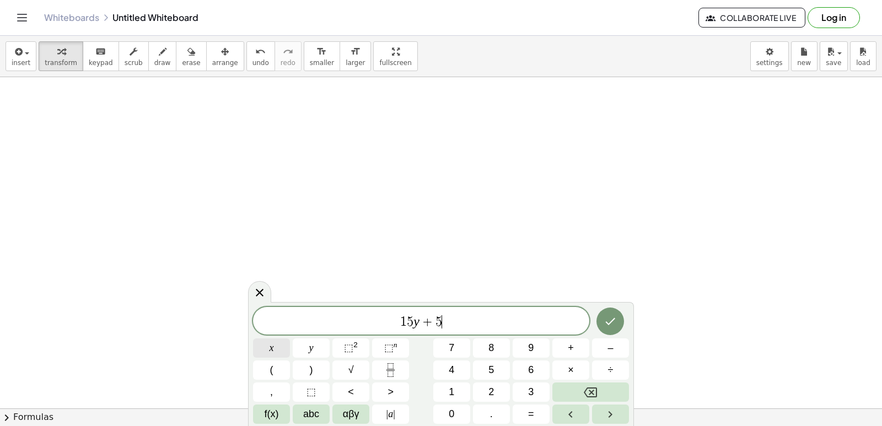
click at [272, 342] on span "x" at bounding box center [271, 348] width 4 height 15
click at [525, 416] on button "=" at bounding box center [531, 413] width 37 height 19
click at [614, 350] on button "–" at bounding box center [610, 347] width 37 height 19
click at [479, 401] on button "2" at bounding box center [491, 391] width 37 height 19
click at [456, 416] on button "0" at bounding box center [451, 413] width 37 height 19
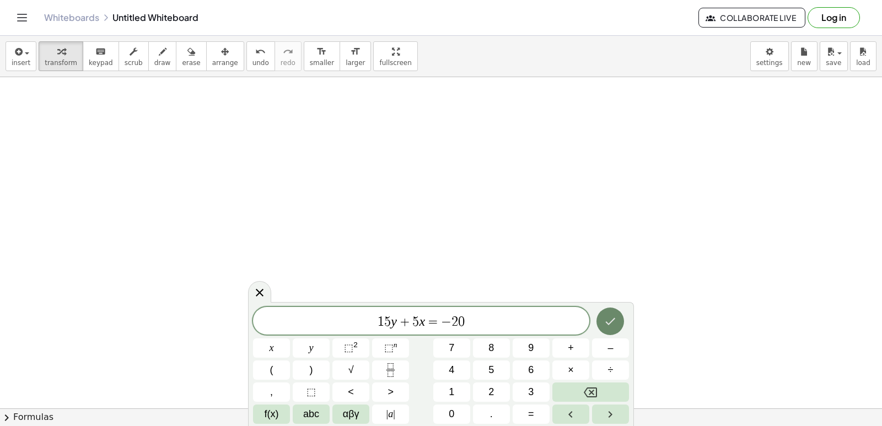
click at [606, 327] on icon "Done" at bounding box center [609, 321] width 13 height 13
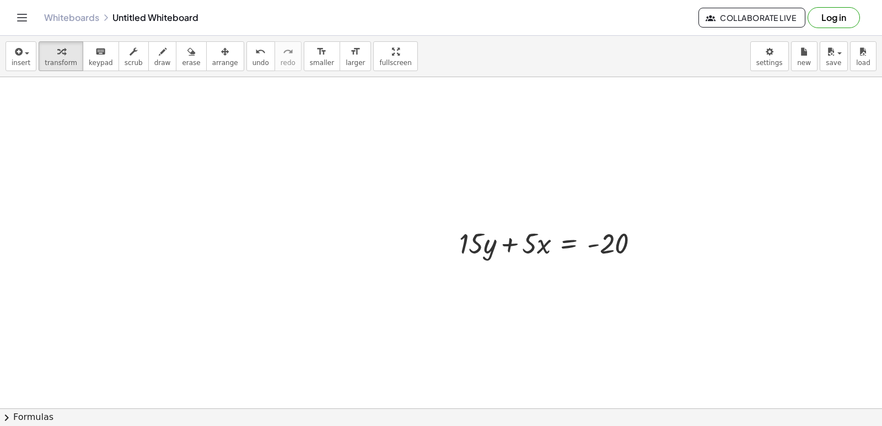
scroll to position [4258, 0]
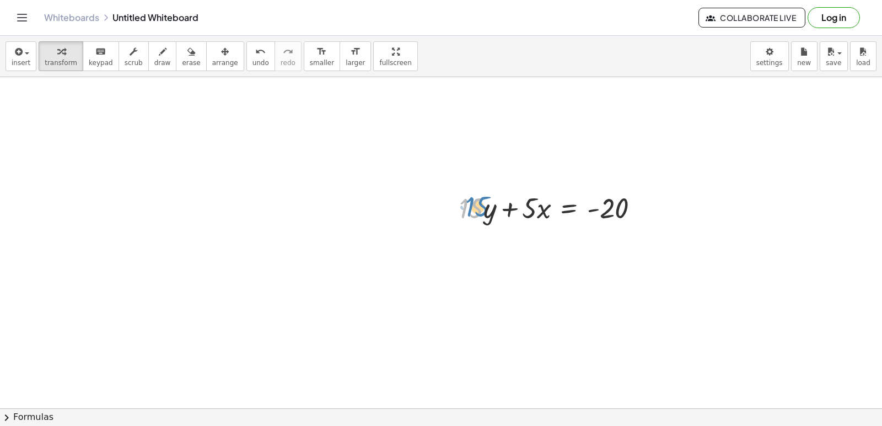
drag, startPoint x: 466, startPoint y: 214, endPoint x: 472, endPoint y: 212, distance: 6.3
click at [472, 212] on div at bounding box center [553, 206] width 199 height 37
drag, startPoint x: 478, startPoint y: 208, endPoint x: 659, endPoint y: 225, distance: 181.1
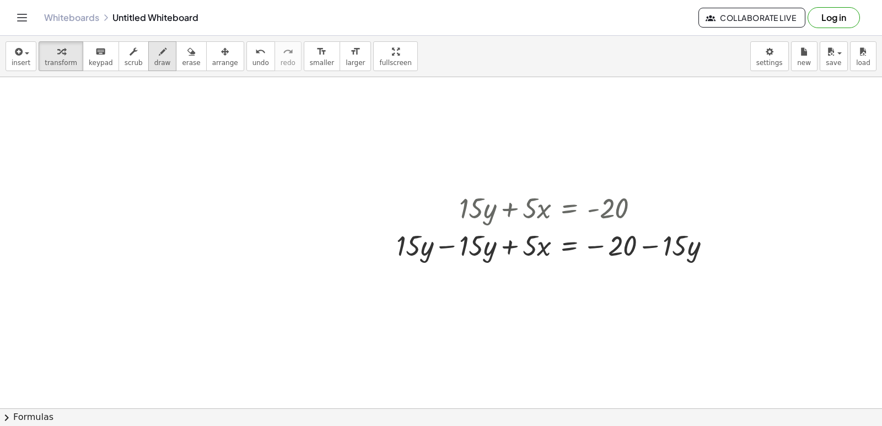
click at [157, 60] on button "draw" at bounding box center [162, 56] width 29 height 30
click at [154, 61] on span "draw" at bounding box center [162, 63] width 17 height 8
drag, startPoint x: 153, startPoint y: 61, endPoint x: 175, endPoint y: 144, distance: 85.9
click at [175, 146] on div "insert select one: Math Expression Function Text Youtube Video Graphing Geometr…" at bounding box center [441, 231] width 882 height 390
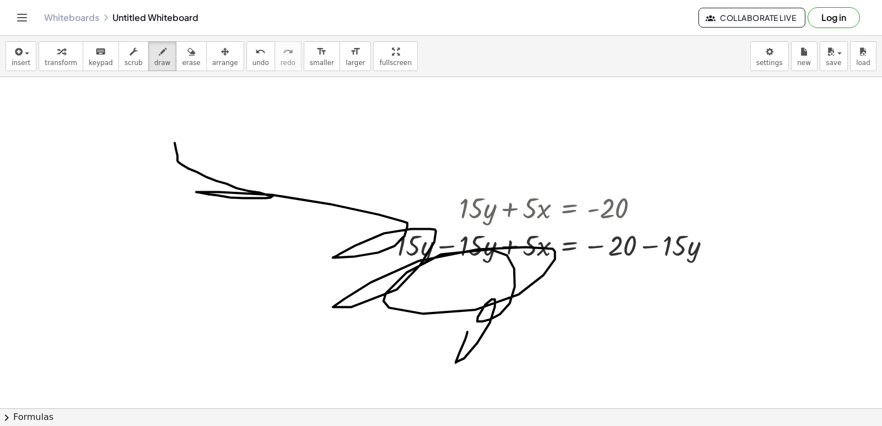
drag, startPoint x: 175, startPoint y: 144, endPoint x: 475, endPoint y: 267, distance: 324.3
drag, startPoint x: 458, startPoint y: 158, endPoint x: 414, endPoint y: 2, distance: 162.1
drag, startPoint x: 315, startPoint y: 75, endPoint x: 196, endPoint y: 266, distance: 224.8
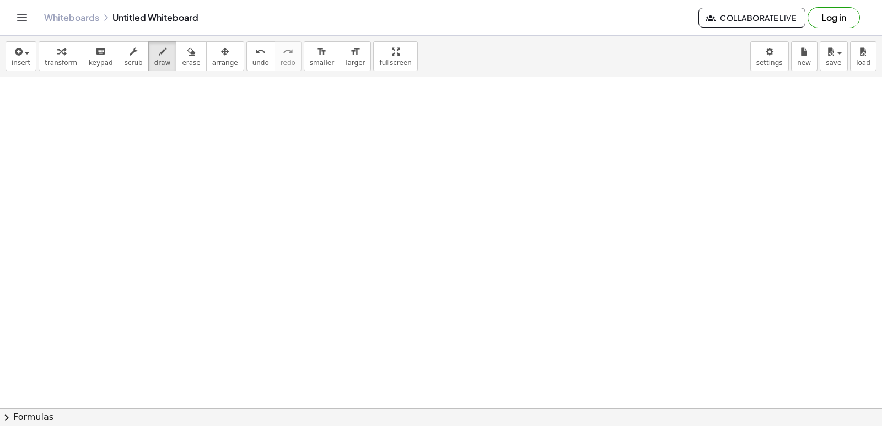
scroll to position [4700, 0]
drag, startPoint x: 433, startPoint y: 299, endPoint x: 432, endPoint y: 284, distance: 15.5
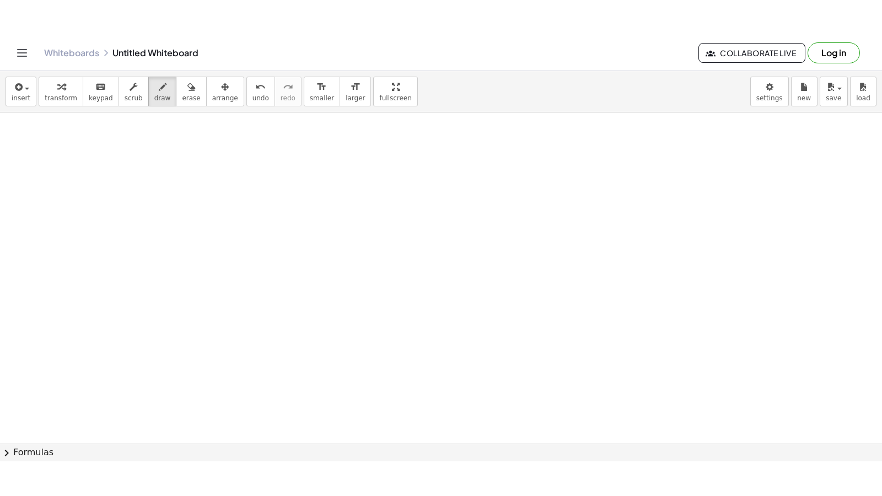
scroll to position [4975, 0]
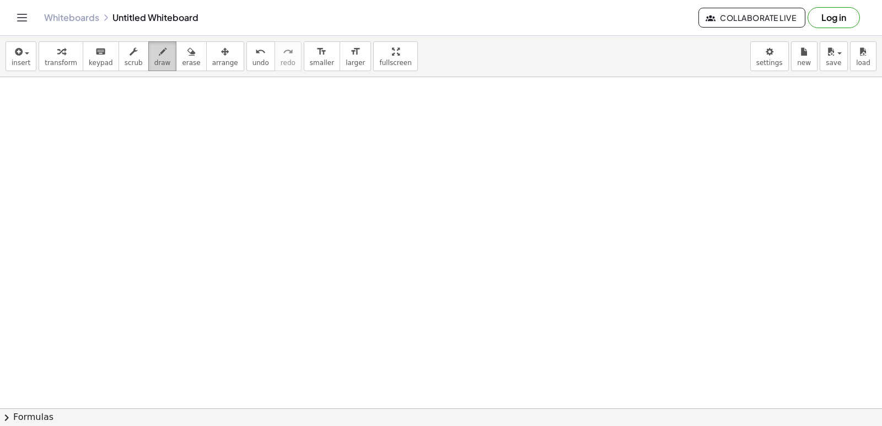
click at [157, 65] on button "draw" at bounding box center [162, 56] width 29 height 30
drag, startPoint x: 150, startPoint y: 57, endPoint x: 558, endPoint y: 253, distance: 452.5
drag, startPoint x: 171, startPoint y: 63, endPoint x: 564, endPoint y: 246, distance: 432.9
click at [174, 72] on div "insert select one: Math Expression Function Text Youtube Video Graphing Geometr…" at bounding box center [441, 56] width 882 height 41
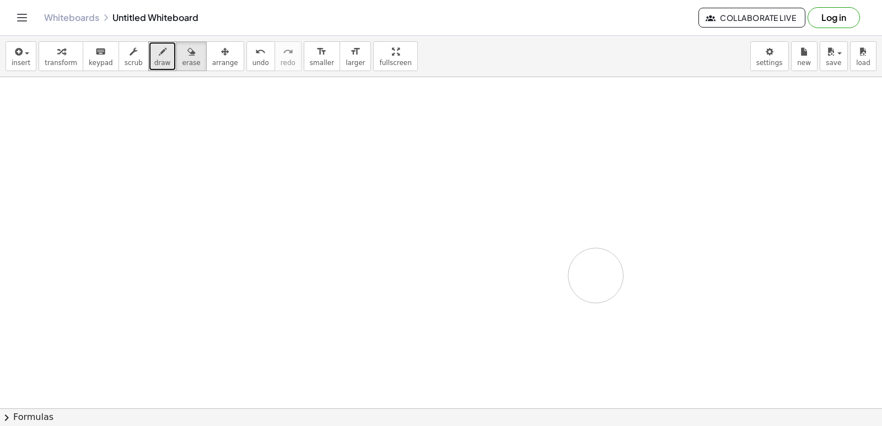
drag, startPoint x: 596, startPoint y: 277, endPoint x: 598, endPoint y: 265, distance: 12.9
drag, startPoint x: 534, startPoint y: 249, endPoint x: 197, endPoint y: 229, distance: 337.3
drag, startPoint x: 342, startPoint y: 369, endPoint x: 342, endPoint y: 377, distance: 8.3
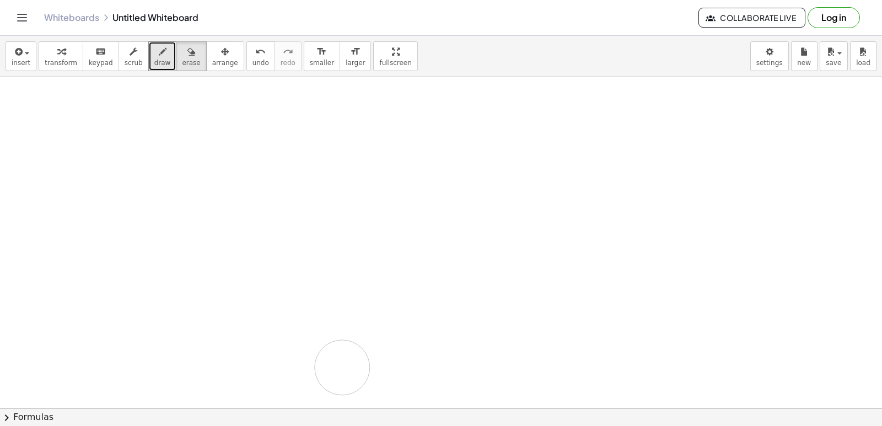
drag, startPoint x: 337, startPoint y: 338, endPoint x: 602, endPoint y: 231, distance: 285.6
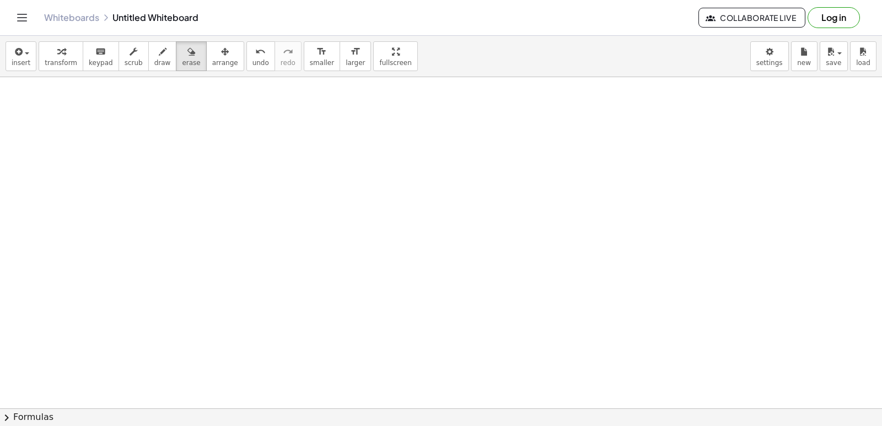
drag, startPoint x: 390, startPoint y: 263, endPoint x: 381, endPoint y: 254, distance: 13.2
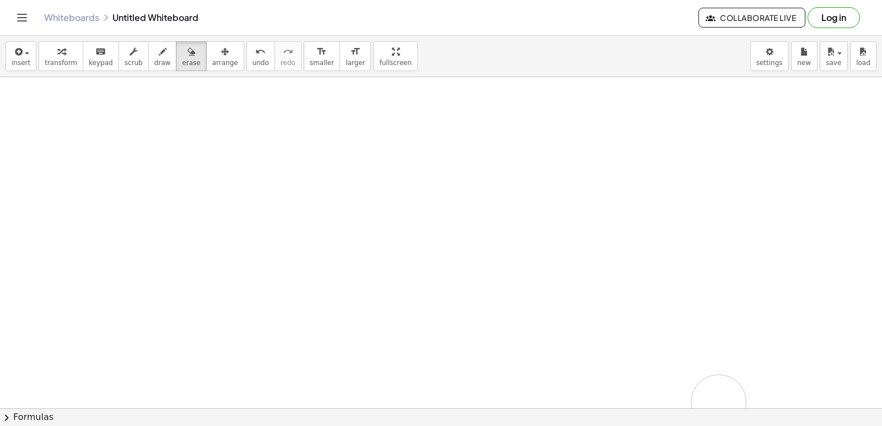
drag, startPoint x: 358, startPoint y: 261, endPoint x: 458, endPoint y: 331, distance: 121.9
click at [370, 109] on div "insert select one: Math Expression Function Text Youtube Video Graphing Geometr…" at bounding box center [441, 231] width 882 height 390
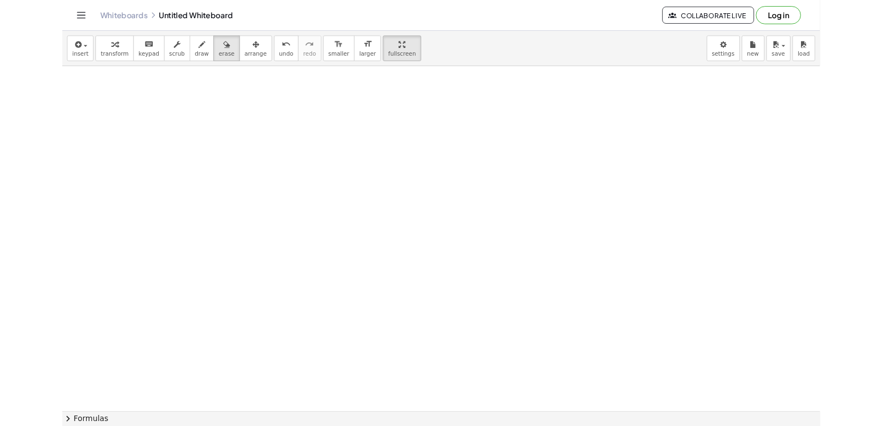
scroll to position [4920, 0]
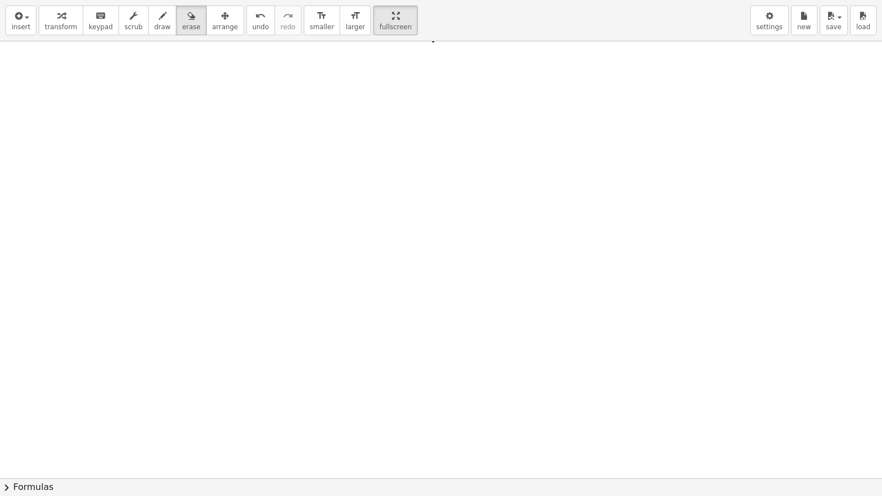
drag, startPoint x: 150, startPoint y: 26, endPoint x: 246, endPoint y: 120, distance: 134.8
click at [154, 26] on span "draw" at bounding box center [162, 27] width 17 height 8
drag, startPoint x: 246, startPoint y: 120, endPoint x: 320, endPoint y: 141, distance: 76.8
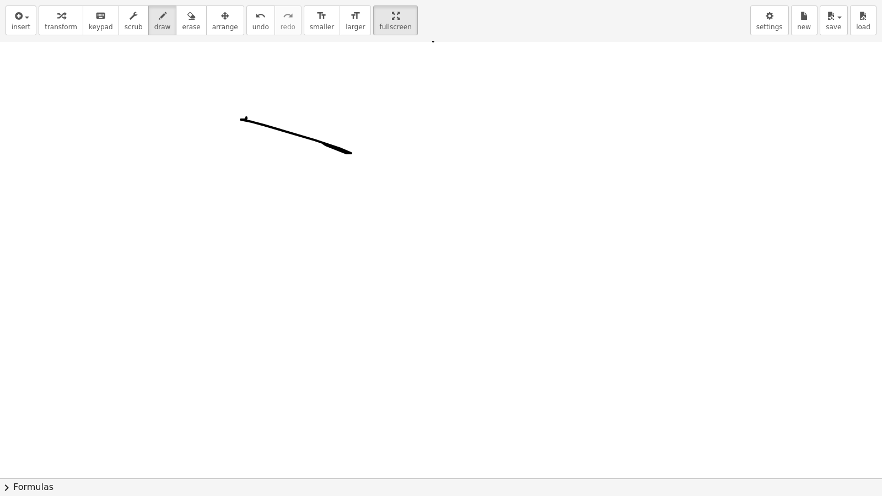
drag, startPoint x: 184, startPoint y: 29, endPoint x: 340, endPoint y: 162, distance: 205.3
click at [221, 89] on div "insert select one: Math Expression Function Text Youtube Video Graphing Geometr…" at bounding box center [441, 248] width 882 height 496
drag, startPoint x: 340, startPoint y: 162, endPoint x: 226, endPoint y: 42, distance: 164.9
click at [250, 22] on button "undo undo" at bounding box center [260, 21] width 29 height 30
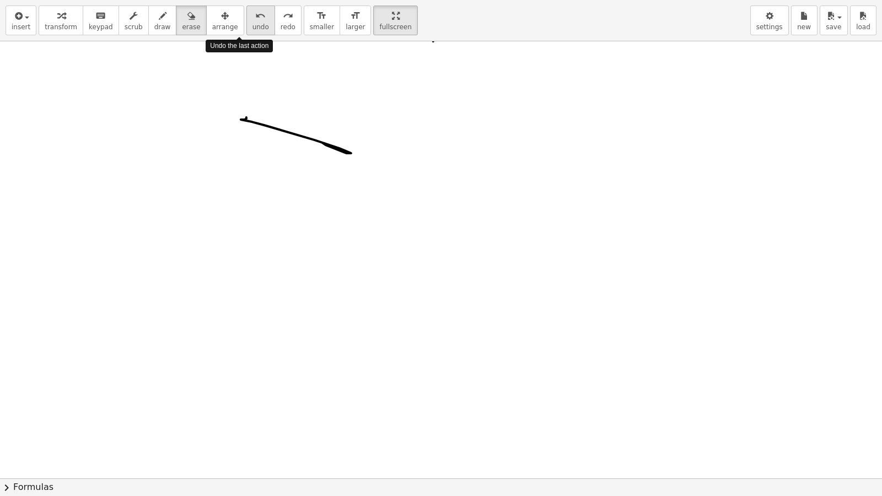
click at [250, 22] on button "undo undo" at bounding box center [260, 21] width 29 height 30
click at [249, 22] on button "undo undo" at bounding box center [260, 21] width 29 height 30
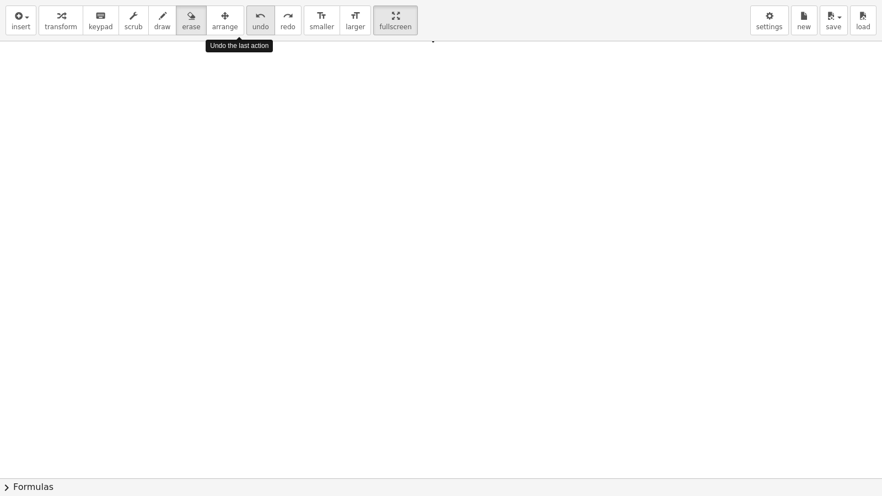
click at [249, 22] on button "undo undo" at bounding box center [260, 21] width 29 height 30
drag, startPoint x: 423, startPoint y: 244, endPoint x: 429, endPoint y: 238, distance: 7.8
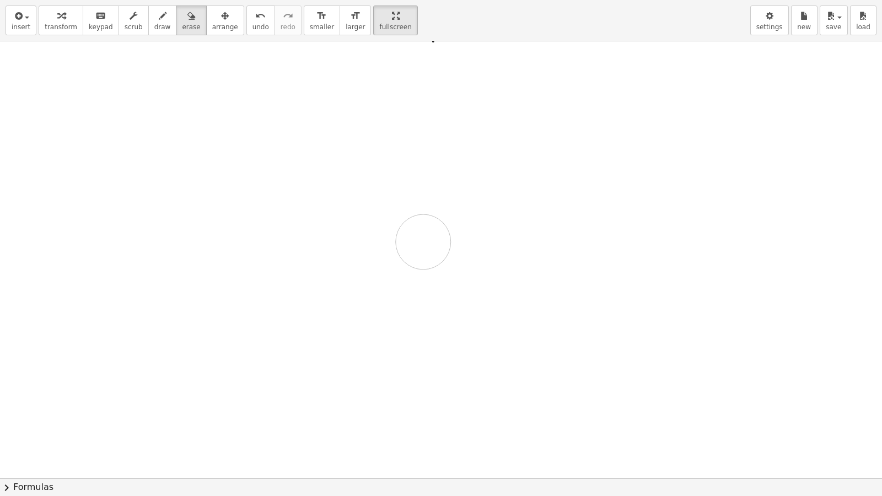
drag, startPoint x: 374, startPoint y: 28, endPoint x: 360, endPoint y: 33, distance: 15.2
click at [374, 0] on html "Graspable Math Activities Get Started Activity Bank Assigned Work Classes White…" at bounding box center [441, 248] width 882 height 496
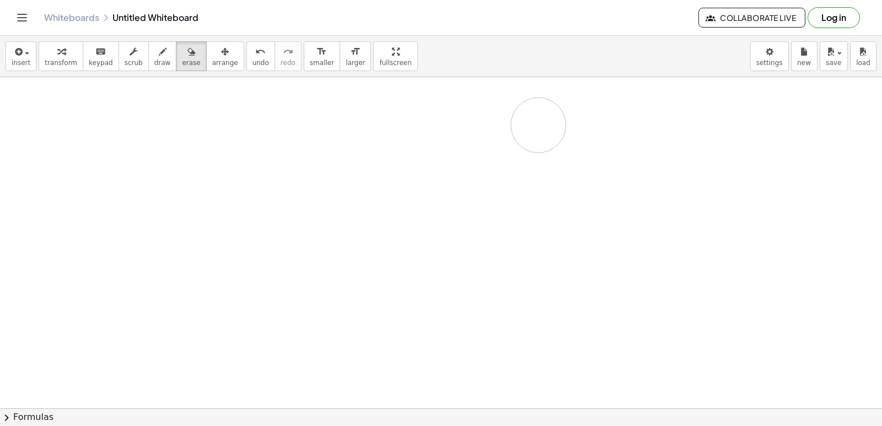
drag, startPoint x: 490, startPoint y: 120, endPoint x: 297, endPoint y: 84, distance: 196.1
click at [182, 64] on span "erase" at bounding box center [191, 63] width 18 height 8
click at [212, 59] on span "arrange" at bounding box center [225, 63] width 26 height 8
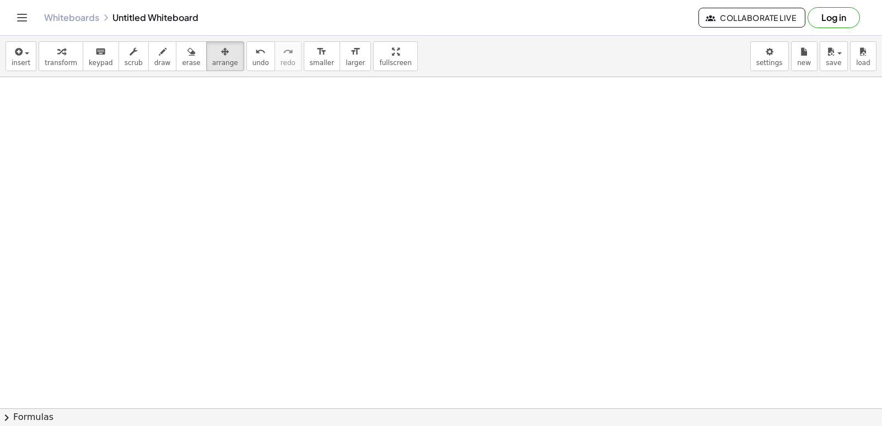
drag, startPoint x: 422, startPoint y: 284, endPoint x: 429, endPoint y: 295, distance: 13.0
drag, startPoint x: 103, startPoint y: 46, endPoint x: 447, endPoint y: 276, distance: 413.7
click at [102, 46] on div "keyboard" at bounding box center [101, 51] width 24 height 13
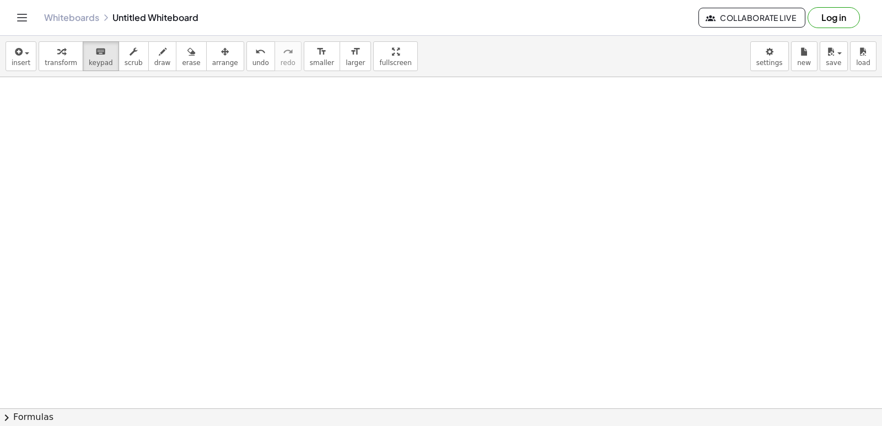
drag, startPoint x: 28, startPoint y: 68, endPoint x: 374, endPoint y: 252, distance: 392.5
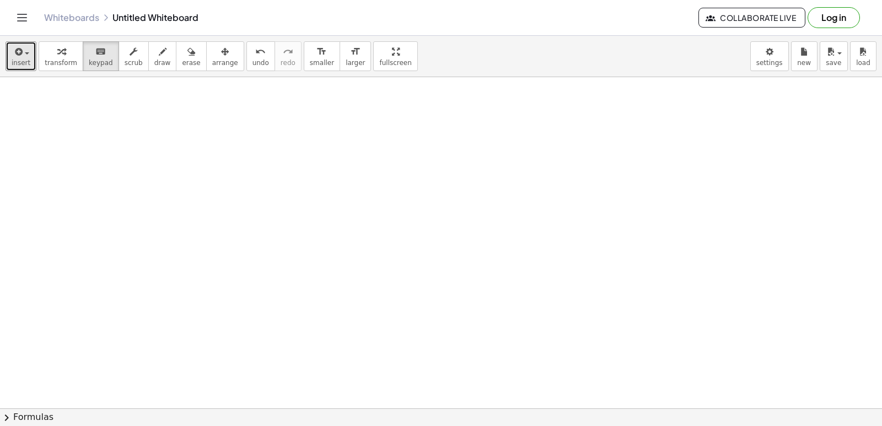
click at [34, 84] on div "insert select one: Math Expression Function Text Youtube Video Graphing Geometr…" at bounding box center [441, 231] width 882 height 390
click at [100, 67] on button "keyboard keypad" at bounding box center [101, 56] width 36 height 30
drag, startPoint x: 306, startPoint y: 222, endPoint x: 359, endPoint y: 242, distance: 56.7
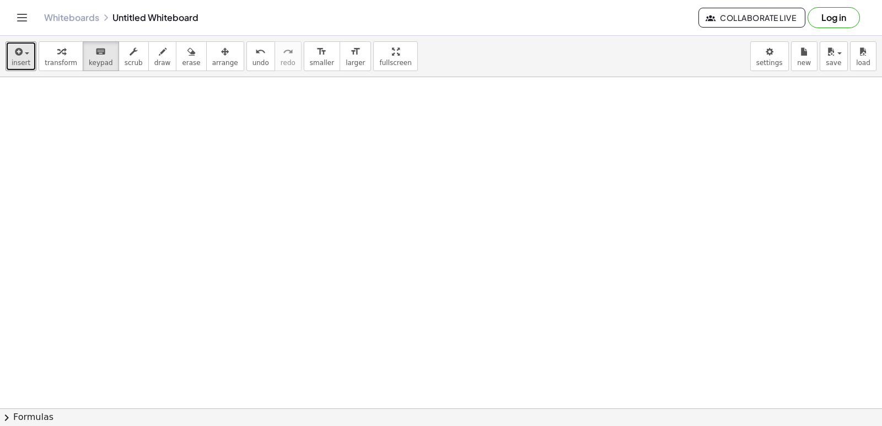
drag, startPoint x: 380, startPoint y: 258, endPoint x: 402, endPoint y: 270, distance: 25.4
drag, startPoint x: 382, startPoint y: 349, endPoint x: 386, endPoint y: 342, distance: 8.4
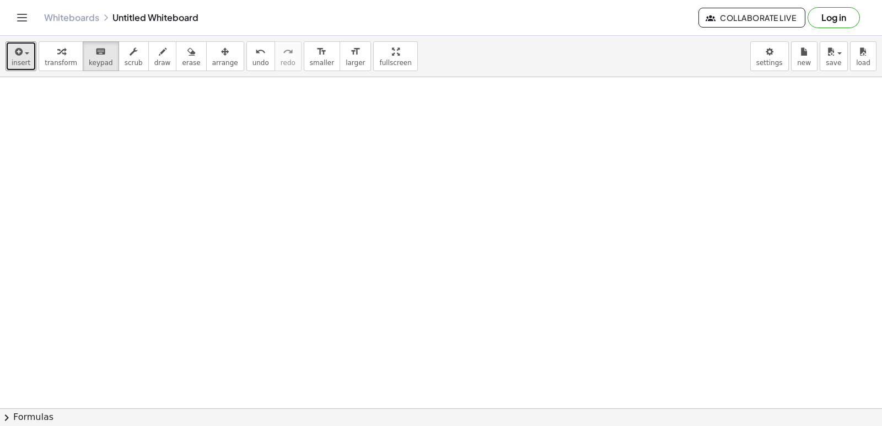
drag, startPoint x: 434, startPoint y: 290, endPoint x: 444, endPoint y: 292, distance: 10.0
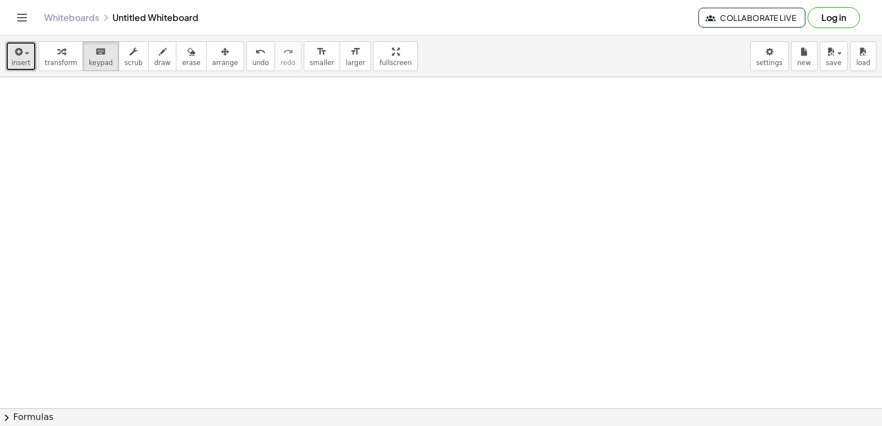
drag, startPoint x: 473, startPoint y: 292, endPoint x: 474, endPoint y: 283, distance: 8.3
drag, startPoint x: 476, startPoint y: 283, endPoint x: 470, endPoint y: 271, distance: 13.3
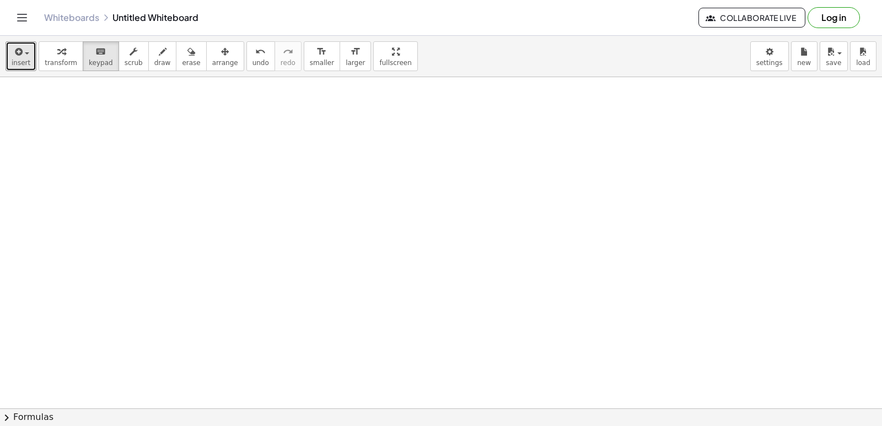
click at [16, 64] on span "insert" at bounding box center [21, 63] width 19 height 8
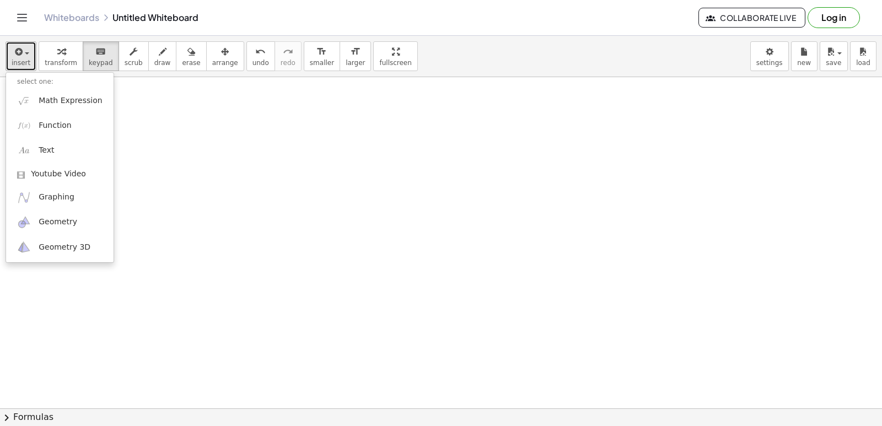
click at [19, 63] on span "insert" at bounding box center [21, 63] width 19 height 8
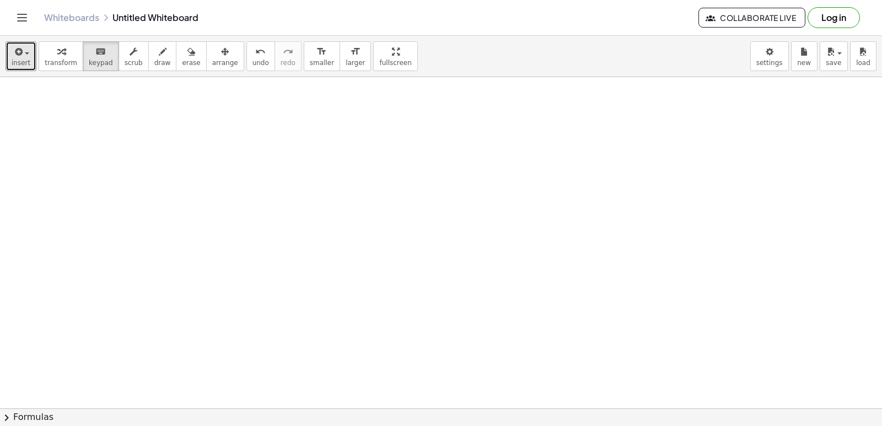
drag, startPoint x: 460, startPoint y: 359, endPoint x: 447, endPoint y: 351, distance: 14.8
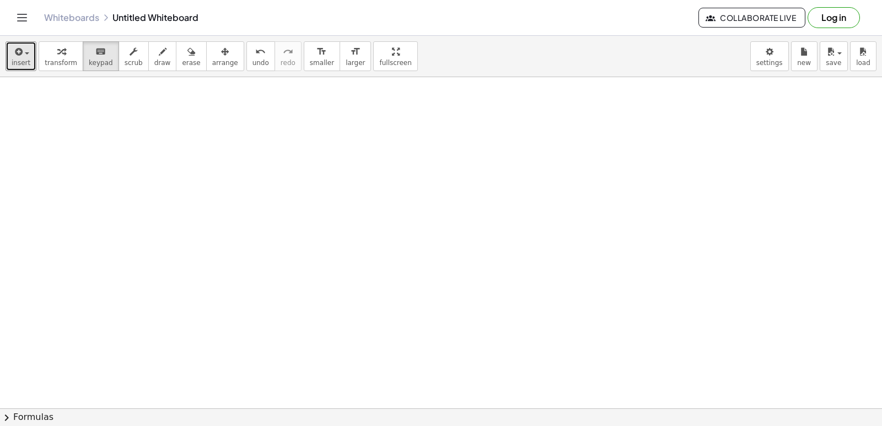
drag, startPoint x: 447, startPoint y: 351, endPoint x: 432, endPoint y: 379, distance: 32.1
drag, startPoint x: 432, startPoint y: 379, endPoint x: 414, endPoint y: 341, distance: 41.9
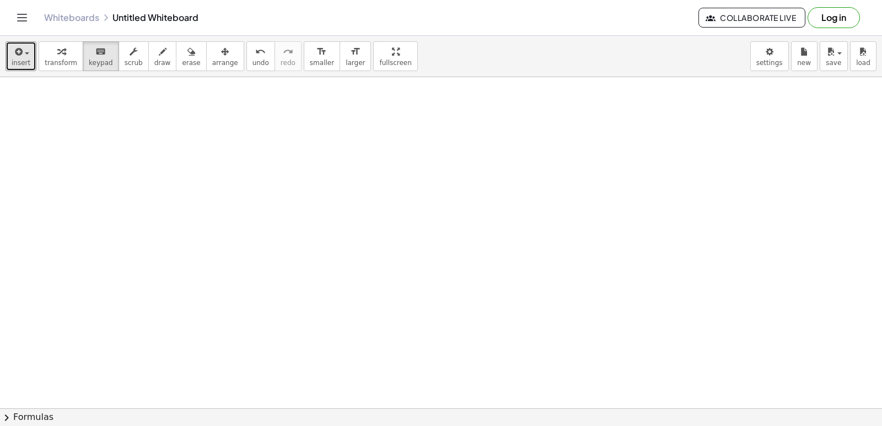
drag, startPoint x: 414, startPoint y: 340, endPoint x: 410, endPoint y: 330, distance: 11.4
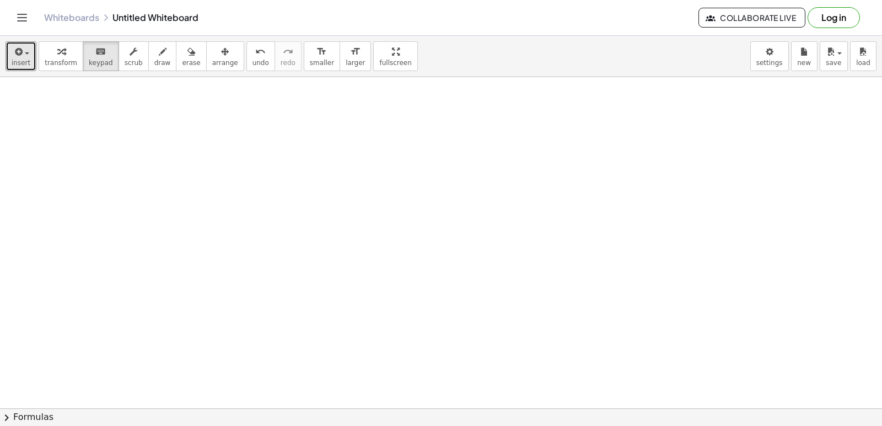
drag, startPoint x: 400, startPoint y: 335, endPoint x: 368, endPoint y: 197, distance: 141.4
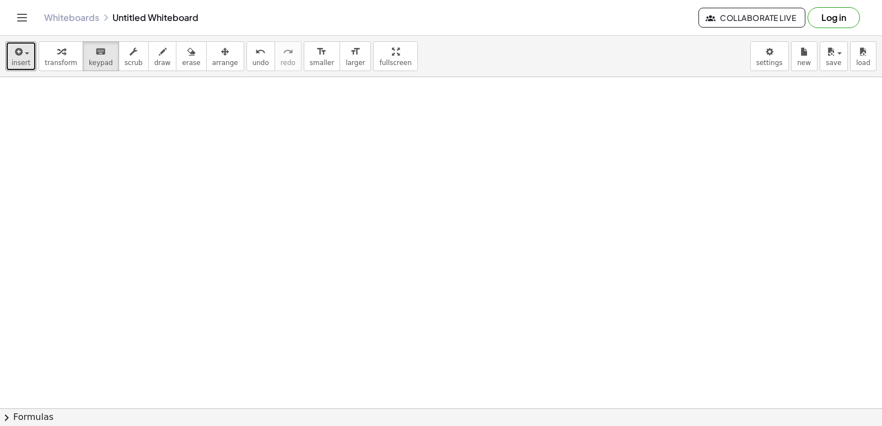
drag, startPoint x: 321, startPoint y: 285, endPoint x: 569, endPoint y: 340, distance: 254.6
drag, startPoint x: 569, startPoint y: 340, endPoint x: 808, endPoint y: 283, distance: 245.3
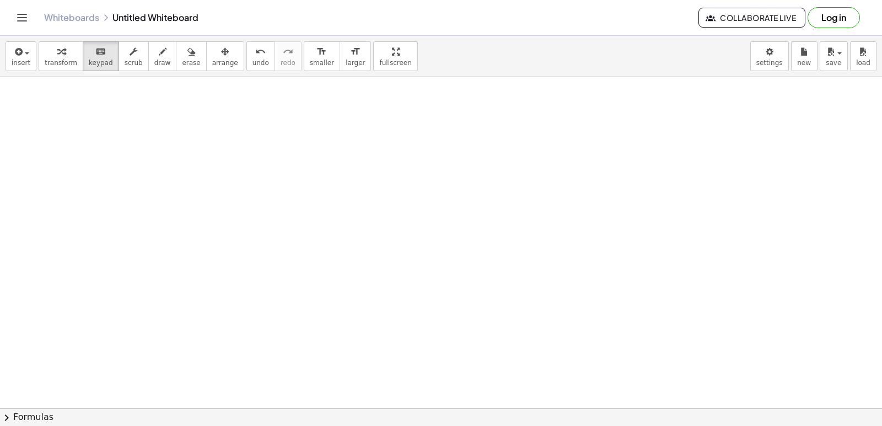
drag, startPoint x: 828, startPoint y: 282, endPoint x: 548, endPoint y: 187, distance: 295.0
drag, startPoint x: 533, startPoint y: 185, endPoint x: 460, endPoint y: 182, distance: 73.9
drag, startPoint x: 460, startPoint y: 182, endPoint x: 530, endPoint y: 222, distance: 80.5
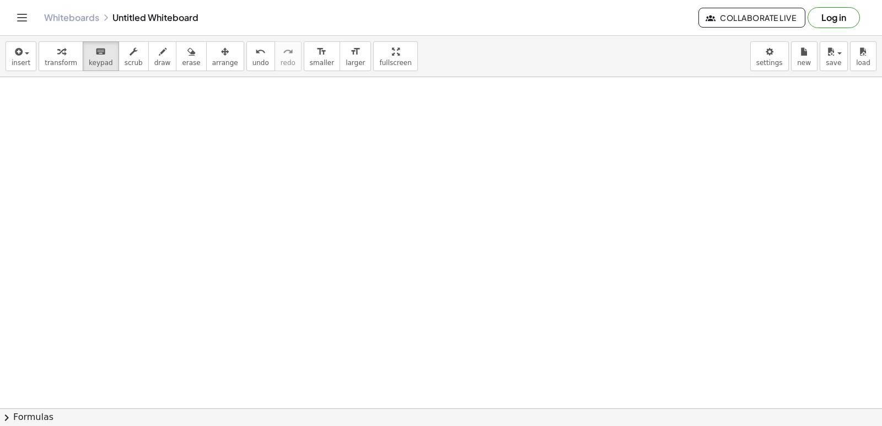
drag, startPoint x: 530, startPoint y: 222, endPoint x: 564, endPoint y: 236, distance: 37.1
drag, startPoint x: 643, startPoint y: 287, endPoint x: 625, endPoint y: 312, distance: 31.3
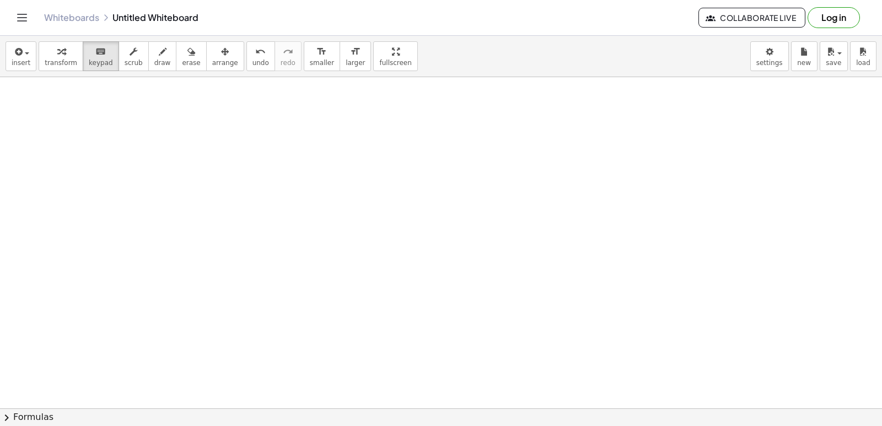
drag, startPoint x: 480, startPoint y: 347, endPoint x: 542, endPoint y: 353, distance: 62.0
drag, startPoint x: 424, startPoint y: 145, endPoint x: 404, endPoint y: 136, distance: 21.9
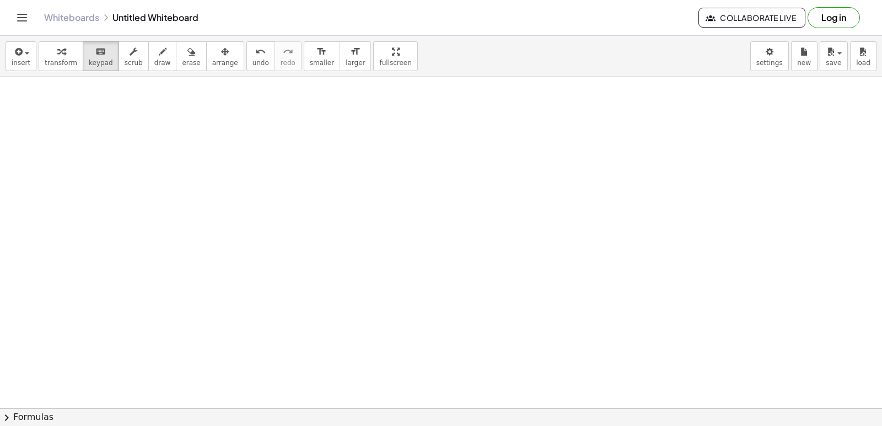
drag, startPoint x: 23, startPoint y: 412, endPoint x: 71, endPoint y: 371, distance: 62.9
click at [25, 406] on div "insert select one: Math Expression Function Text Youtube Video Graphing Geometr…" at bounding box center [441, 231] width 882 height 390
drag, startPoint x: 467, startPoint y: 354, endPoint x: 466, endPoint y: 343, distance: 11.6
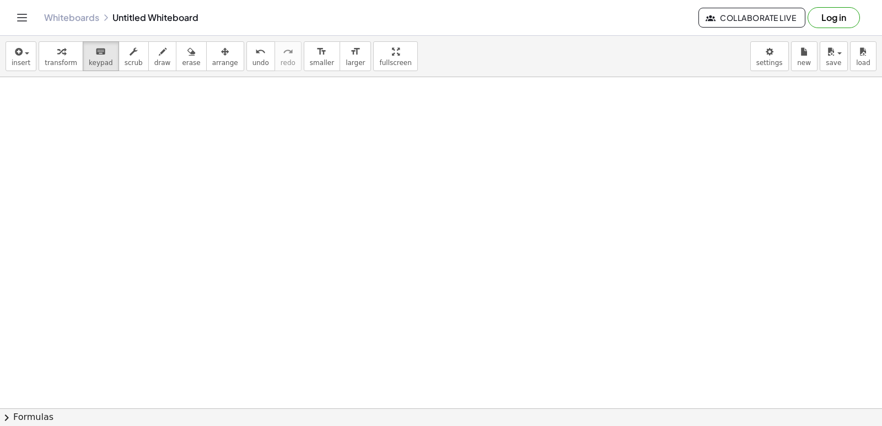
drag, startPoint x: 466, startPoint y: 343, endPoint x: 465, endPoint y: 336, distance: 6.6
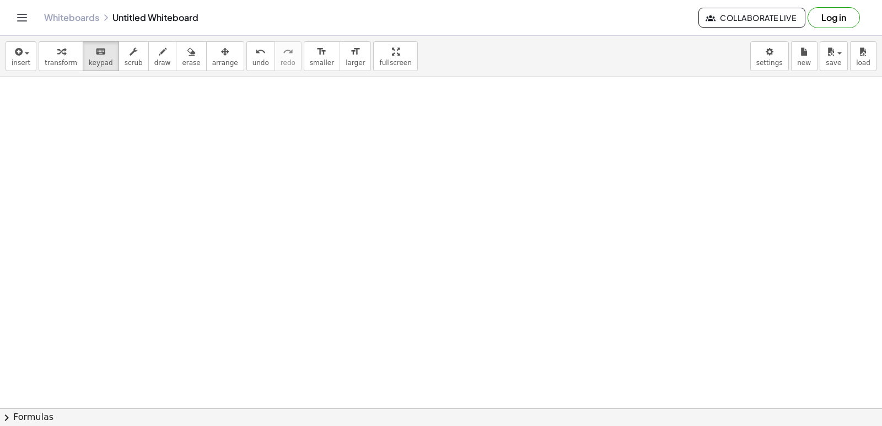
click at [70, 62] on span "transform" at bounding box center [61, 63] width 33 height 8
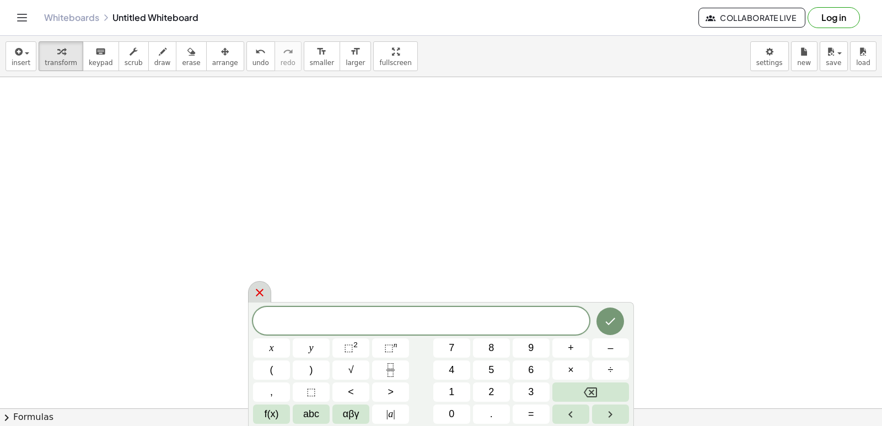
click at [257, 285] on div at bounding box center [259, 291] width 23 height 21
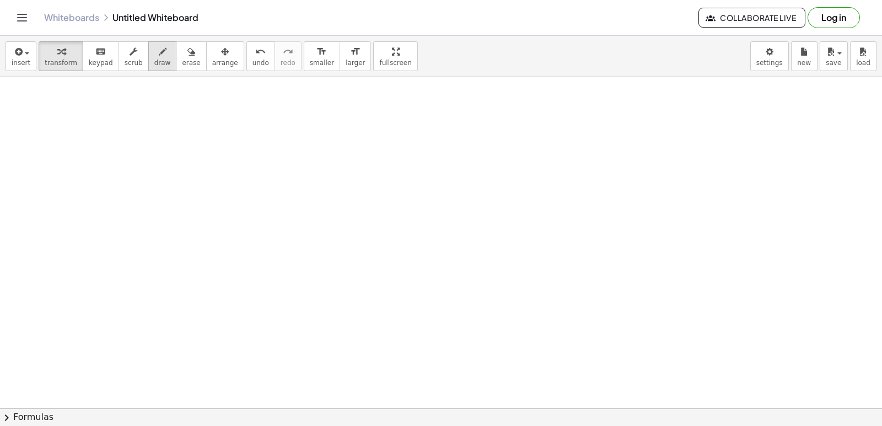
click at [154, 53] on div "button" at bounding box center [162, 51] width 17 height 13
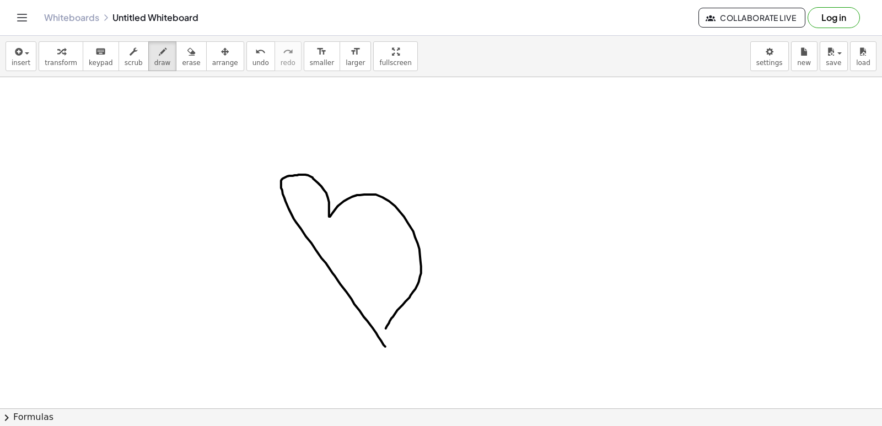
drag, startPoint x: 385, startPoint y: 348, endPoint x: 380, endPoint y: 343, distance: 7.4
drag, startPoint x: 402, startPoint y: 137, endPoint x: 404, endPoint y: 174, distance: 37.0
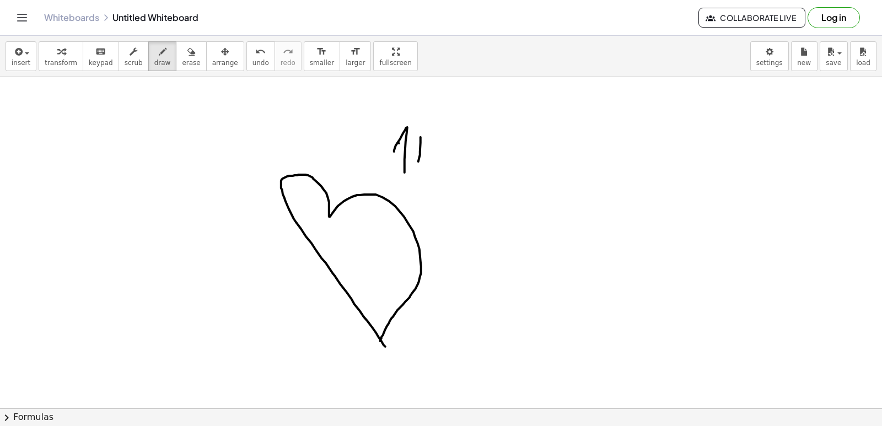
drag, startPoint x: 420, startPoint y: 139, endPoint x: 411, endPoint y: 202, distance: 63.5
drag, startPoint x: 437, startPoint y: 150, endPoint x: 435, endPoint y: 201, distance: 50.7
drag, startPoint x: 441, startPoint y: 195, endPoint x: 461, endPoint y: 196, distance: 19.9
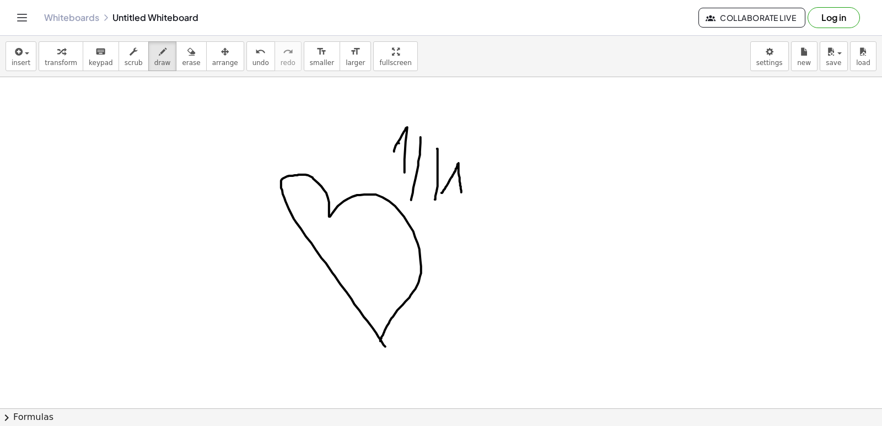
drag, startPoint x: 452, startPoint y: 180, endPoint x: 458, endPoint y: 187, distance: 9.0
drag, startPoint x: 476, startPoint y: 181, endPoint x: 521, endPoint y: 153, distance: 52.9
drag, startPoint x: 521, startPoint y: 153, endPoint x: 67, endPoint y: 58, distance: 463.5
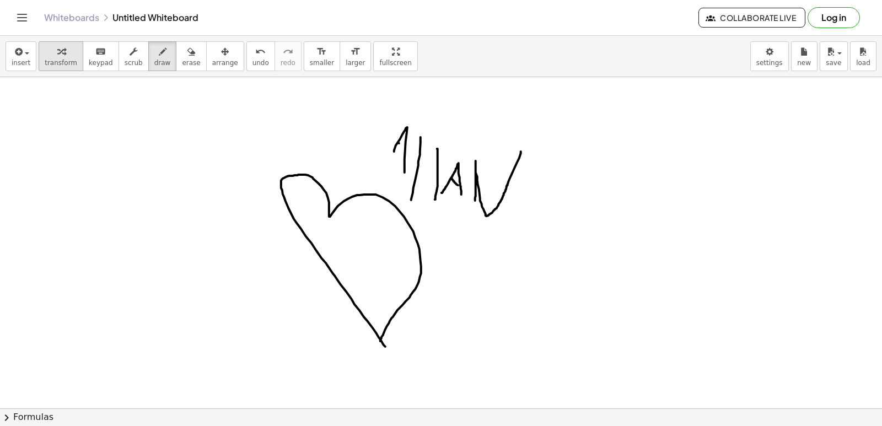
click at [60, 59] on button "transform" at bounding box center [61, 56] width 45 height 30
click at [67, 58] on button "transform" at bounding box center [61, 56] width 45 height 30
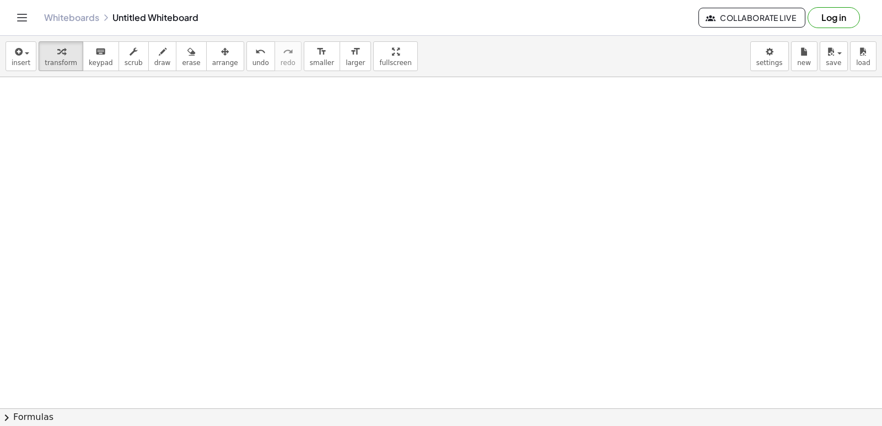
scroll to position [5308, 0]
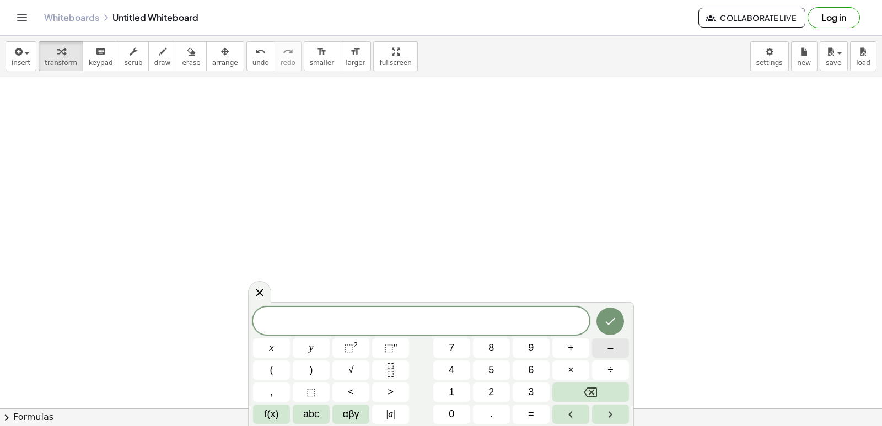
click at [598, 347] on button "–" at bounding box center [610, 347] width 37 height 19
click at [474, 382] on div "− ​ x y ⬚ 2 ⬚ n 7 8 9 + – ( ) √ 4 5 6 × ÷ , ⬚ < > 1 2 3 f(x) abc αβγ | a | 0 . =" at bounding box center [441, 365] width 376 height 117
click at [316, 342] on button "y" at bounding box center [311, 347] width 37 height 19
click at [575, 347] on button "+" at bounding box center [570, 347] width 37 height 19
click at [454, 352] on span "7" at bounding box center [452, 348] width 6 height 15
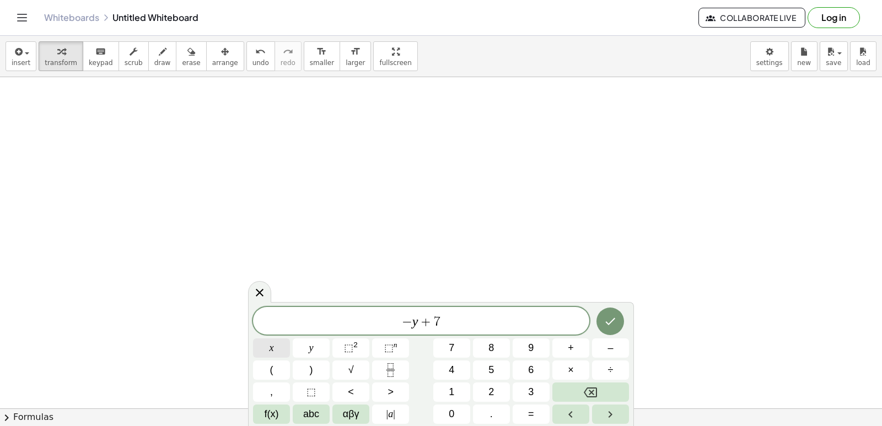
click at [272, 342] on span "x" at bounding box center [271, 348] width 4 height 15
click at [408, 321] on span "−" at bounding box center [404, 321] width 10 height 13
click at [479, 387] on button "2" at bounding box center [491, 391] width 37 height 19
click at [606, 325] on icon "Done" at bounding box center [609, 321] width 13 height 13
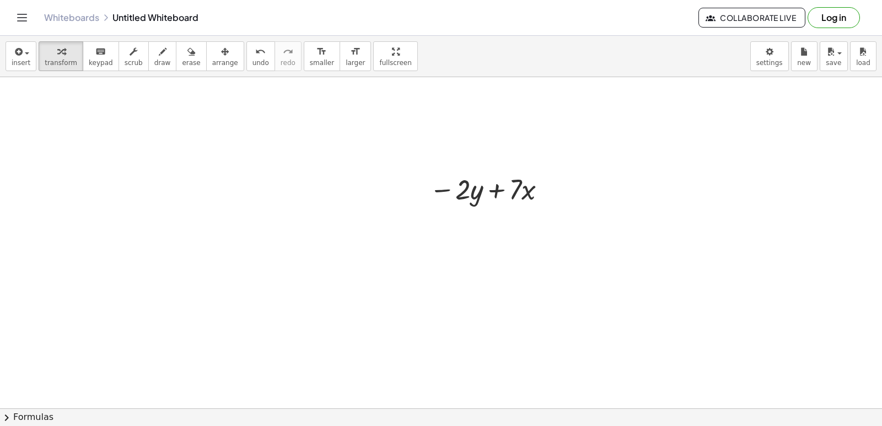
scroll to position [5418, 0]
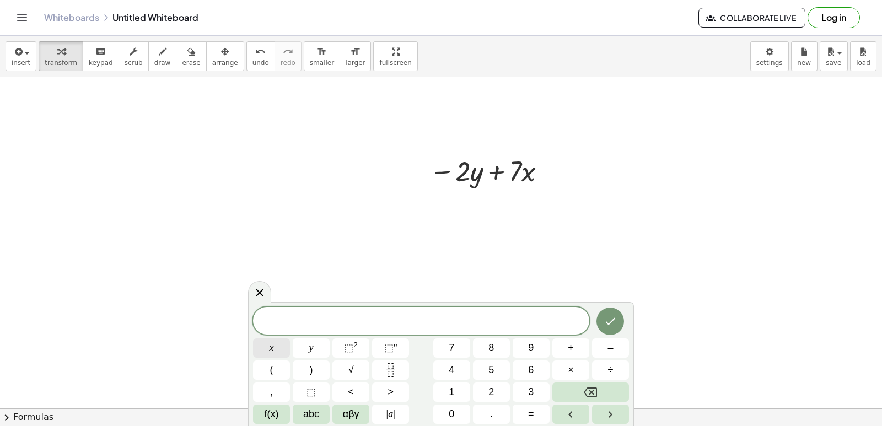
click at [272, 341] on span "x" at bounding box center [271, 348] width 4 height 15
click at [538, 411] on button "=" at bounding box center [531, 413] width 37 height 19
click at [612, 343] on button "–" at bounding box center [610, 347] width 37 height 19
click at [499, 386] on button "2" at bounding box center [491, 391] width 37 height 19
click at [607, 322] on icon "Done" at bounding box center [611, 321] width 10 height 7
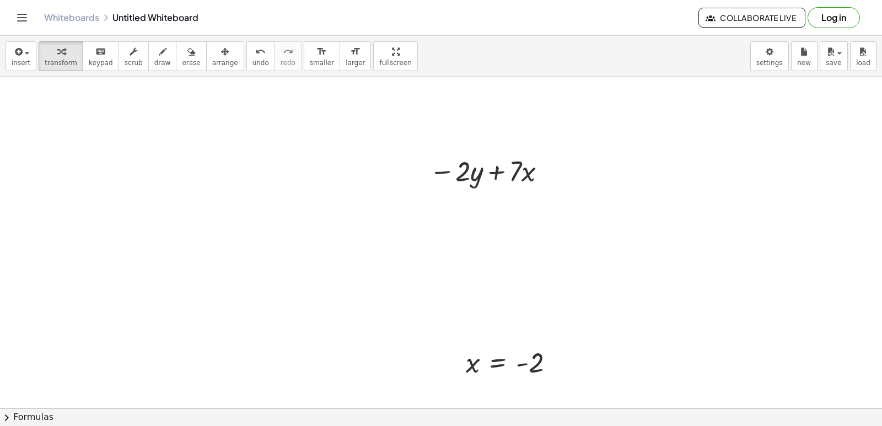
drag, startPoint x: 348, startPoint y: 262, endPoint x: 353, endPoint y: 259, distance: 6.0
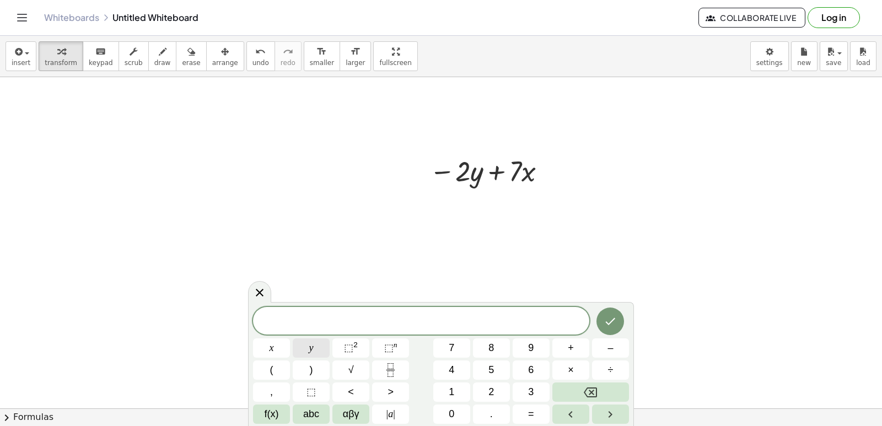
click at [315, 341] on button "y" at bounding box center [311, 347] width 37 height 19
click at [521, 413] on button "=" at bounding box center [531, 413] width 37 height 19
click at [527, 368] on button "6" at bounding box center [531, 369] width 37 height 19
click at [619, 315] on button "Done" at bounding box center [610, 322] width 28 height 28
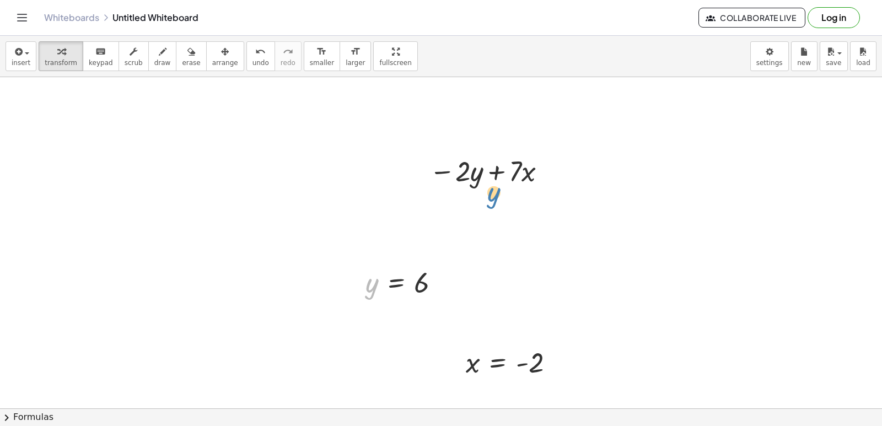
drag, startPoint x: 368, startPoint y: 277, endPoint x: 490, endPoint y: 186, distance: 152.4
drag, startPoint x: 378, startPoint y: 288, endPoint x: 483, endPoint y: 191, distance: 142.7
drag, startPoint x: 419, startPoint y: 278, endPoint x: 463, endPoint y: 274, distance: 44.2
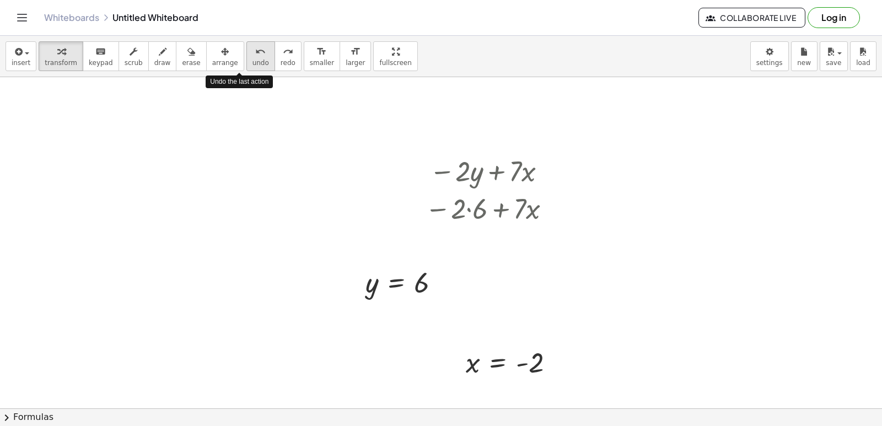
click at [252, 65] on span "undo" at bounding box center [260, 63] width 17 height 8
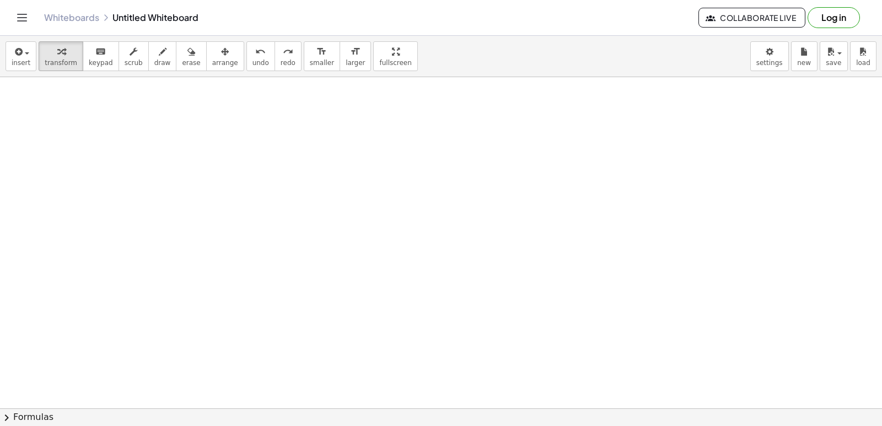
scroll to position [5915, 0]
drag, startPoint x: 423, startPoint y: 241, endPoint x: 336, endPoint y: 324, distance: 120.8
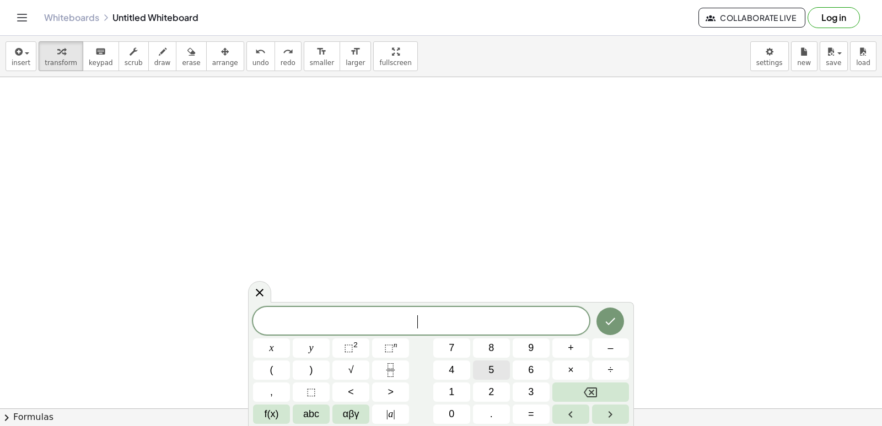
click at [483, 364] on button "5" at bounding box center [491, 369] width 37 height 19
click at [320, 339] on button "y" at bounding box center [311, 347] width 37 height 19
click at [559, 339] on button "+" at bounding box center [570, 347] width 37 height 19
click at [276, 343] on button "x" at bounding box center [271, 347] width 37 height 19
click at [612, 318] on icon "Done" at bounding box center [609, 321] width 13 height 13
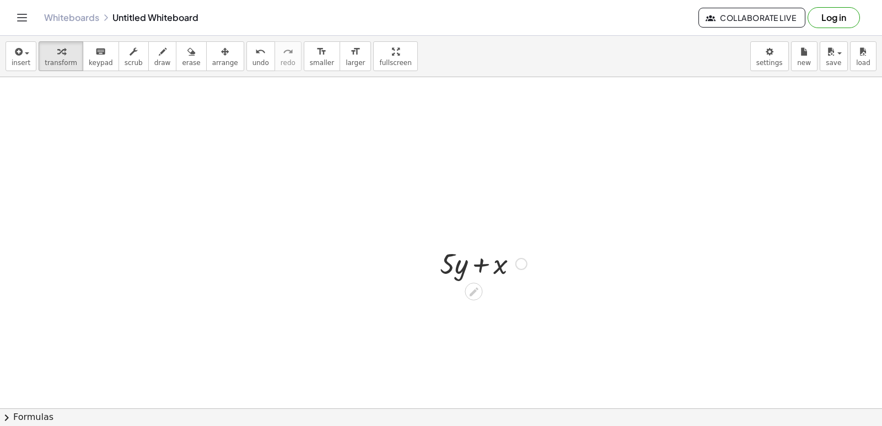
scroll to position [5970, 0]
drag, startPoint x: 483, startPoint y: 301, endPoint x: 485, endPoint y: 293, distance: 8.6
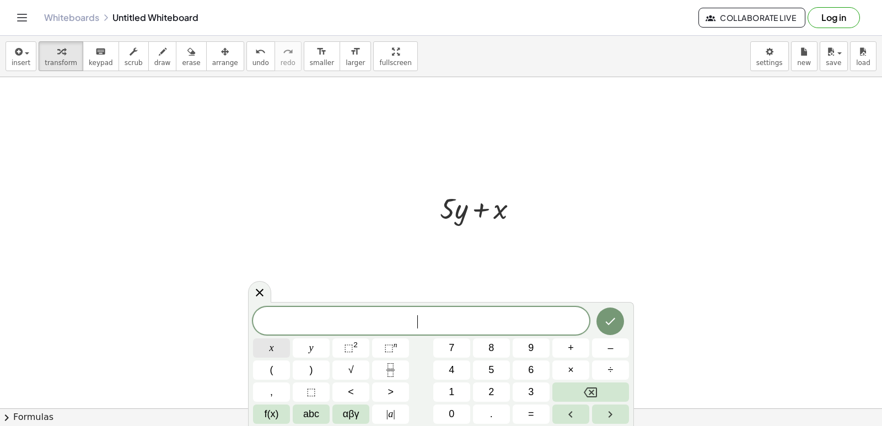
click at [269, 343] on span "x" at bounding box center [271, 348] width 4 height 15
click at [522, 399] on div "x ​ x y ⬚ 2 ⬚ n 7 8 9 + – ( ) √ 4 5 6 × ÷ , ⬚ < > 1 2 3 f(x) abc αβγ | a | 0 . =" at bounding box center [441, 365] width 376 height 117
click at [519, 401] on div "x ​ x y ⬚ 2 ⬚ n 7 8 9 + – ( ) √ 4 5 6 × ÷ , ⬚ < > 1 2 3 f(x) abc αβγ | a | 0 . =" at bounding box center [441, 365] width 376 height 117
click at [451, 336] on div "x ​ x y ⬚ 2 ⬚ n 7 8 9 + – ( ) √ 4 5 6 × ÷ , ⬚ < > 1 2 3 f(x) abc αβγ | a | 0 . =" at bounding box center [441, 365] width 376 height 117
click at [559, 416] on button "Left arrow" at bounding box center [570, 413] width 37 height 19
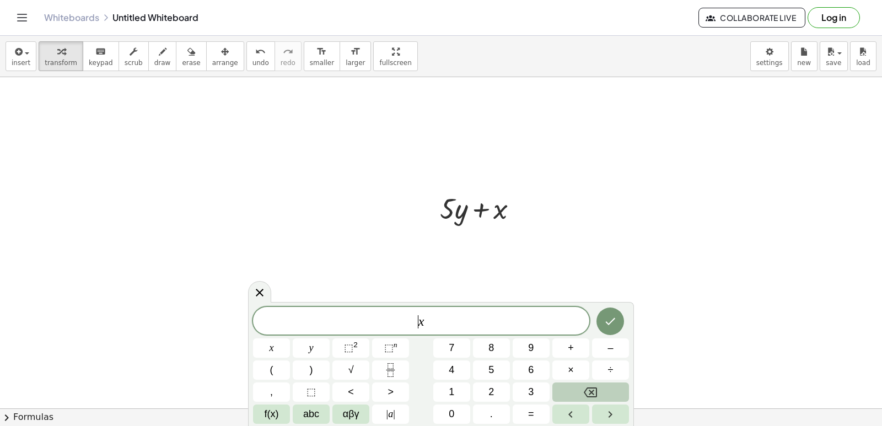
click at [576, 389] on button "Backspace" at bounding box center [590, 391] width 77 height 19
click at [576, 382] on button "Backspace" at bounding box center [590, 391] width 77 height 19
click at [431, 316] on span "x ​" at bounding box center [421, 321] width 336 height 15
click at [562, 396] on button "Backspace" at bounding box center [590, 391] width 77 height 19
click at [281, 341] on button "x" at bounding box center [271, 347] width 37 height 19
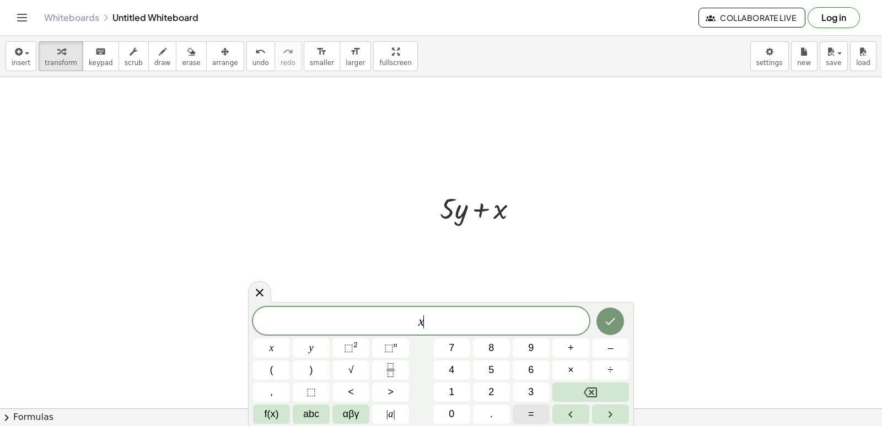
click at [522, 420] on button "=" at bounding box center [531, 413] width 37 height 19
click at [446, 355] on button "7" at bounding box center [451, 347] width 37 height 19
click at [612, 317] on icon "Done" at bounding box center [609, 321] width 13 height 13
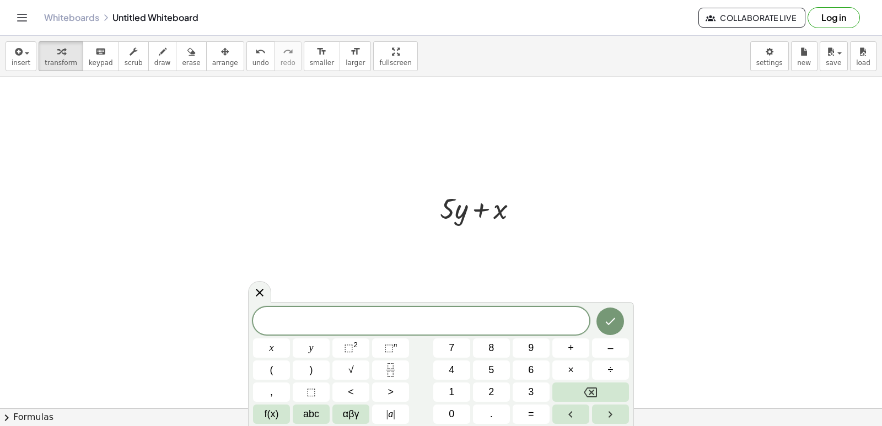
click at [313, 346] on button "y" at bounding box center [311, 347] width 37 height 19
click at [537, 408] on button "=" at bounding box center [531, 413] width 37 height 19
click at [605, 352] on button "–" at bounding box center [610, 347] width 37 height 19
click at [532, 397] on span "3" at bounding box center [531, 392] width 6 height 15
click at [611, 317] on icon "Done" at bounding box center [609, 321] width 13 height 13
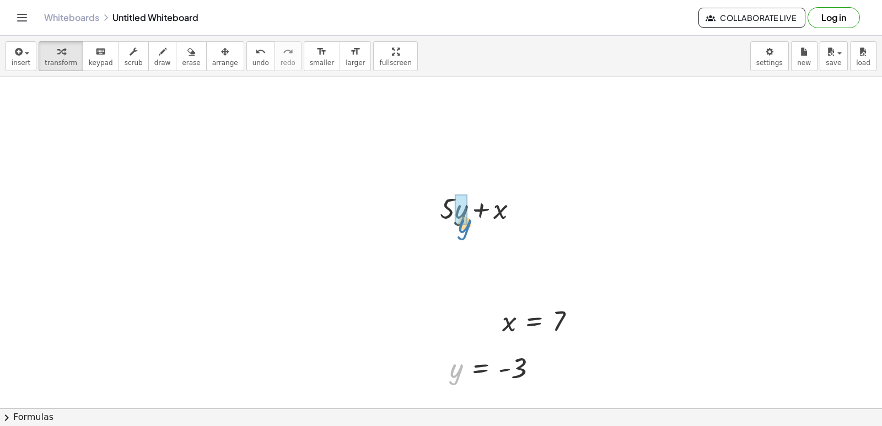
drag, startPoint x: 450, startPoint y: 380, endPoint x: 458, endPoint y: 234, distance: 145.7
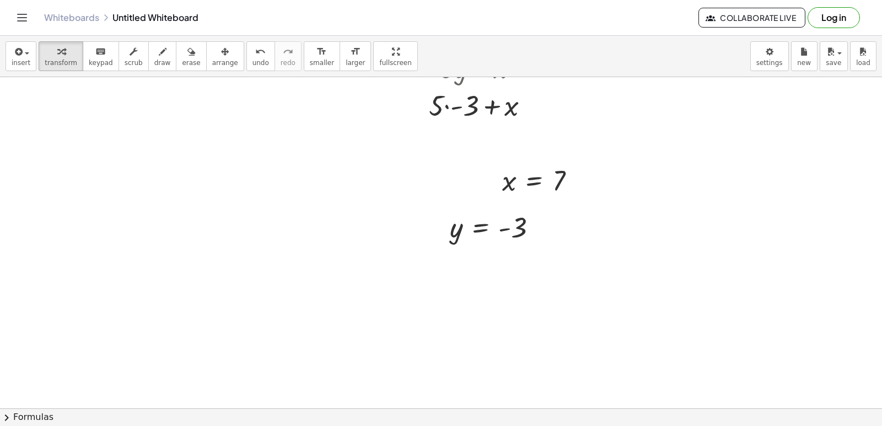
scroll to position [6301, 0]
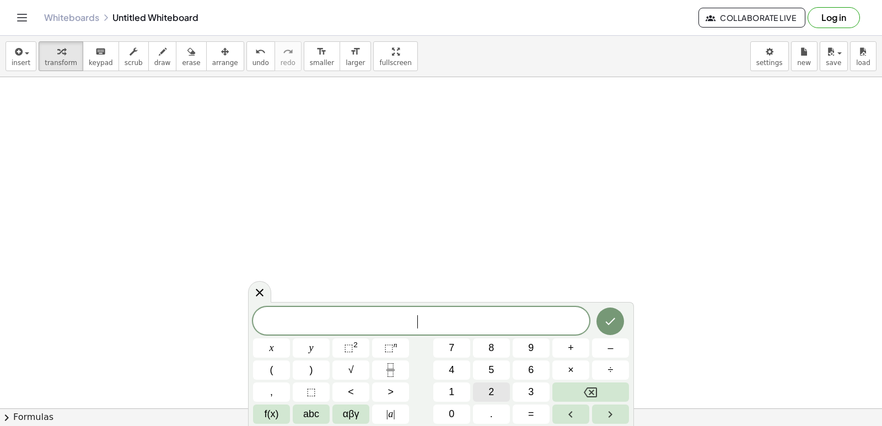
click at [501, 392] on button "2" at bounding box center [491, 391] width 37 height 19
click at [277, 343] on button "x" at bounding box center [271, 347] width 37 height 19
click at [556, 346] on button "+" at bounding box center [570, 347] width 37 height 19
click at [316, 340] on button "y" at bounding box center [311, 347] width 37 height 19
click at [531, 408] on span "=" at bounding box center [531, 414] width 6 height 15
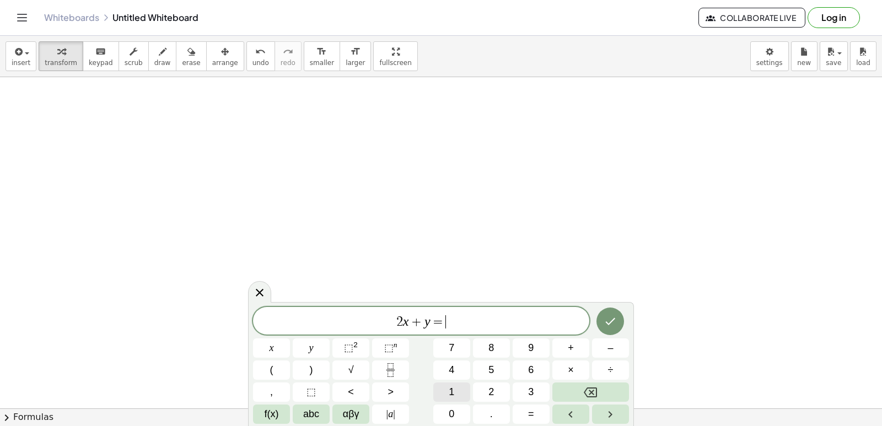
click at [444, 387] on button "1" at bounding box center [451, 391] width 37 height 19
click at [473, 350] on div "2 x + y = 1 ​ x y ⬚ 2 ⬚ n 7 8 9 + – ( ) √ 4 5 6 × ÷ , ⬚ < > 1 2 3 f(x) abc αβγ …" at bounding box center [441, 365] width 376 height 117
click at [608, 315] on icon "Done" at bounding box center [609, 321] width 13 height 13
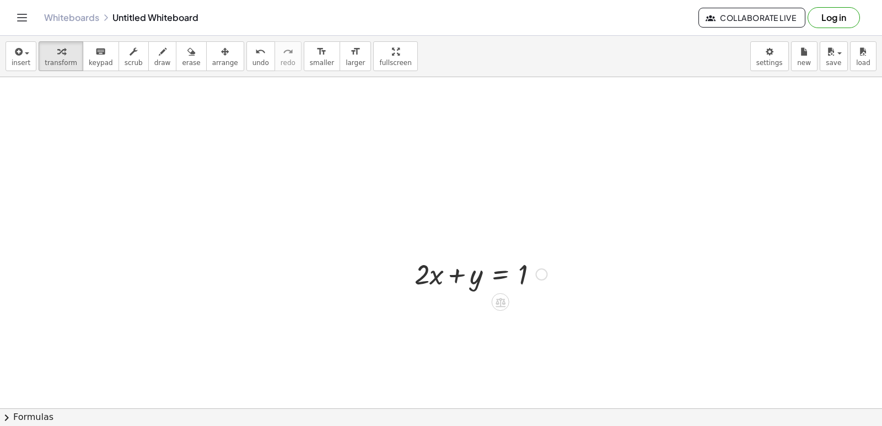
click at [517, 272] on div at bounding box center [480, 273] width 143 height 37
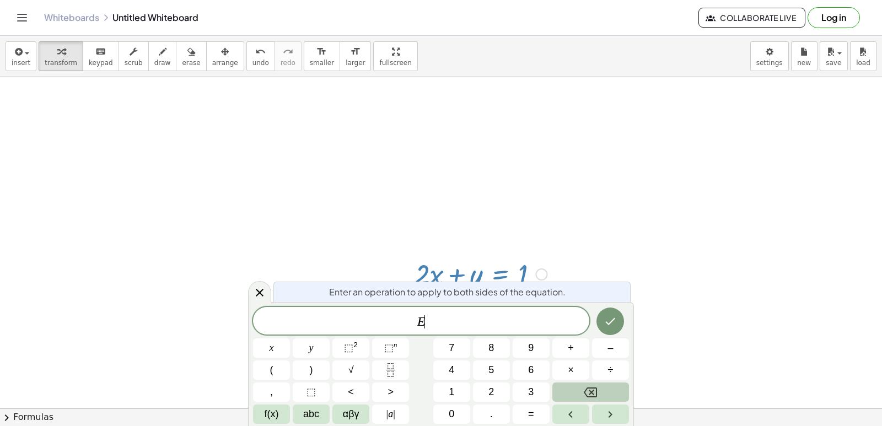
click at [579, 396] on button "Backspace" at bounding box center [590, 391] width 77 height 19
click at [605, 312] on button "Done" at bounding box center [610, 322] width 28 height 28
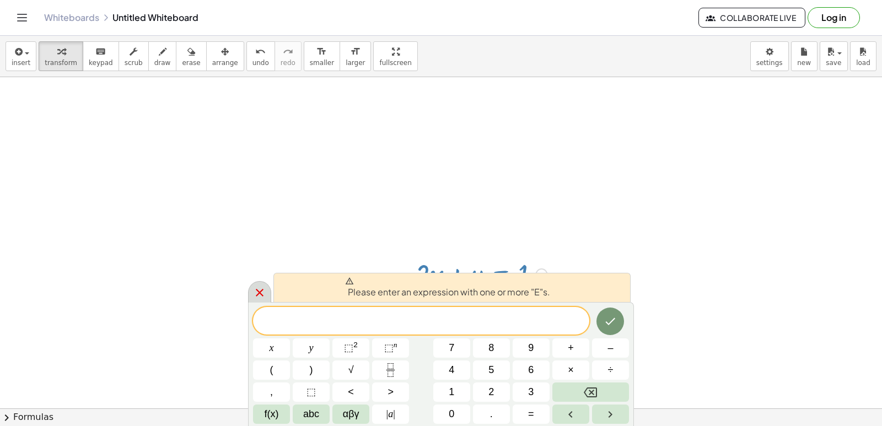
click at [256, 300] on div at bounding box center [259, 291] width 23 height 21
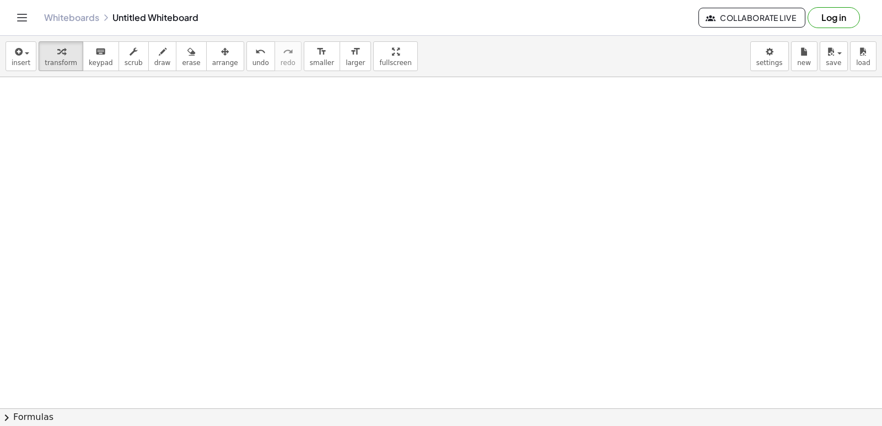
scroll to position [6576, 0]
drag, startPoint x: 414, startPoint y: 312, endPoint x: 400, endPoint y: 314, distance: 14.0
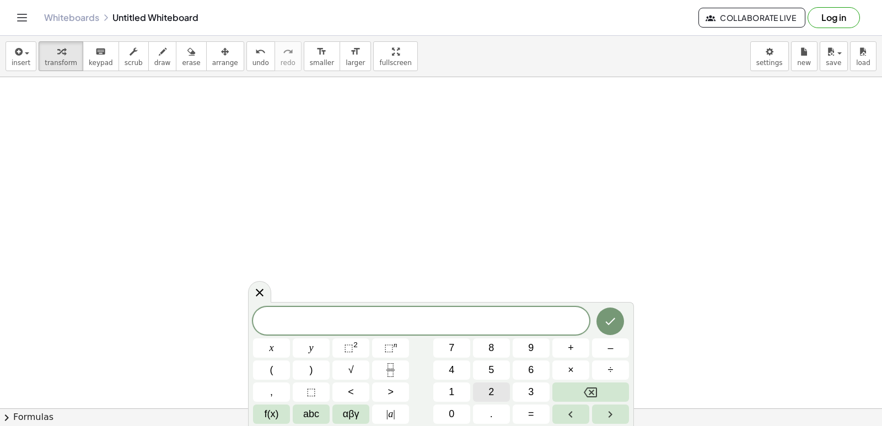
click at [489, 384] on button "2" at bounding box center [491, 391] width 37 height 19
click at [285, 348] on button "x" at bounding box center [271, 347] width 37 height 19
click at [567, 343] on button "+" at bounding box center [570, 347] width 37 height 19
click at [321, 341] on button "y" at bounding box center [311, 347] width 37 height 19
click at [531, 407] on span "=" at bounding box center [531, 414] width 6 height 15
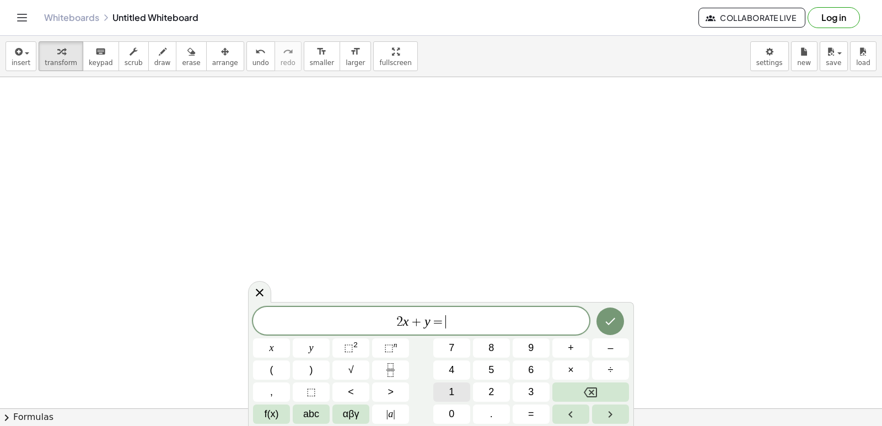
click at [451, 391] on span "1" at bounding box center [452, 392] width 6 height 15
click at [442, 364] on button "4" at bounding box center [451, 369] width 37 height 19
click at [611, 318] on icon "Done" at bounding box center [609, 321] width 13 height 13
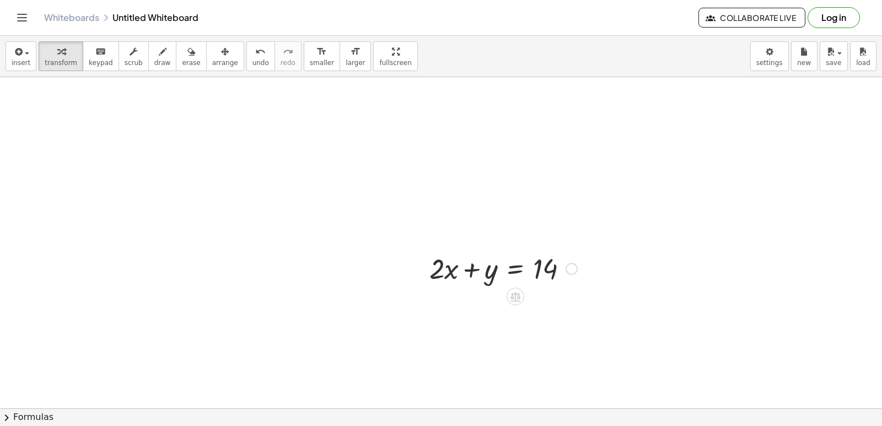
scroll to position [6686, 0]
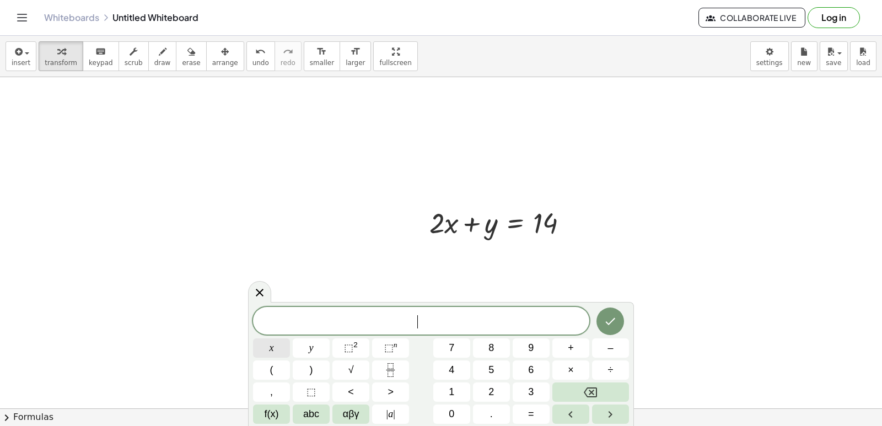
click at [270, 343] on span "x" at bounding box center [271, 348] width 4 height 15
click at [600, 350] on button "–" at bounding box center [610, 347] width 37 height 19
click at [307, 344] on button "y" at bounding box center [311, 347] width 37 height 19
click at [520, 412] on button "=" at bounding box center [531, 413] width 37 height 19
click at [450, 367] on span "4" at bounding box center [452, 370] width 6 height 15
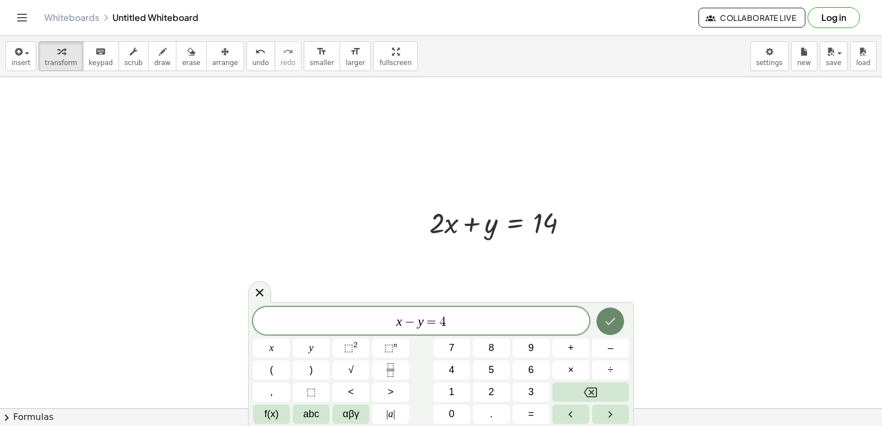
click at [601, 323] on button "Done" at bounding box center [610, 322] width 28 height 28
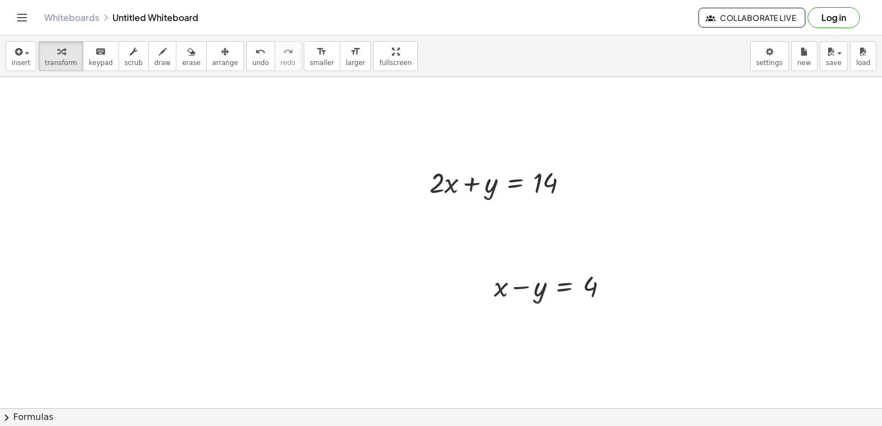
scroll to position [6741, 0]
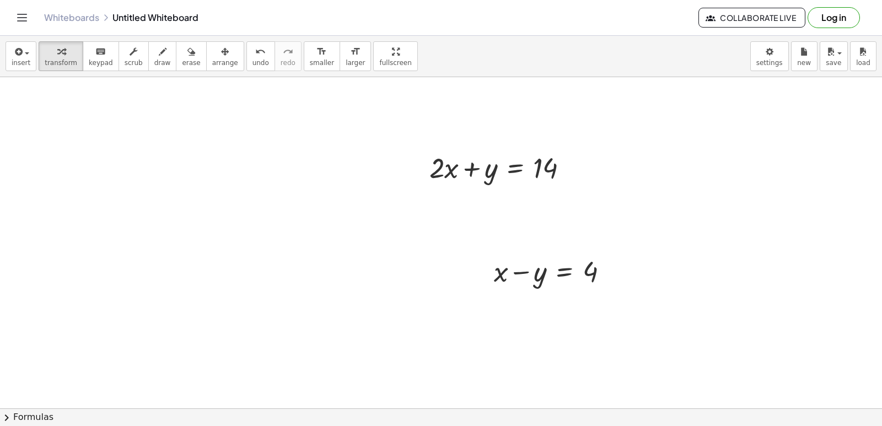
click at [212, 65] on span "arrange" at bounding box center [225, 63] width 26 height 8
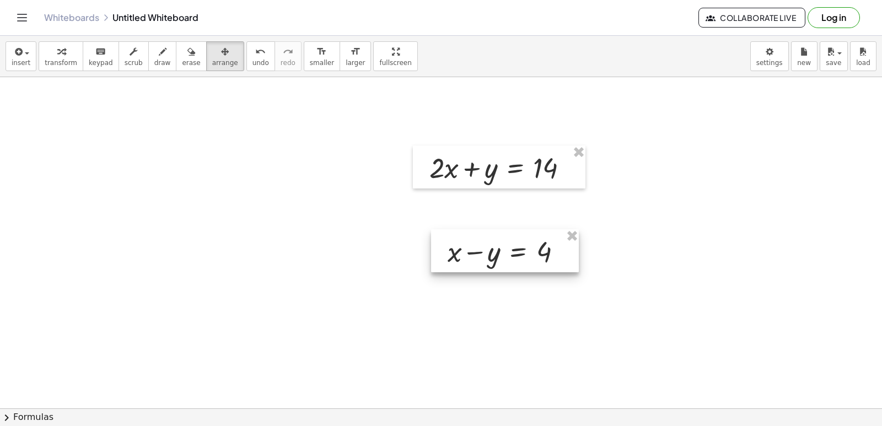
drag, startPoint x: 573, startPoint y: 282, endPoint x: 527, endPoint y: 262, distance: 50.4
click at [527, 262] on div at bounding box center [505, 250] width 148 height 43
click at [212, 67] on span "arrange" at bounding box center [225, 63] width 26 height 8
click at [104, 55] on button "keyboard keypad" at bounding box center [101, 56] width 36 height 30
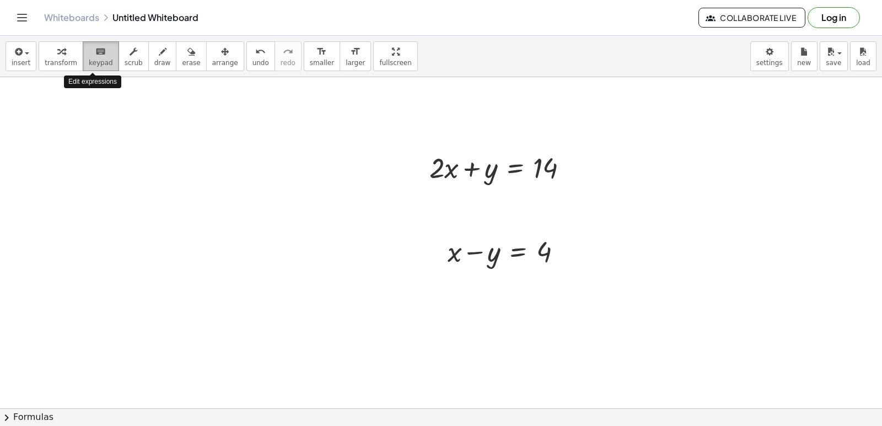
click at [83, 54] on button "keyboard keypad" at bounding box center [101, 56] width 36 height 30
drag, startPoint x: 65, startPoint y: 54, endPoint x: 76, endPoint y: 55, distance: 11.0
click at [64, 54] on div "button" at bounding box center [61, 51] width 33 height 13
click at [69, 56] on div "button" at bounding box center [61, 51] width 33 height 13
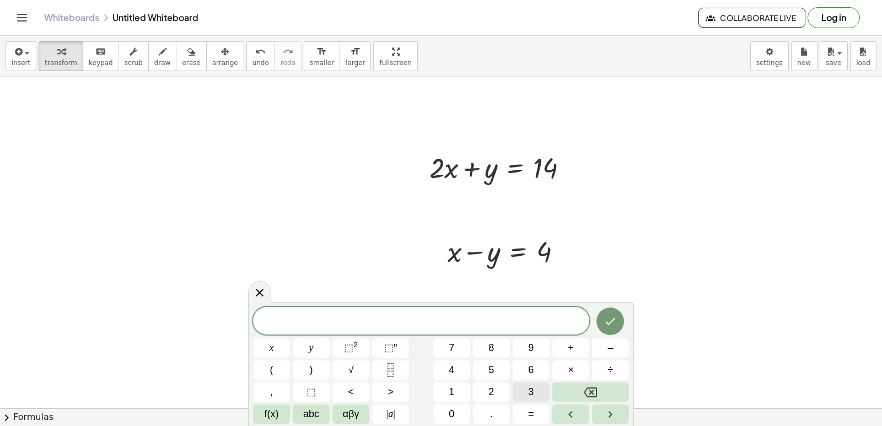
click at [527, 386] on button "3" at bounding box center [531, 391] width 37 height 19
click at [271, 344] on button "x" at bounding box center [271, 347] width 37 height 19
click at [534, 402] on div "3 x x y ⬚ 2 ⬚ n 7 8 9 + – ( ) √ 4 5 6 × ÷ , ⬚ < > 1 2 3 f(x) abc αβγ | a | 0 . =" at bounding box center [441, 365] width 376 height 117
click at [521, 408] on button "=" at bounding box center [531, 413] width 37 height 19
click at [452, 387] on span "1" at bounding box center [452, 392] width 6 height 15
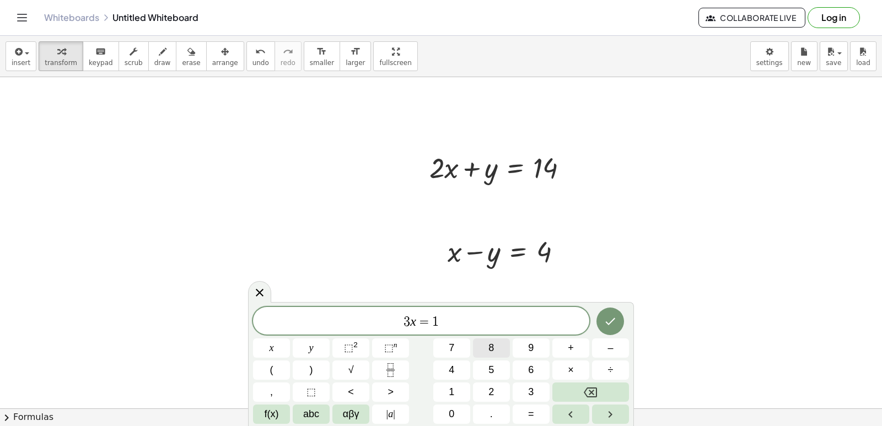
click at [486, 354] on button "8" at bounding box center [491, 347] width 37 height 19
click at [616, 327] on icon "Done" at bounding box center [609, 321] width 13 height 13
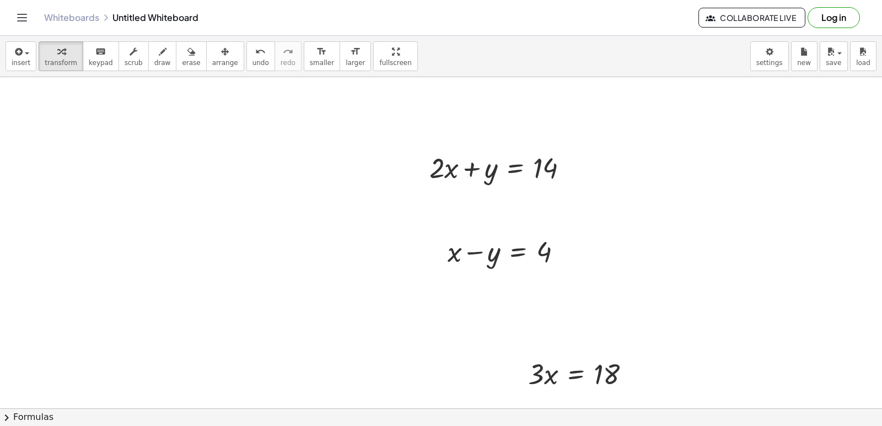
scroll to position [6797, 0]
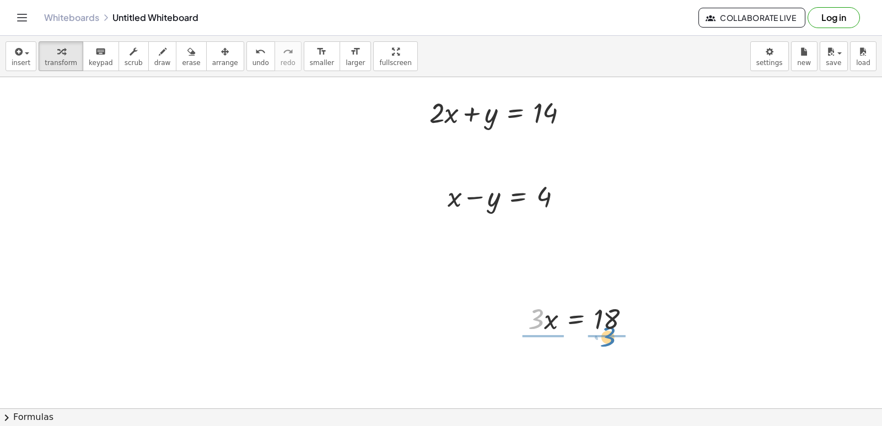
drag, startPoint x: 532, startPoint y: 321, endPoint x: 604, endPoint y: 338, distance: 73.8
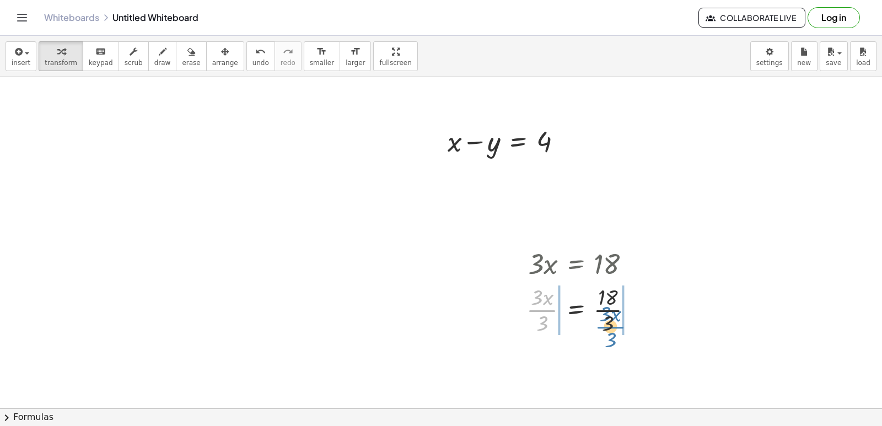
drag, startPoint x: 539, startPoint y: 310, endPoint x: 595, endPoint y: 309, distance: 56.2
click at [608, 309] on div at bounding box center [584, 309] width 126 height 55
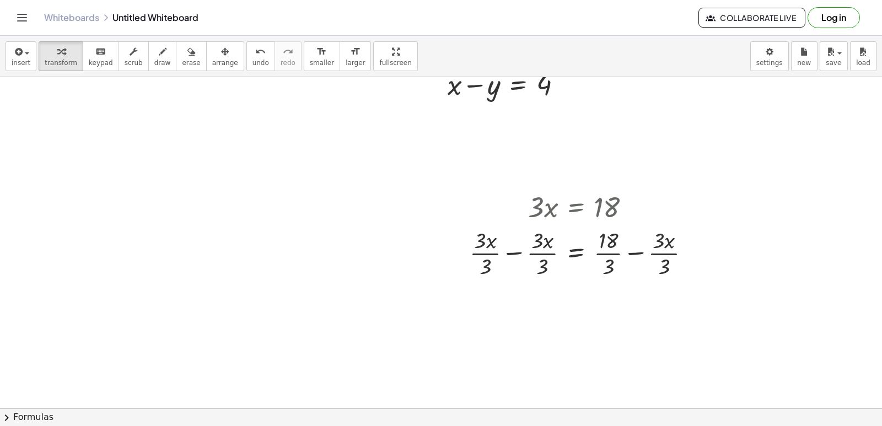
scroll to position [6907, 0]
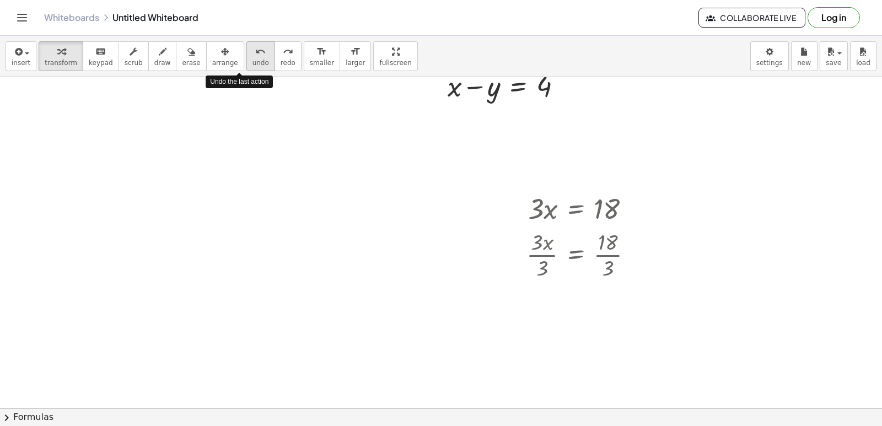
click at [248, 48] on button "undo undo" at bounding box center [260, 56] width 29 height 30
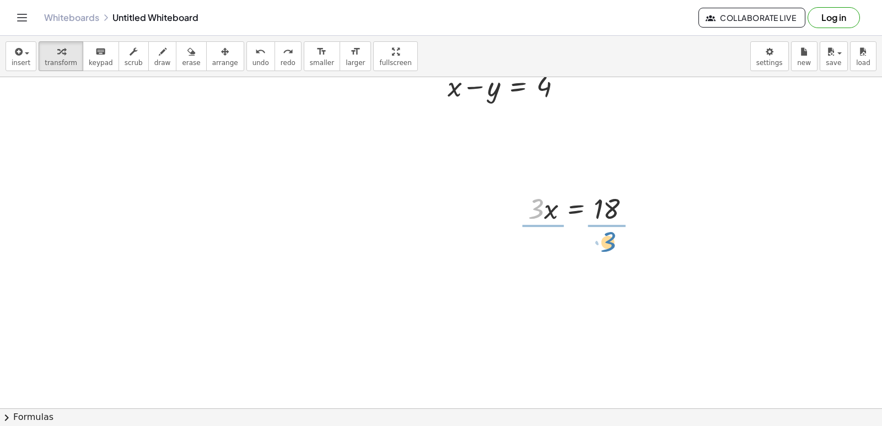
drag, startPoint x: 530, startPoint y: 205, endPoint x: 604, endPoint y: 242, distance: 82.6
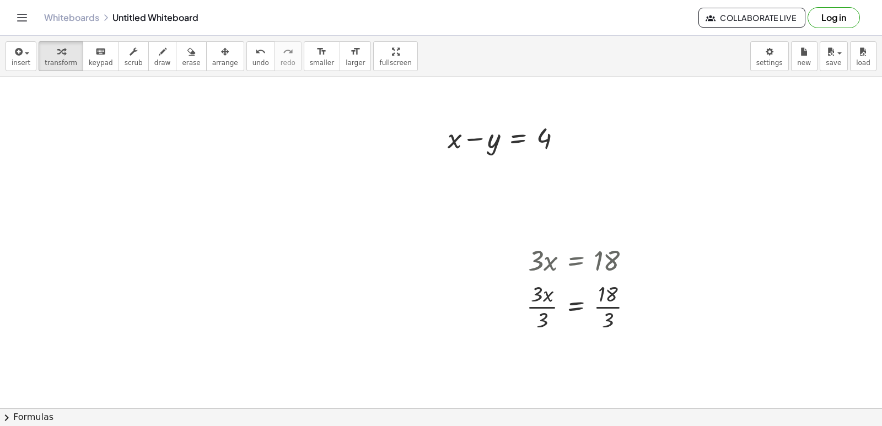
scroll to position [6852, 0]
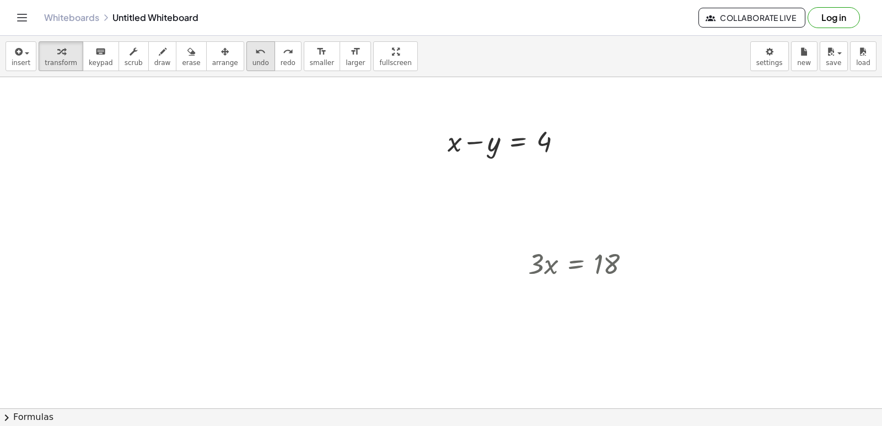
drag, startPoint x: 236, startPoint y: 60, endPoint x: 236, endPoint y: 67, distance: 7.2
click at [252, 61] on span "undo" at bounding box center [260, 63] width 17 height 8
drag, startPoint x: 544, startPoint y: 266, endPoint x: 530, endPoint y: 260, distance: 16.1
click at [530, 260] on div at bounding box center [583, 262] width 122 height 37
drag, startPoint x: 534, startPoint y: 266, endPoint x: 605, endPoint y: 308, distance: 82.3
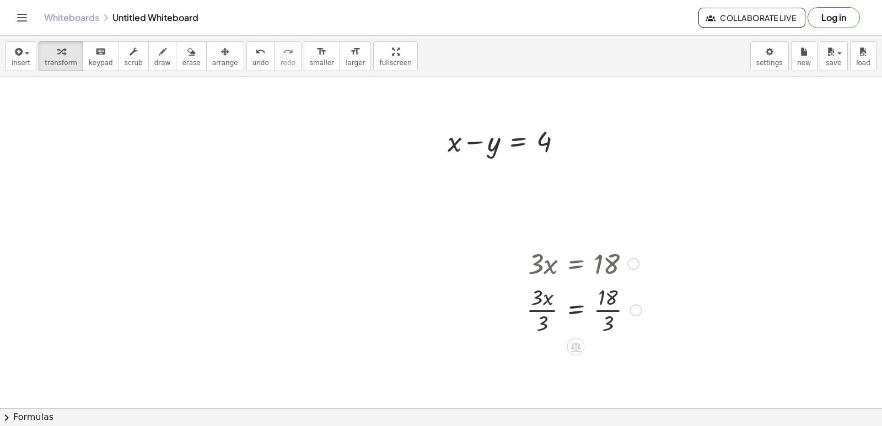
click at [634, 314] on div at bounding box center [636, 310] width 12 height 12
click at [634, 310] on div at bounding box center [636, 310] width 12 height 12
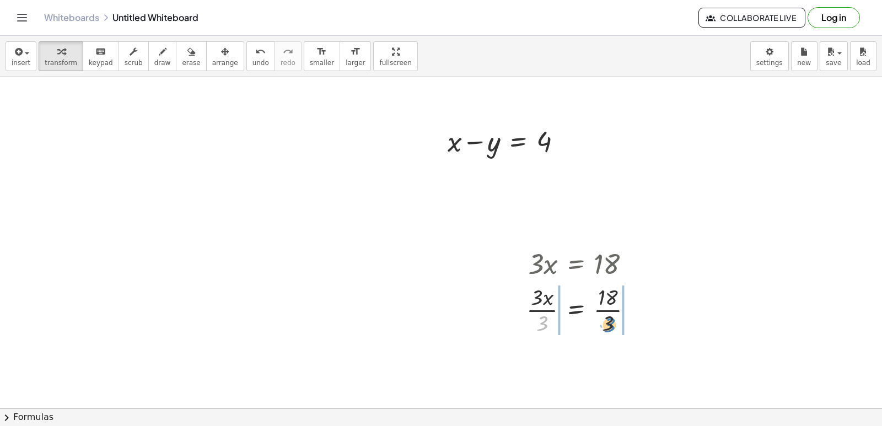
drag, startPoint x: 540, startPoint y: 324, endPoint x: 607, endPoint y: 326, distance: 67.3
click at [607, 326] on div at bounding box center [584, 309] width 126 height 55
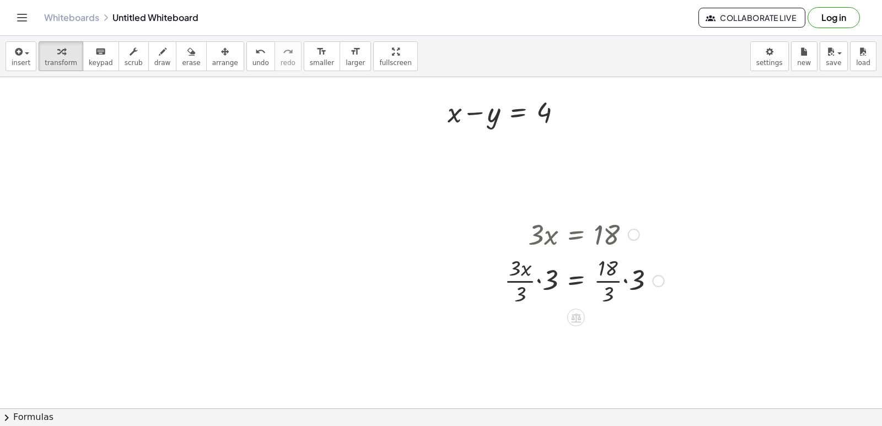
scroll to position [6907, 0]
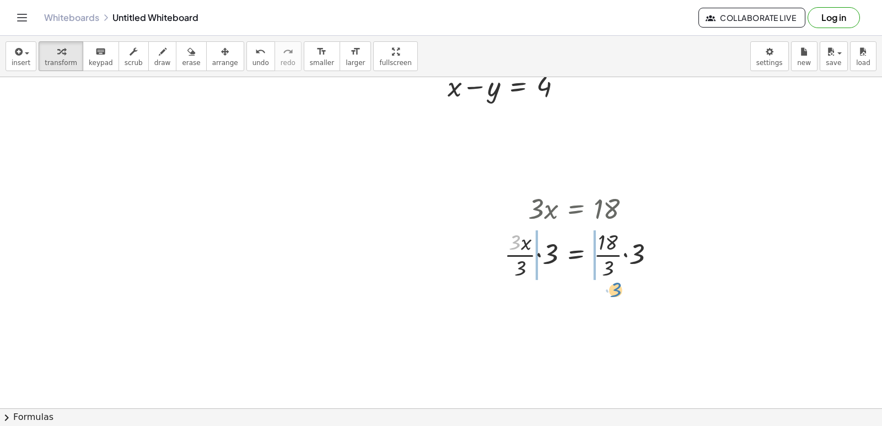
drag, startPoint x: 514, startPoint y: 248, endPoint x: 618, endPoint y: 296, distance: 114.4
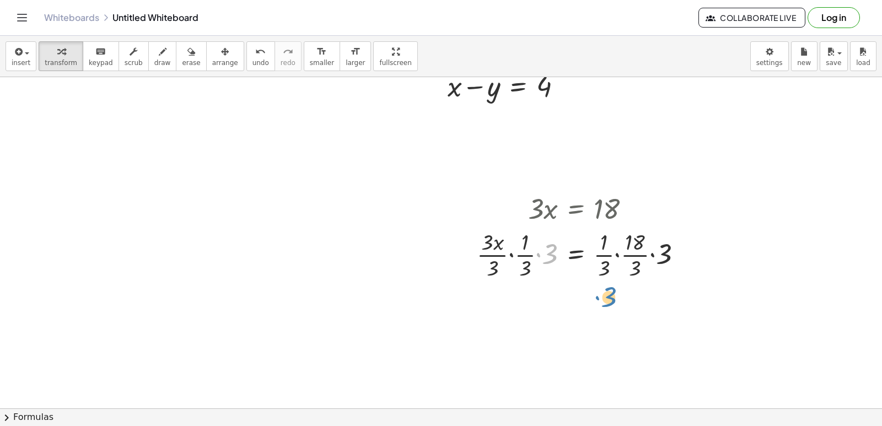
drag, startPoint x: 547, startPoint y: 256, endPoint x: 607, endPoint y: 299, distance: 74.2
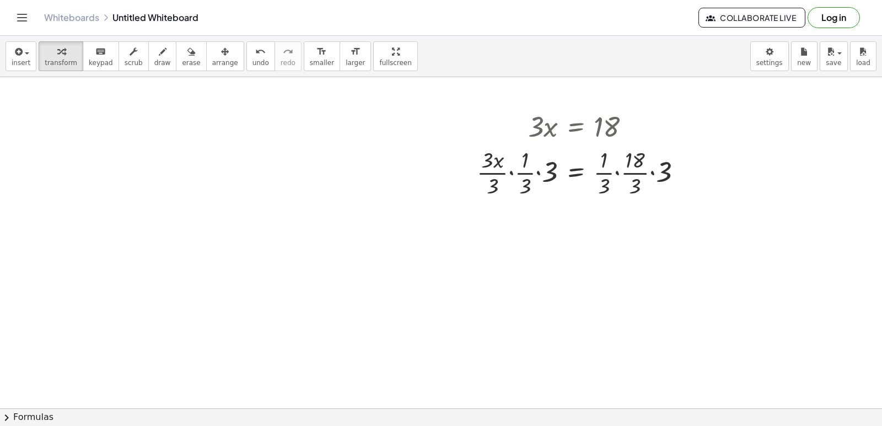
scroll to position [6962, 0]
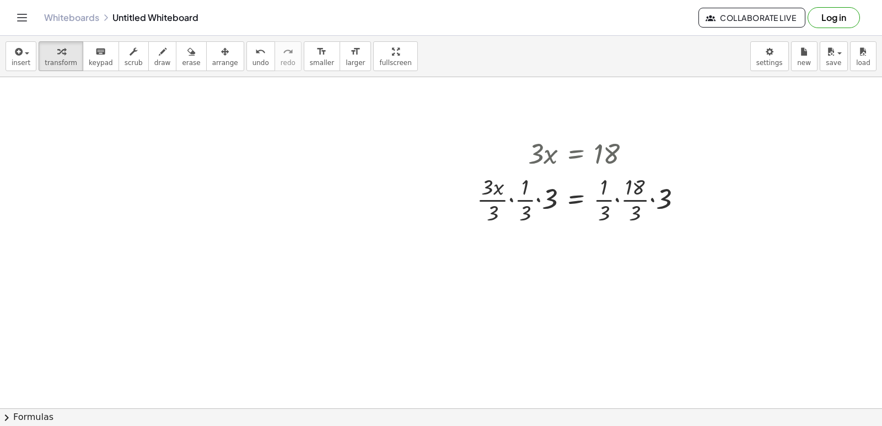
click at [187, 57] on icon "button" at bounding box center [191, 51] width 8 height 13
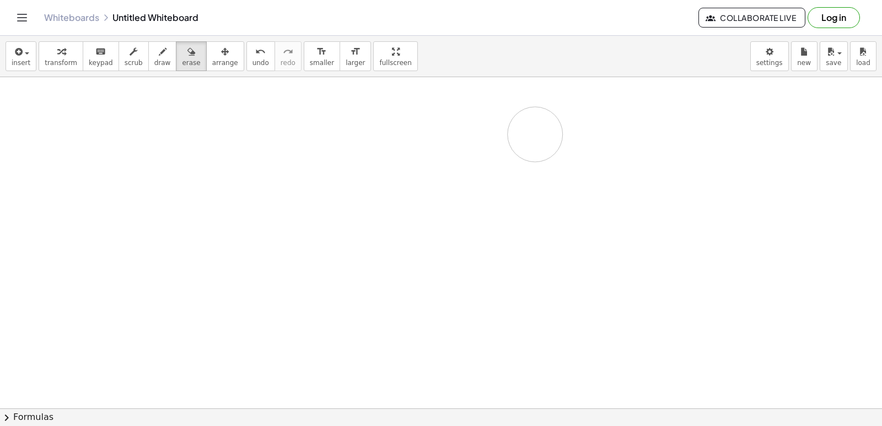
drag, startPoint x: 716, startPoint y: 200, endPoint x: 535, endPoint y: 137, distance: 191.5
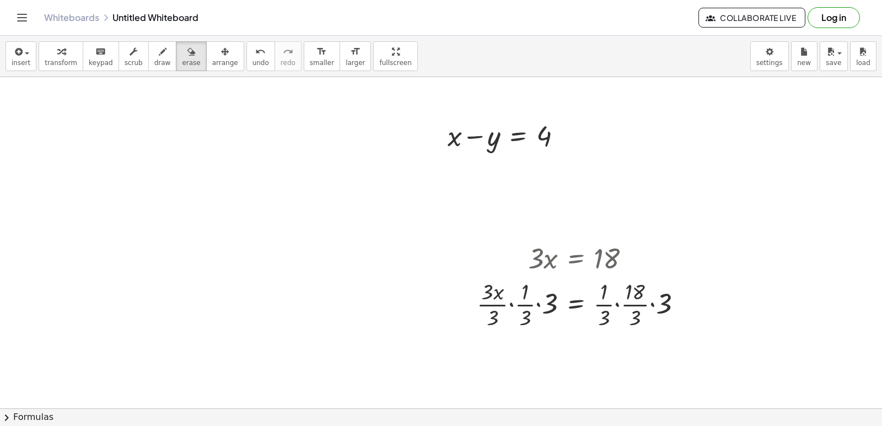
scroll to position [6852, 0]
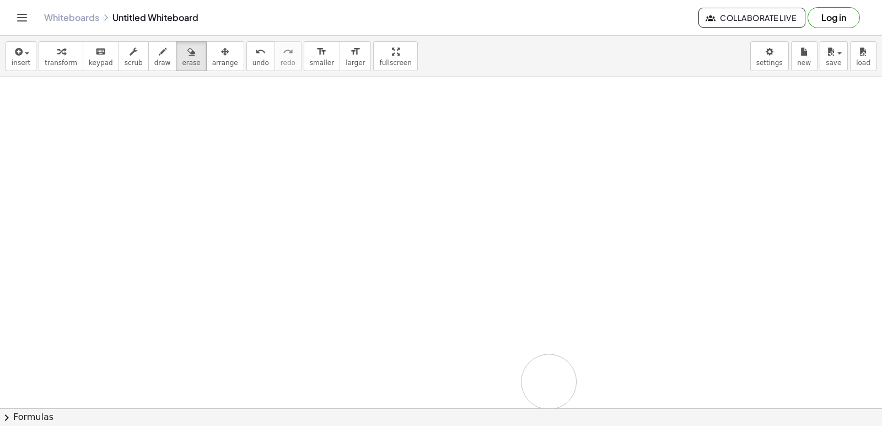
drag, startPoint x: 558, startPoint y: 191, endPoint x: 549, endPoint y: 330, distance: 139.2
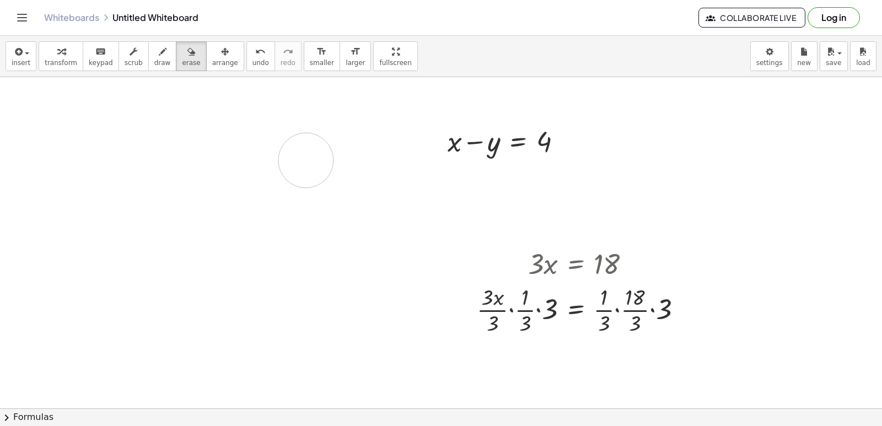
drag, startPoint x: 549, startPoint y: 330, endPoint x: 154, endPoint y: 127, distance: 443.9
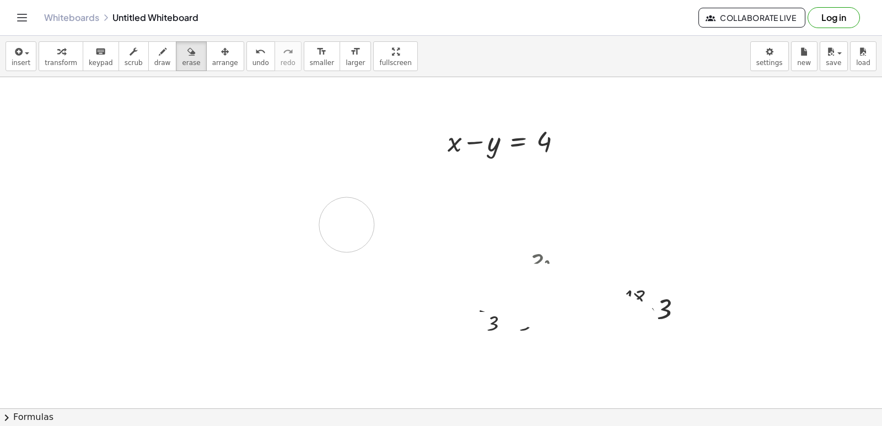
drag, startPoint x: 821, startPoint y: 172, endPoint x: 181, endPoint y: 7, distance: 660.7
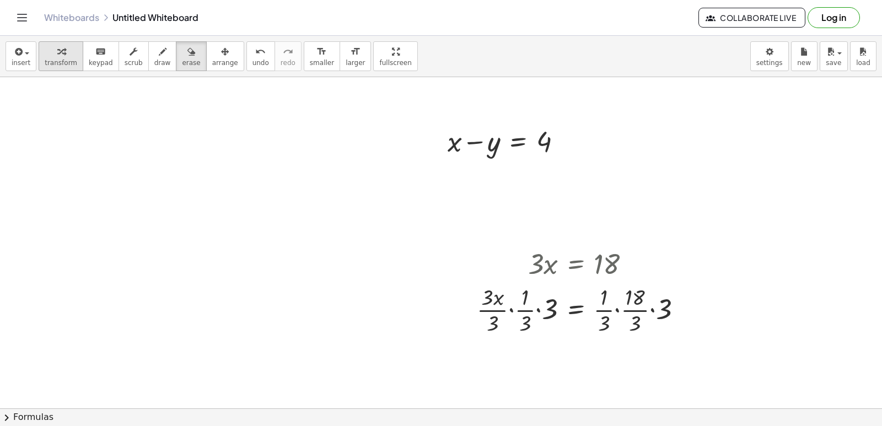
click at [67, 57] on div "button" at bounding box center [61, 51] width 33 height 13
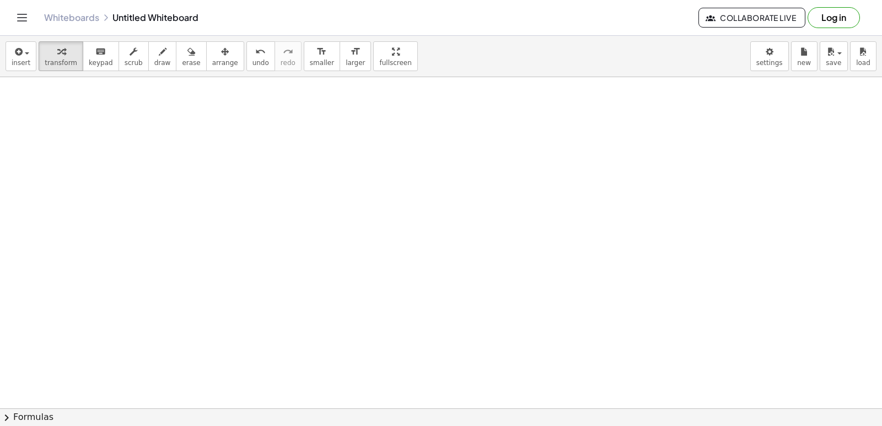
scroll to position [7293, 0]
click at [148, 60] on button "draw" at bounding box center [162, 56] width 29 height 30
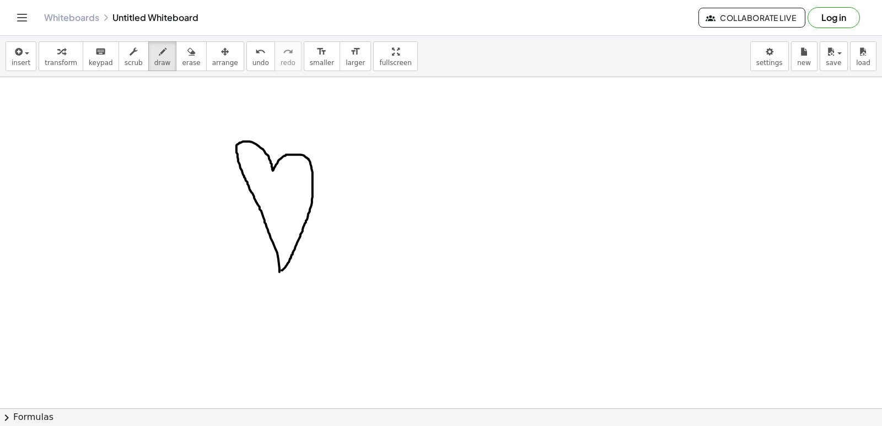
drag, startPoint x: 269, startPoint y: 161, endPoint x: 282, endPoint y: 273, distance: 112.6
drag, startPoint x: 282, startPoint y: 273, endPoint x: 522, endPoint y: 190, distance: 254.3
drag, startPoint x: 359, startPoint y: 206, endPoint x: 380, endPoint y: 195, distance: 23.9
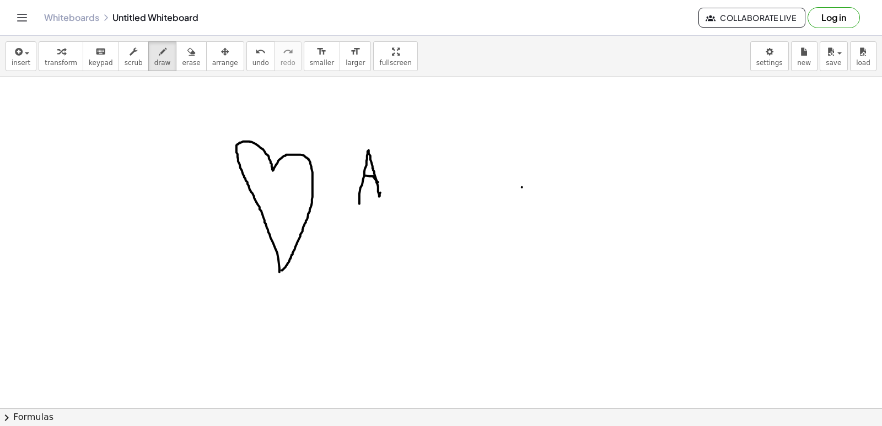
drag, startPoint x: 378, startPoint y: 185, endPoint x: 365, endPoint y: 178, distance: 14.3
drag, startPoint x: 388, startPoint y: 157, endPoint x: 396, endPoint y: 203, distance: 46.9
drag, startPoint x: 407, startPoint y: 158, endPoint x: 421, endPoint y: 185, distance: 30.6
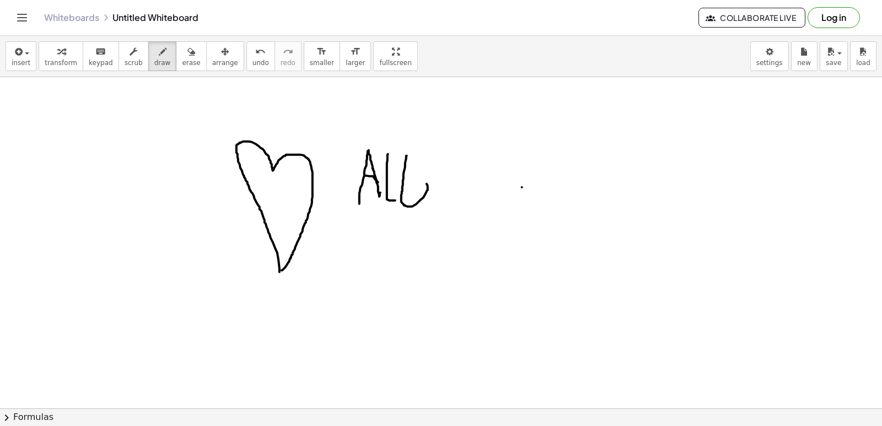
click at [246, 67] on button "undo undo" at bounding box center [260, 56] width 29 height 30
drag, startPoint x: 402, startPoint y: 161, endPoint x: 416, endPoint y: 201, distance: 41.8
drag, startPoint x: 405, startPoint y: 181, endPoint x: 418, endPoint y: 182, distance: 13.2
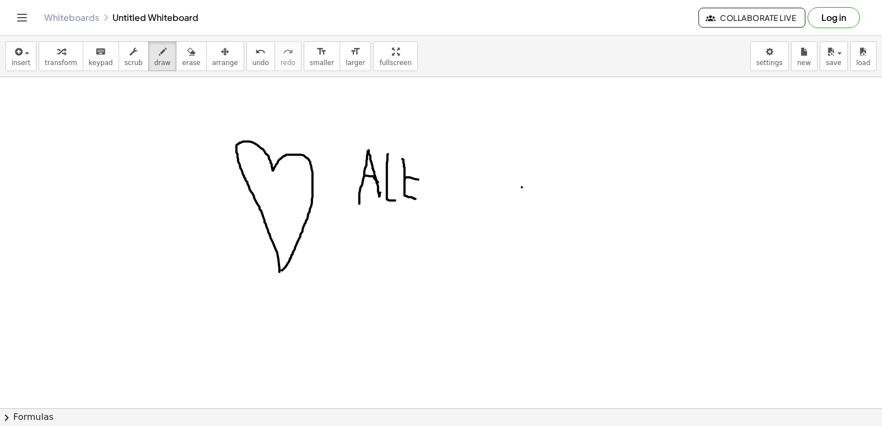
drag, startPoint x: 406, startPoint y: 160, endPoint x: 414, endPoint y: 165, distance: 9.9
drag, startPoint x: 423, startPoint y: 154, endPoint x: 434, endPoint y: 206, distance: 53.1
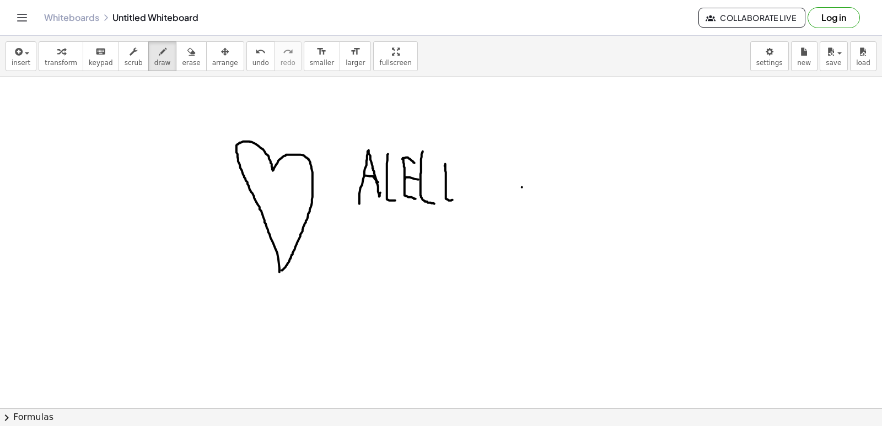
drag, startPoint x: 445, startPoint y: 166, endPoint x: 452, endPoint y: 202, distance: 36.5
click at [252, 45] on div "undo" at bounding box center [260, 51] width 17 height 13
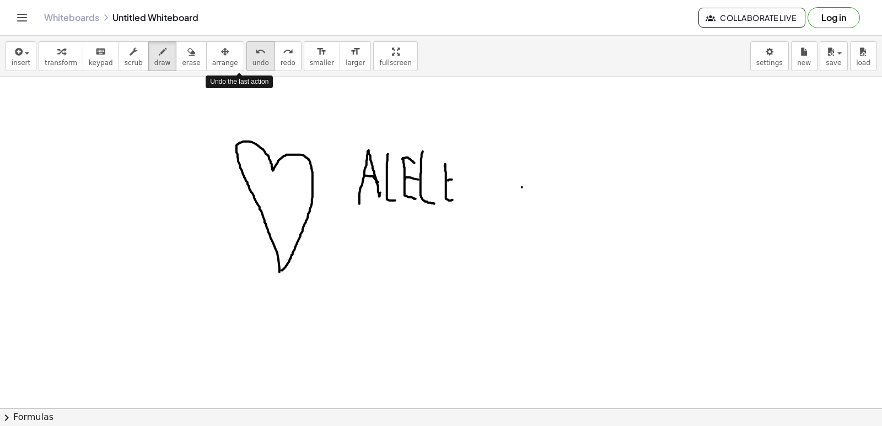
click at [246, 64] on button "undo undo" at bounding box center [260, 56] width 29 height 30
drag, startPoint x: 430, startPoint y: 198, endPoint x: 451, endPoint y: 169, distance: 36.3
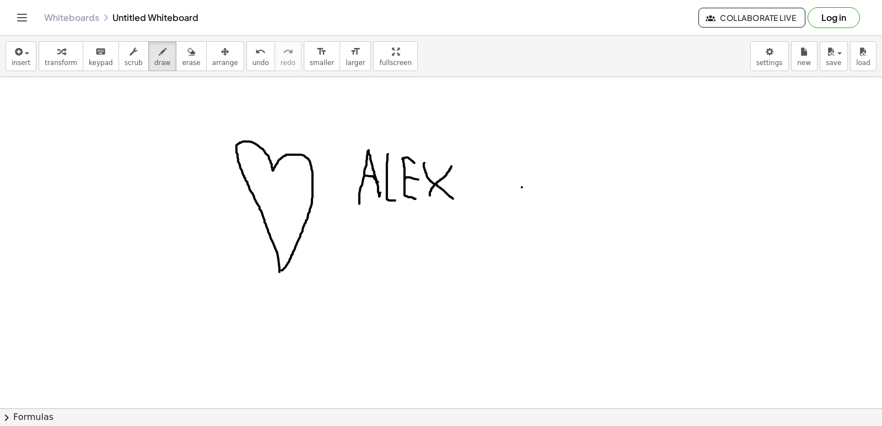
drag, startPoint x: 424, startPoint y: 165, endPoint x: 453, endPoint y: 201, distance: 45.9
drag, startPoint x: 48, startPoint y: 62, endPoint x: 240, endPoint y: 268, distance: 282.3
click at [47, 63] on span "transform" at bounding box center [61, 63] width 33 height 8
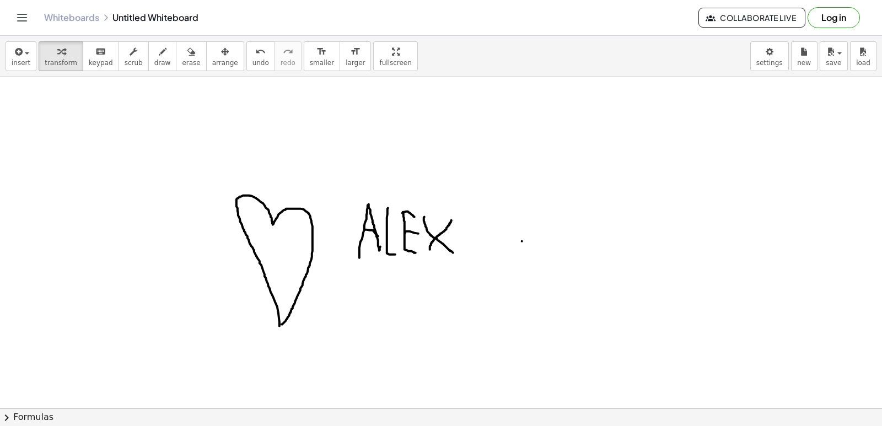
scroll to position [7185, 0]
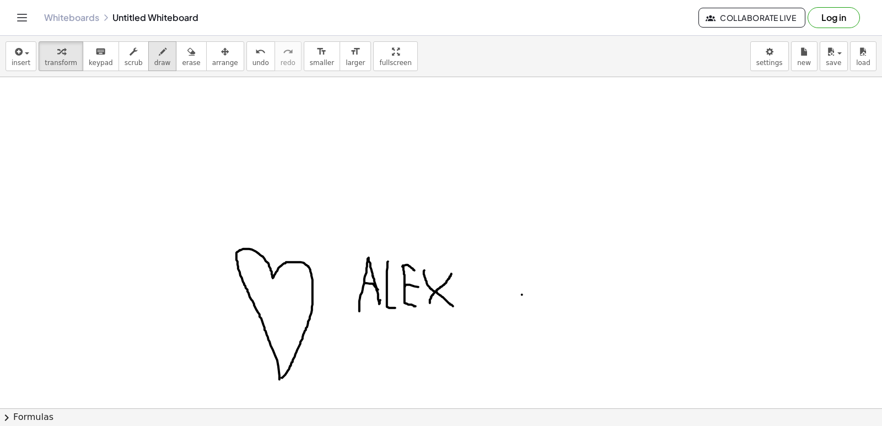
click at [156, 56] on div "button" at bounding box center [162, 51] width 17 height 13
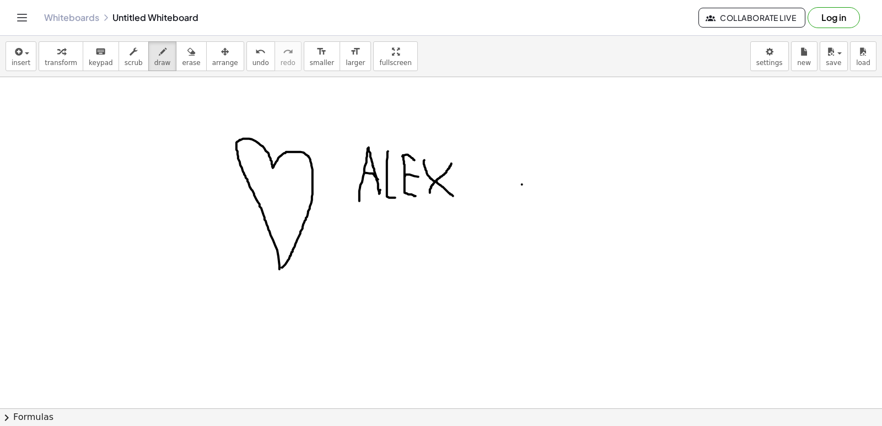
scroll to position [7350, 0]
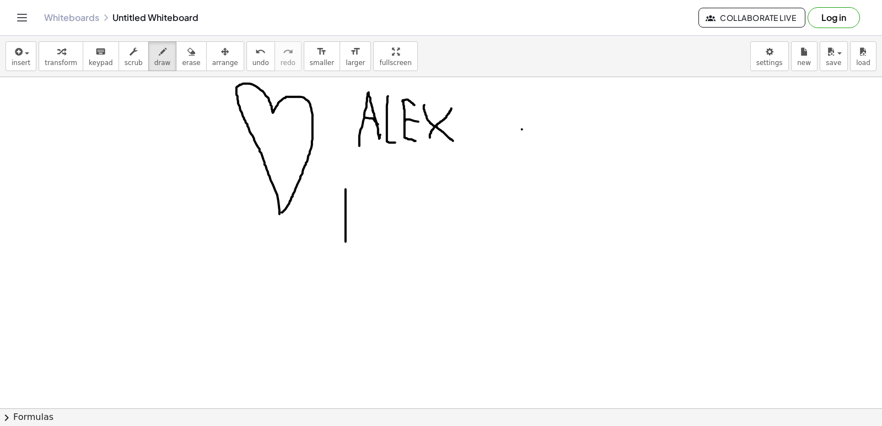
drag, startPoint x: 346, startPoint y: 192, endPoint x: 346, endPoint y: 245, distance: 52.9
drag, startPoint x: 332, startPoint y: 190, endPoint x: 355, endPoint y: 199, distance: 24.7
drag, startPoint x: 366, startPoint y: 214, endPoint x: 387, endPoint y: 226, distance: 23.4
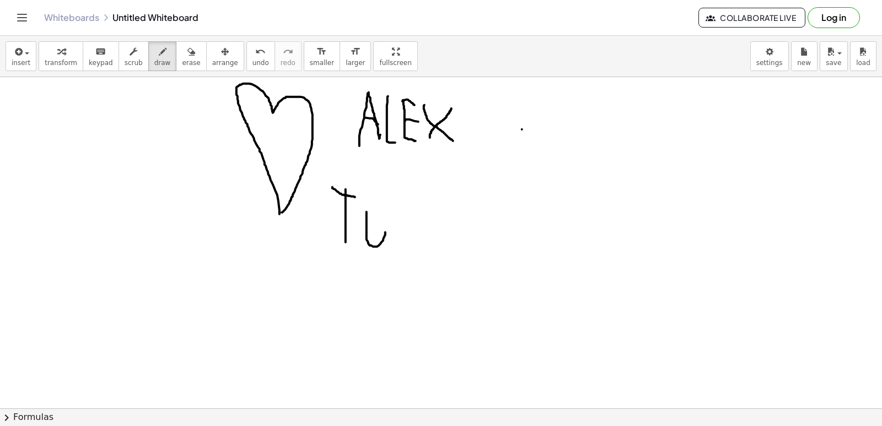
drag, startPoint x: 389, startPoint y: 220, endPoint x: 408, endPoint y: 221, distance: 19.3
drag, startPoint x: 426, startPoint y: 214, endPoint x: 452, endPoint y: 245, distance: 41.1
drag, startPoint x: 461, startPoint y: 230, endPoint x: 469, endPoint y: 249, distance: 20.3
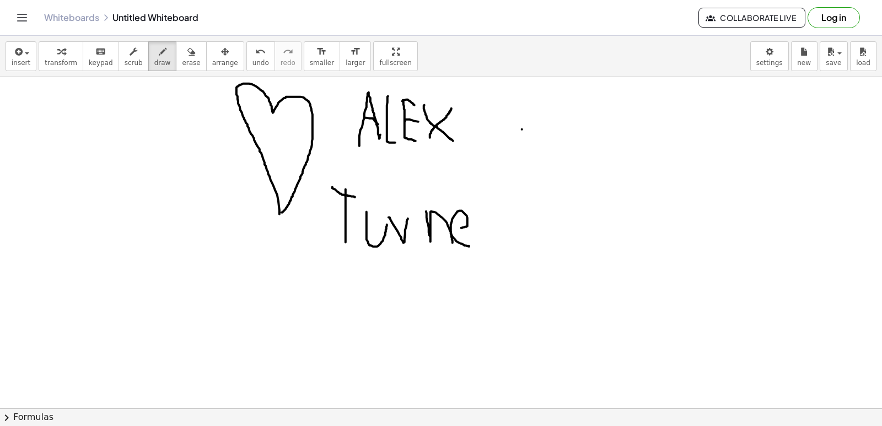
drag, startPoint x: 479, startPoint y: 225, endPoint x: 488, endPoint y: 229, distance: 9.4
drag, startPoint x: 504, startPoint y: 238, endPoint x: 512, endPoint y: 207, distance: 31.9
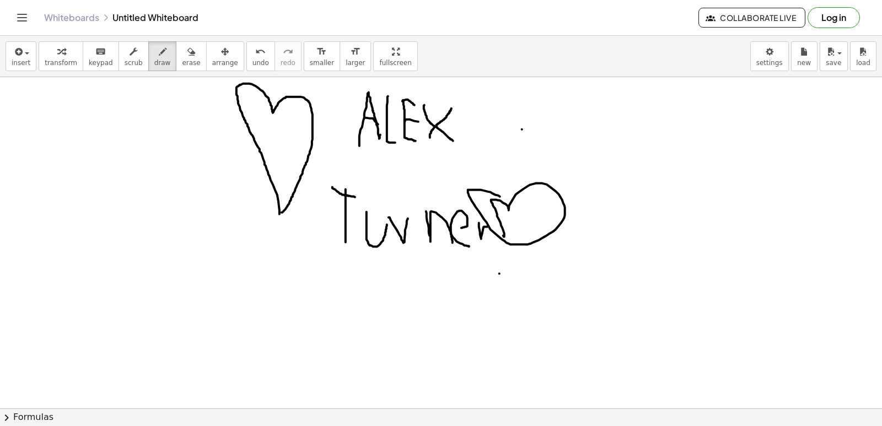
click at [212, 105] on div "insert select one: Math Expression Function Text Youtube Video Graphing Geometr…" at bounding box center [441, 231] width 882 height 390
click at [53, 60] on span "transform" at bounding box center [61, 63] width 33 height 8
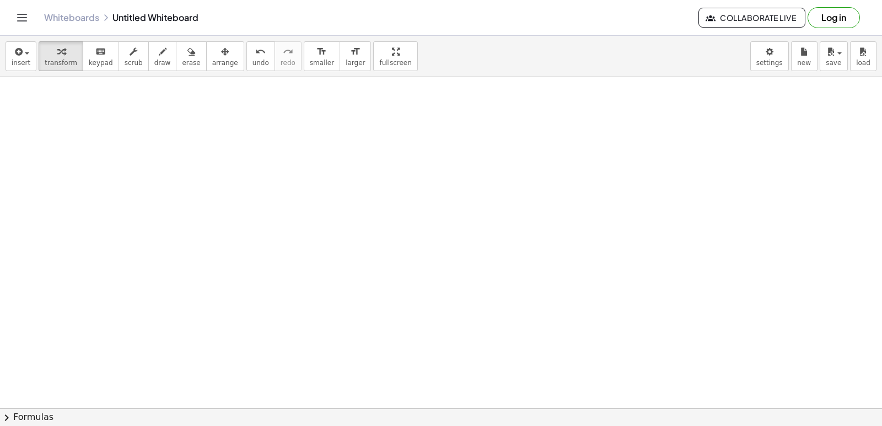
scroll to position [7626, 0]
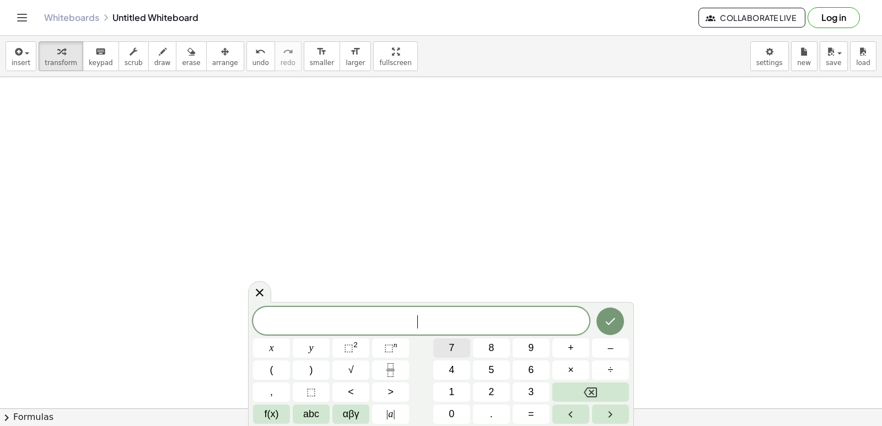
click at [303, 314] on div "​ x y ⬚ 2 ⬚ n 7 8 9 + – ( ) √ 4 5 6 × ÷ , ⬚ < > 1 2 3 f(x) abc αβγ | a | 0 . =" at bounding box center [441, 365] width 376 height 117
click at [453, 333] on div "​ x y ⬚ 2 ⬚ n 7 8 9 + – ( ) √ 4 5 6 × ÷ , ⬚ < > 1 2 3 f(x) abc αβγ | a | 0 . =" at bounding box center [441, 365] width 376 height 117
click at [454, 348] on span "7" at bounding box center [452, 348] width 6 height 15
click at [305, 341] on button "y" at bounding box center [311, 347] width 37 height 19
click at [513, 391] on div "7 y ​ x y ⬚ 2 ⬚ n 7 8 9 + – ( ) √ 4 5 6 × ÷ , ⬚ < > 1 2 3 f(x) abc αβγ | a | 0 …" at bounding box center [441, 365] width 376 height 117
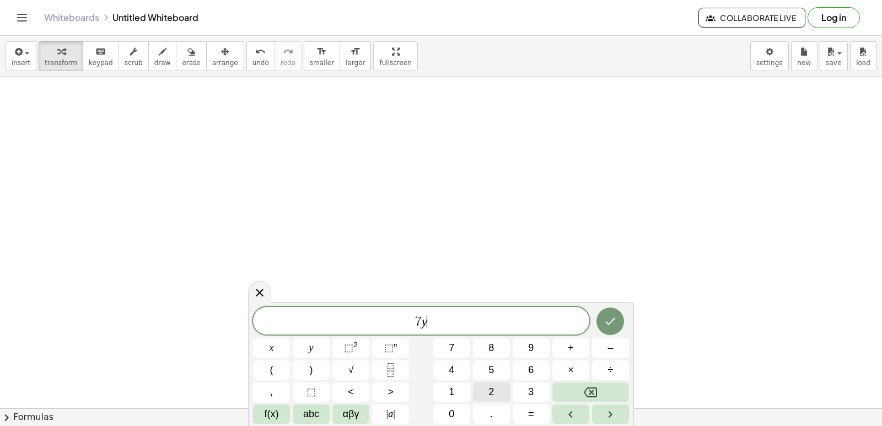
click at [493, 391] on span "2" at bounding box center [491, 392] width 6 height 15
click at [500, 349] on button "8" at bounding box center [491, 347] width 37 height 19
click at [416, 322] on var "y" at bounding box center [418, 321] width 6 height 14
click at [420, 310] on div "7 y ​ 2 8" at bounding box center [421, 321] width 336 height 28
click at [537, 407] on button "=" at bounding box center [531, 413] width 37 height 19
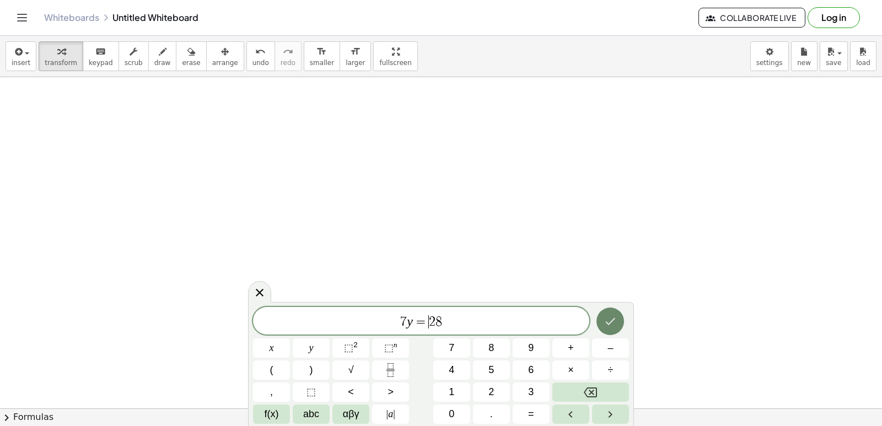
click at [614, 320] on icon "Done" at bounding box center [611, 321] width 10 height 7
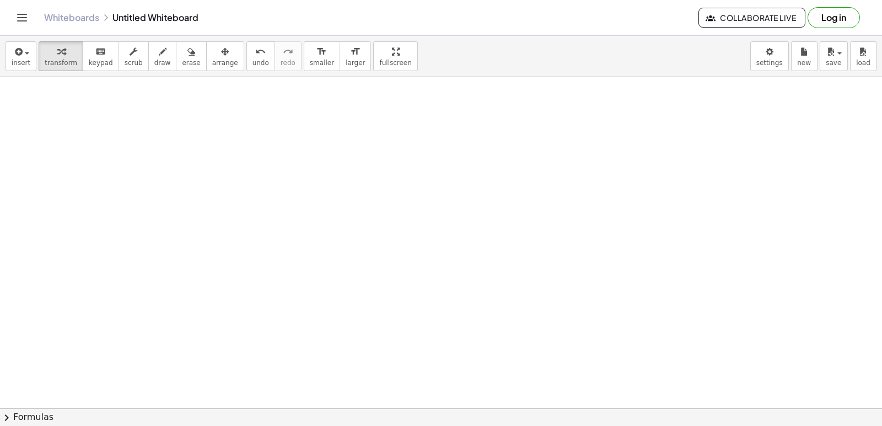
scroll to position [8067, 0]
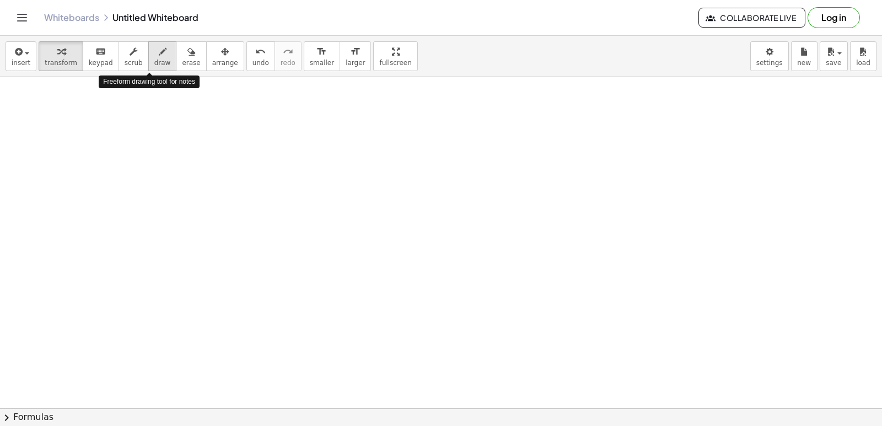
click at [148, 69] on button "draw" at bounding box center [162, 56] width 29 height 30
drag, startPoint x: 174, startPoint y: 143, endPoint x: 172, endPoint y: 193, distance: 50.7
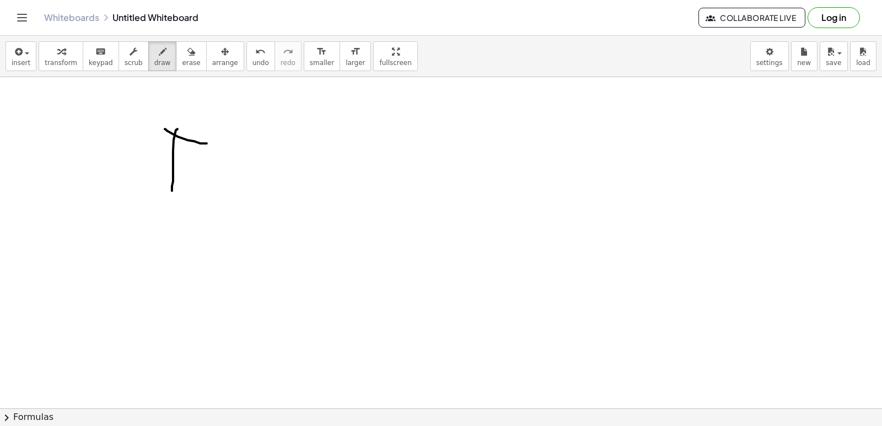
drag, startPoint x: 165, startPoint y: 132, endPoint x: 207, endPoint y: 146, distance: 44.3
drag, startPoint x: 250, startPoint y: 65, endPoint x: 145, endPoint y: 112, distance: 114.9
click at [246, 66] on button "undo undo" at bounding box center [260, 56] width 29 height 30
drag, startPoint x: 144, startPoint y: 131, endPoint x: 190, endPoint y: 131, distance: 45.2
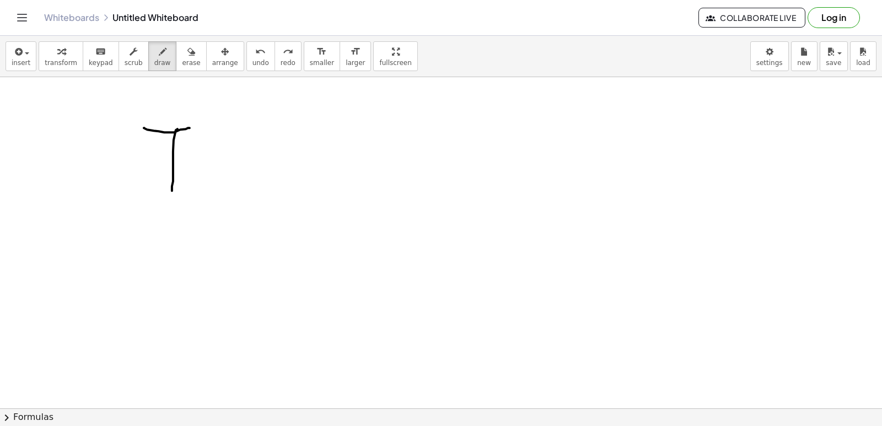
drag, startPoint x: 204, startPoint y: 139, endPoint x: 230, endPoint y: 209, distance: 73.9
click at [246, 67] on button "undo undo" at bounding box center [260, 56] width 29 height 30
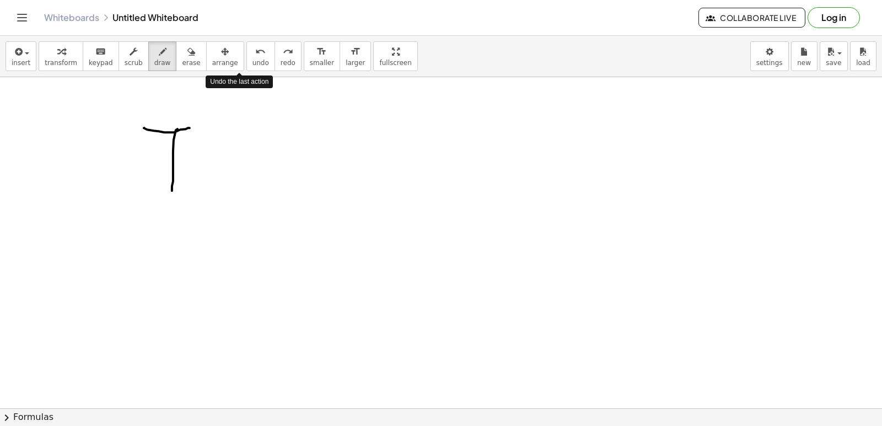
drag, startPoint x: 240, startPoint y: 67, endPoint x: 239, endPoint y: 83, distance: 16.0
click at [246, 67] on button "undo undo" at bounding box center [260, 56] width 29 height 30
drag, startPoint x: 202, startPoint y: 132, endPoint x: 212, endPoint y: 190, distance: 59.3
drag, startPoint x: 199, startPoint y: 160, endPoint x: 211, endPoint y: 165, distance: 12.1
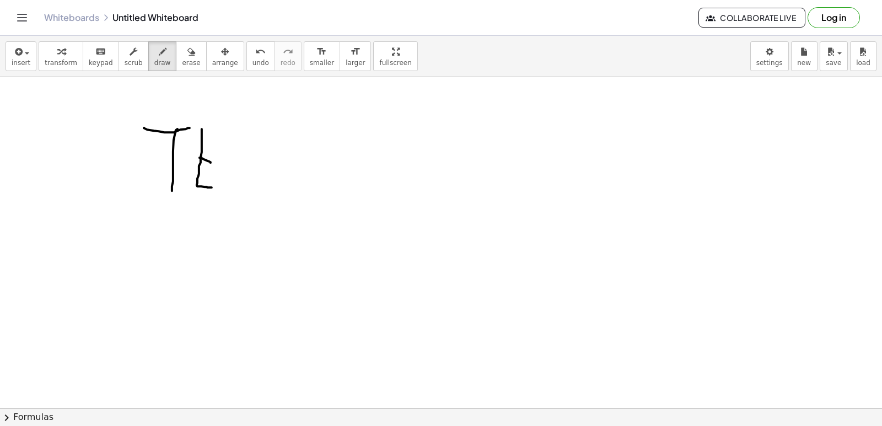
drag, startPoint x: 204, startPoint y: 131, endPoint x: 213, endPoint y: 137, distance: 10.4
drag, startPoint x: 258, startPoint y: 181, endPoint x: 289, endPoint y: 194, distance: 33.6
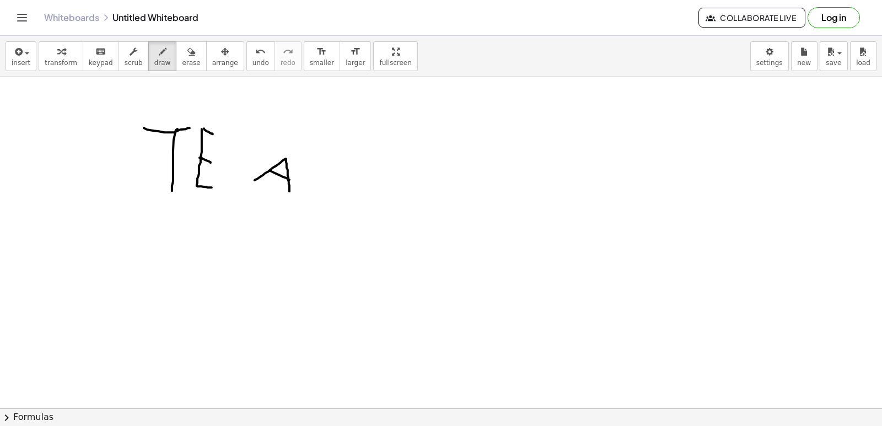
drag, startPoint x: 270, startPoint y: 174, endPoint x: 293, endPoint y: 183, distance: 24.5
drag, startPoint x: 295, startPoint y: 181, endPoint x: 332, endPoint y: 199, distance: 41.7
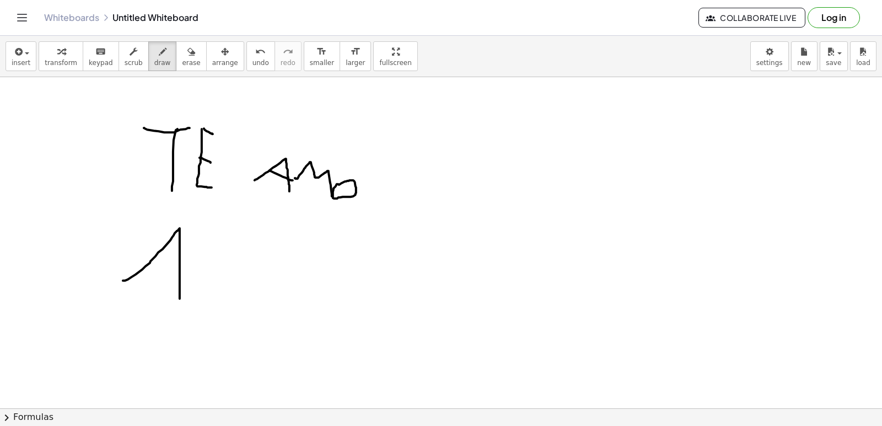
drag, startPoint x: 123, startPoint y: 283, endPoint x: 179, endPoint y: 305, distance: 60.2
drag, startPoint x: 150, startPoint y: 270, endPoint x: 169, endPoint y: 272, distance: 18.9
drag, startPoint x: 197, startPoint y: 241, endPoint x: 197, endPoint y: 319, distance: 77.7
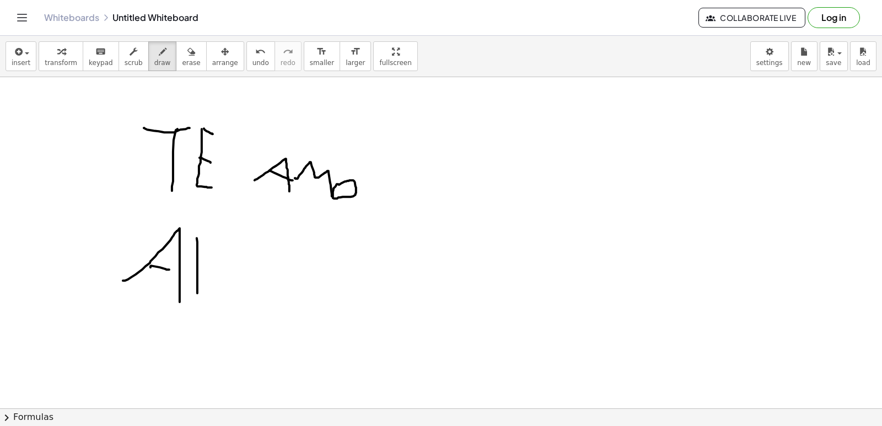
drag, startPoint x: 215, startPoint y: 243, endPoint x: 217, endPoint y: 313, distance: 70.0
drag, startPoint x: 230, startPoint y: 292, endPoint x: 256, endPoint y: 321, distance: 39.1
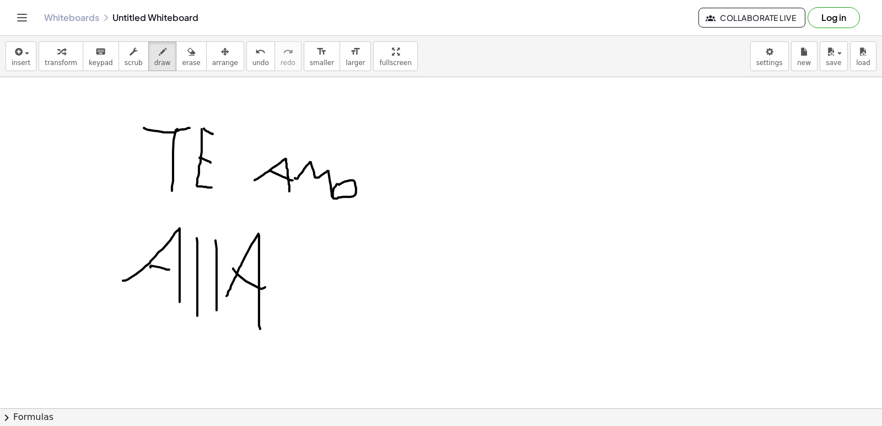
drag, startPoint x: 233, startPoint y: 271, endPoint x: 263, endPoint y: 290, distance: 35.5
drag, startPoint x: 261, startPoint y: 317, endPoint x: 332, endPoint y: 279, distance: 80.6
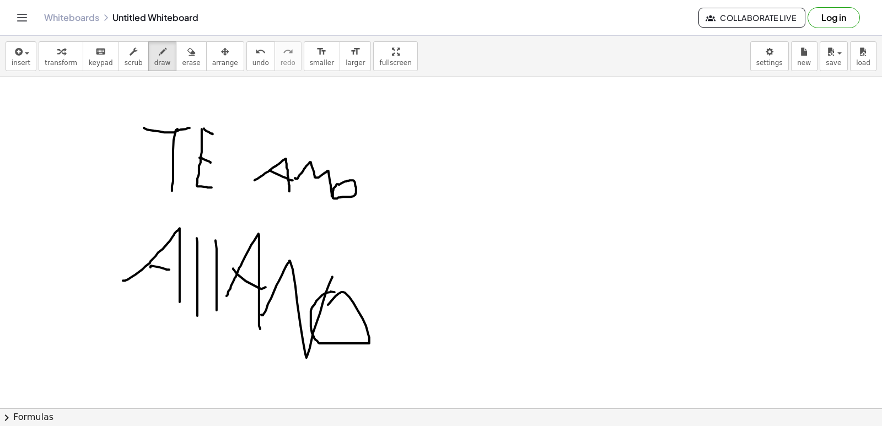
drag, startPoint x: 332, startPoint y: 303, endPoint x: 347, endPoint y: 301, distance: 15.0
drag, startPoint x: 402, startPoint y: 296, endPoint x: 407, endPoint y: 349, distance: 53.1
drag, startPoint x: 393, startPoint y: 322, endPoint x: 462, endPoint y: 356, distance: 77.4
